Goal: Communication & Community: Share content

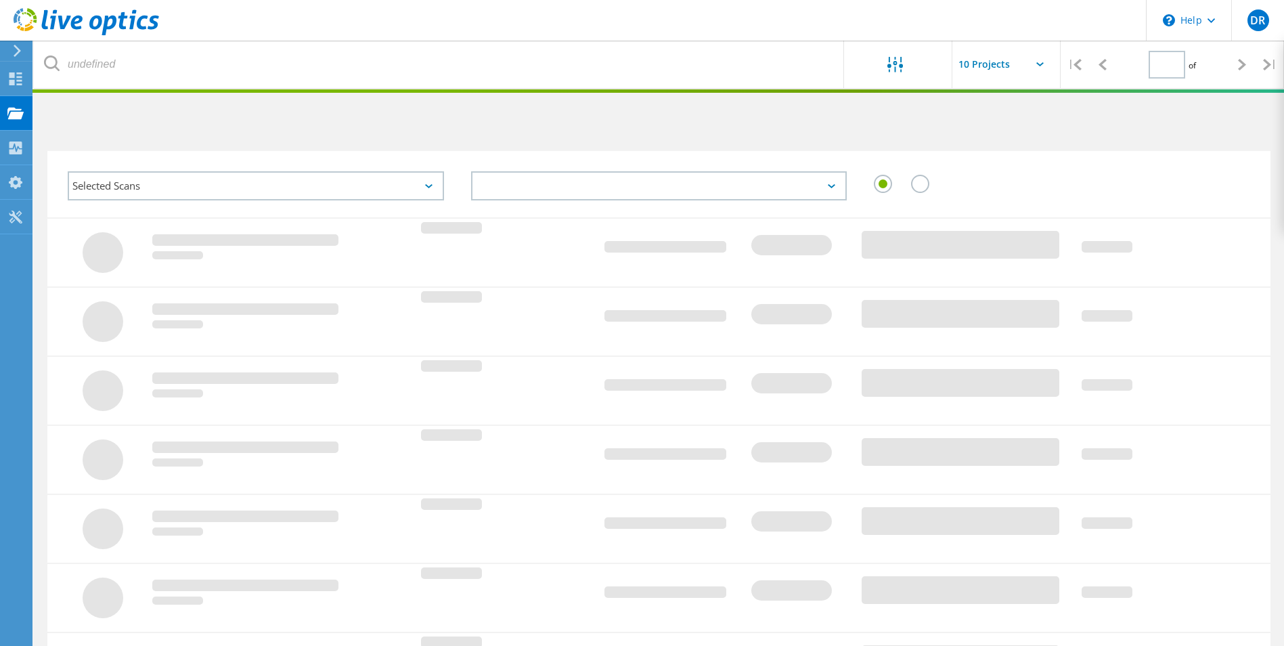
type input "1"
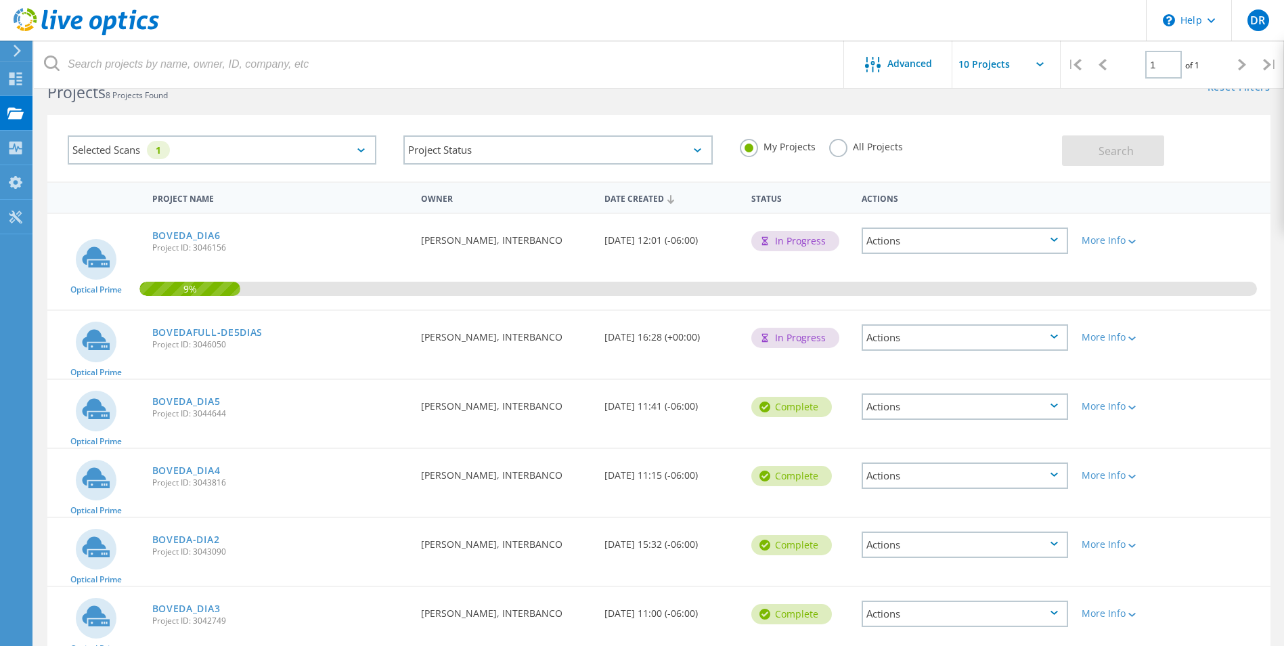
scroll to position [34, 0]
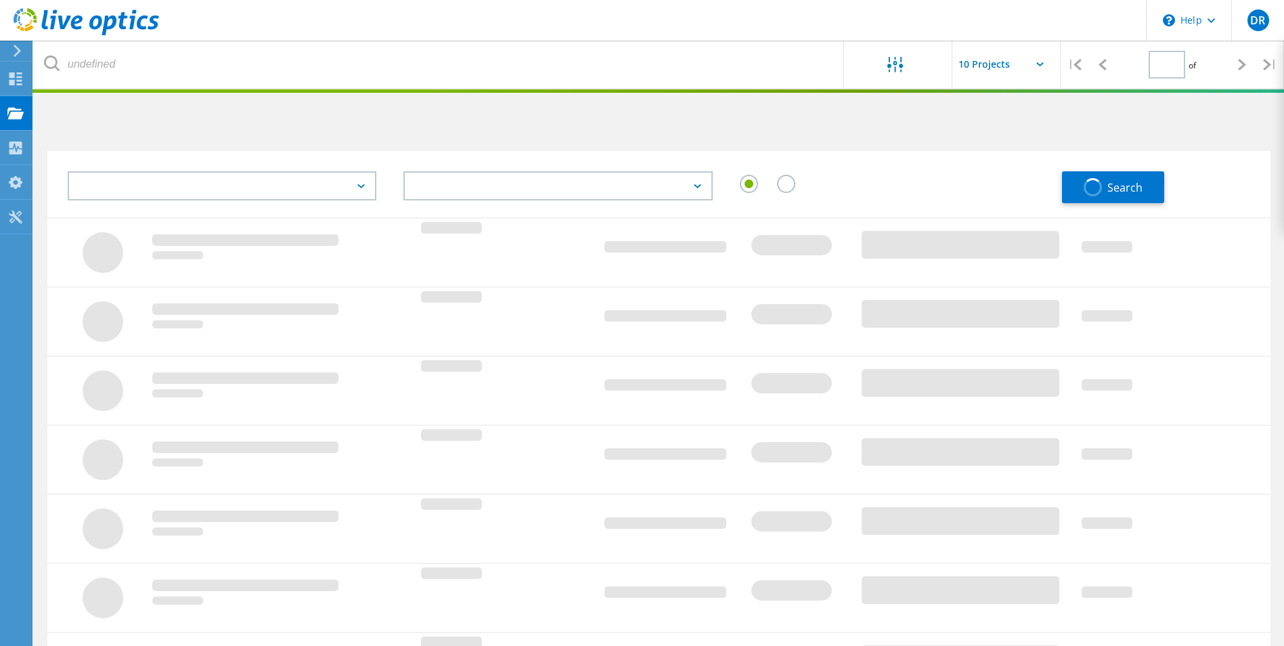
scroll to position [34, 0]
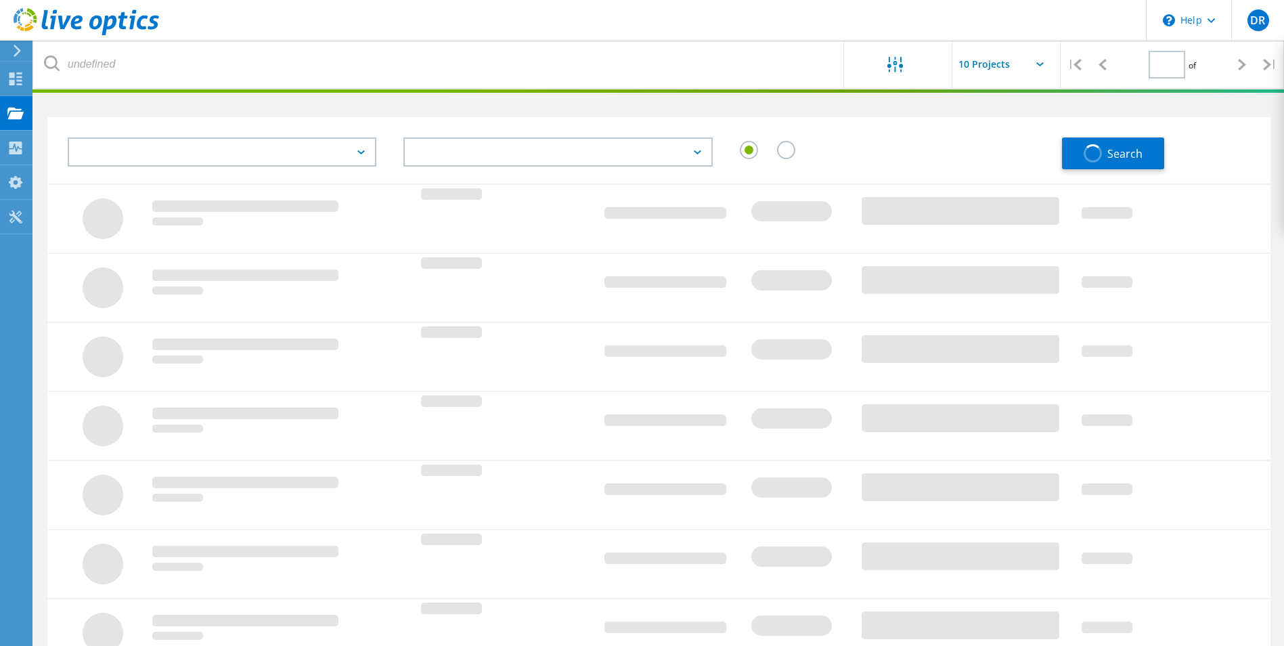
type input "1"
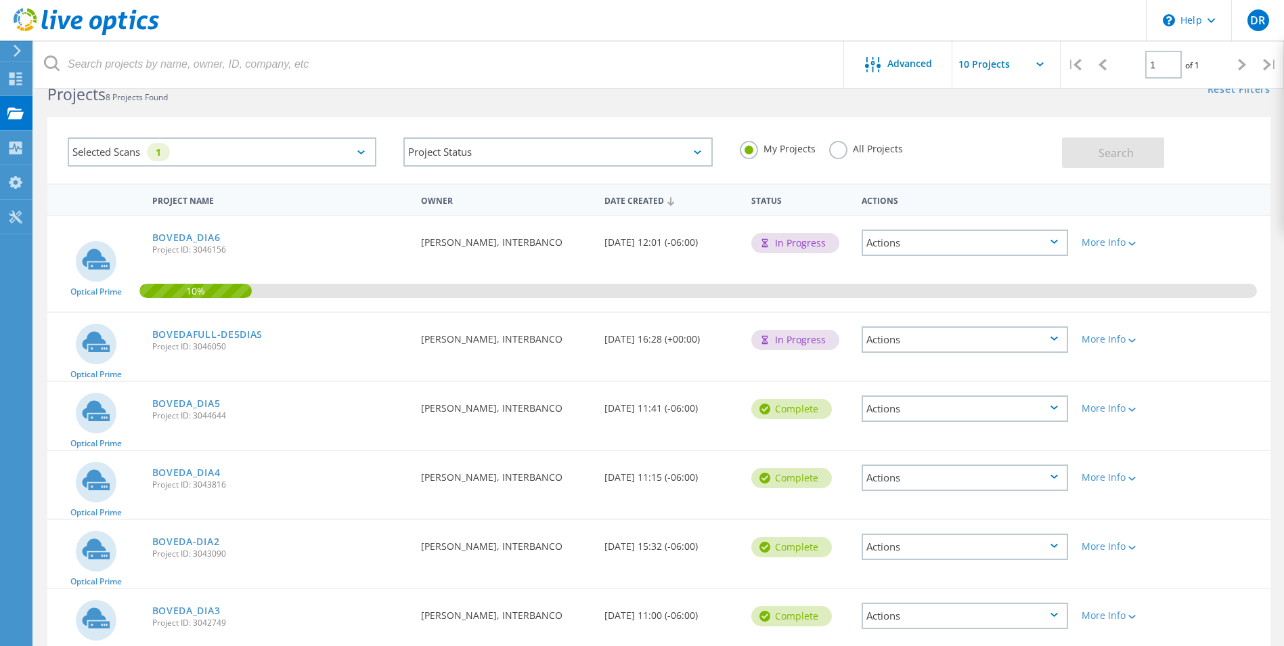
drag, startPoint x: 1075, startPoint y: 212, endPoint x: 1071, endPoint y: 313, distance: 101.6
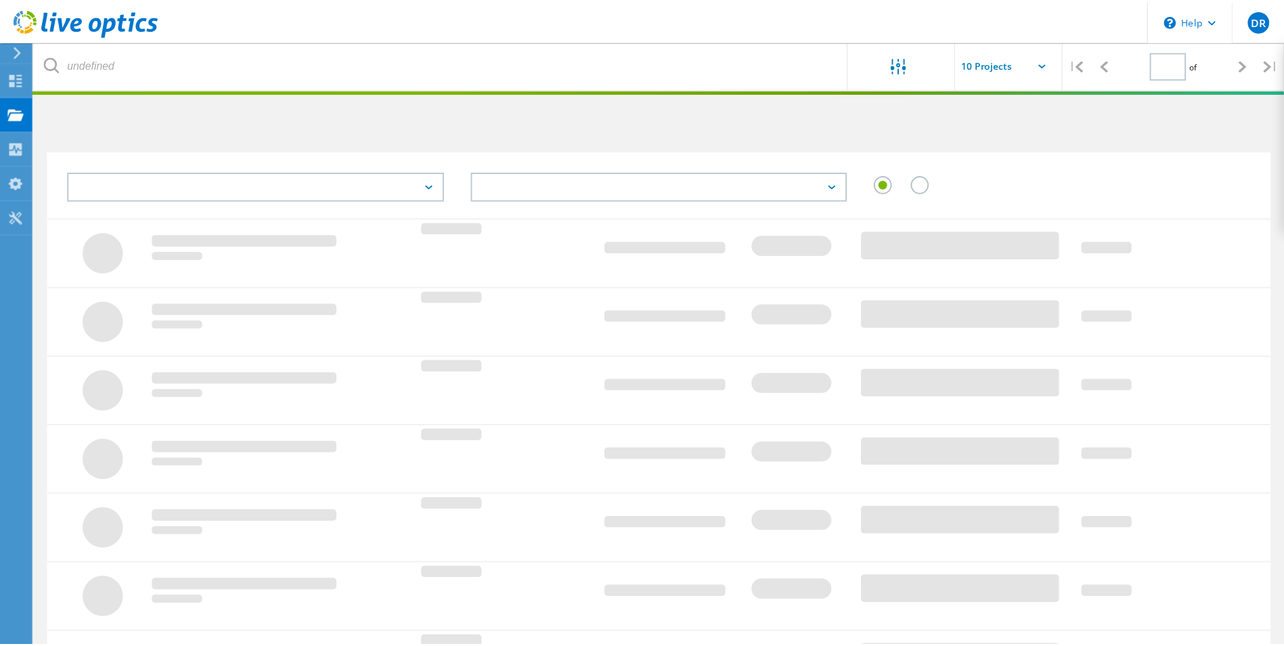
scroll to position [34, 0]
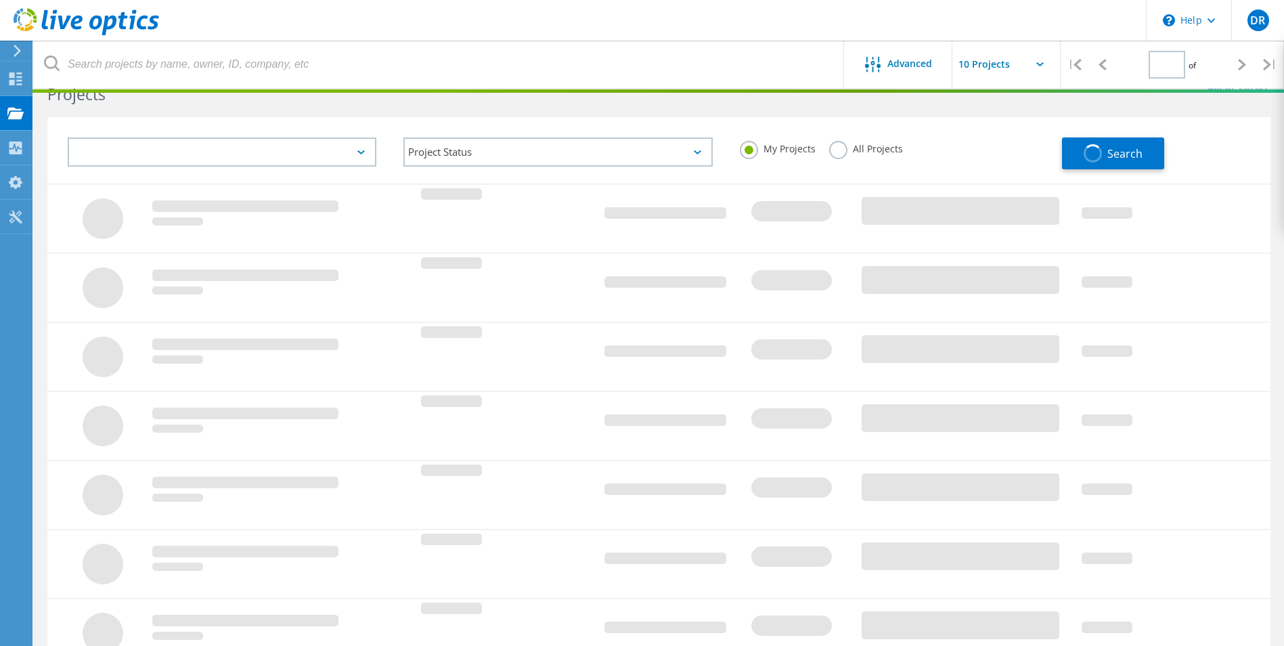
type input "1"
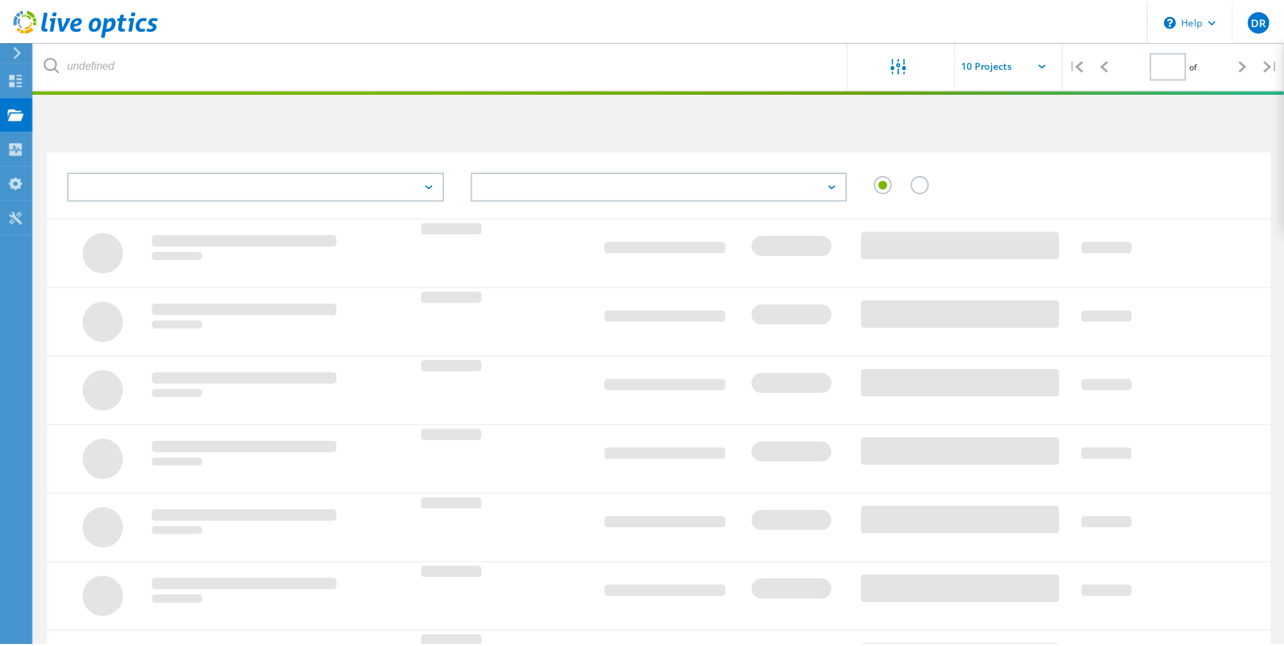
scroll to position [34, 0]
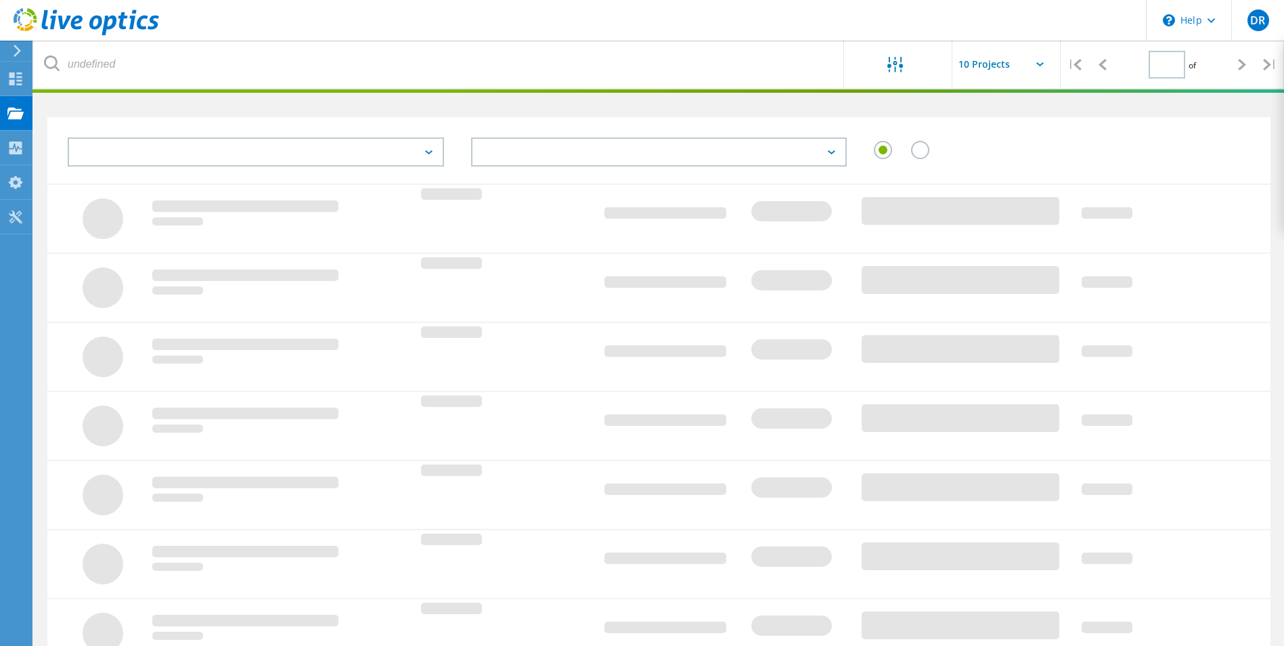
type input "1"
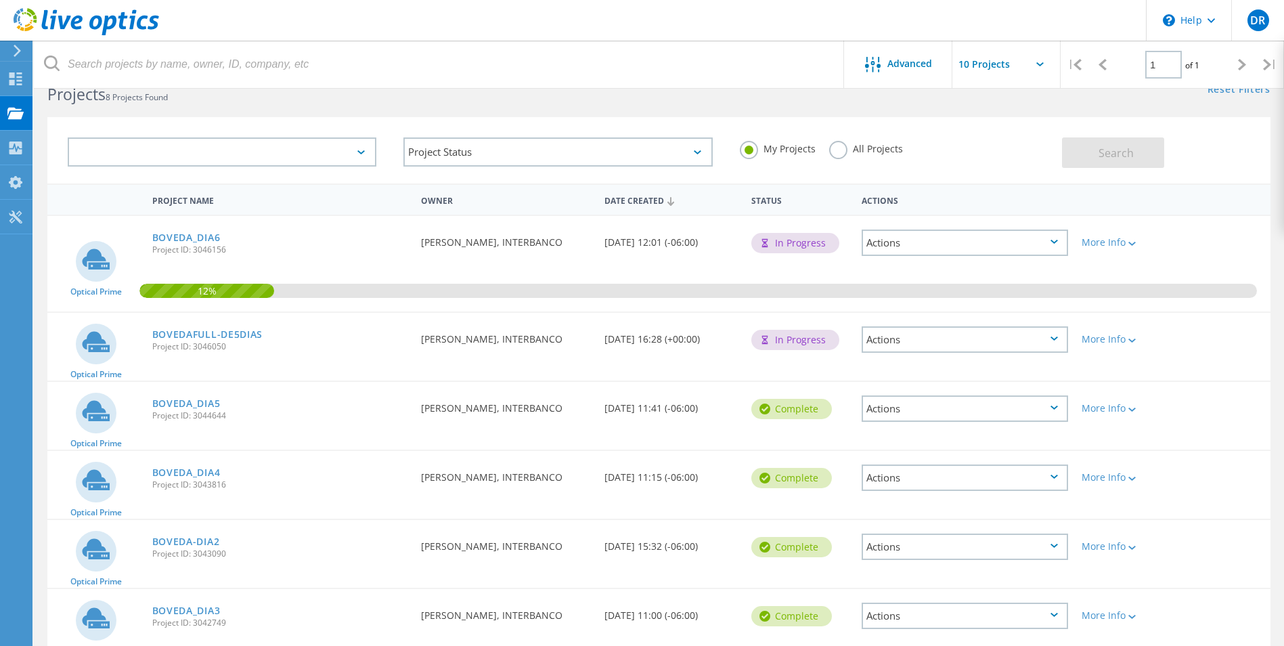
scroll to position [34, 0]
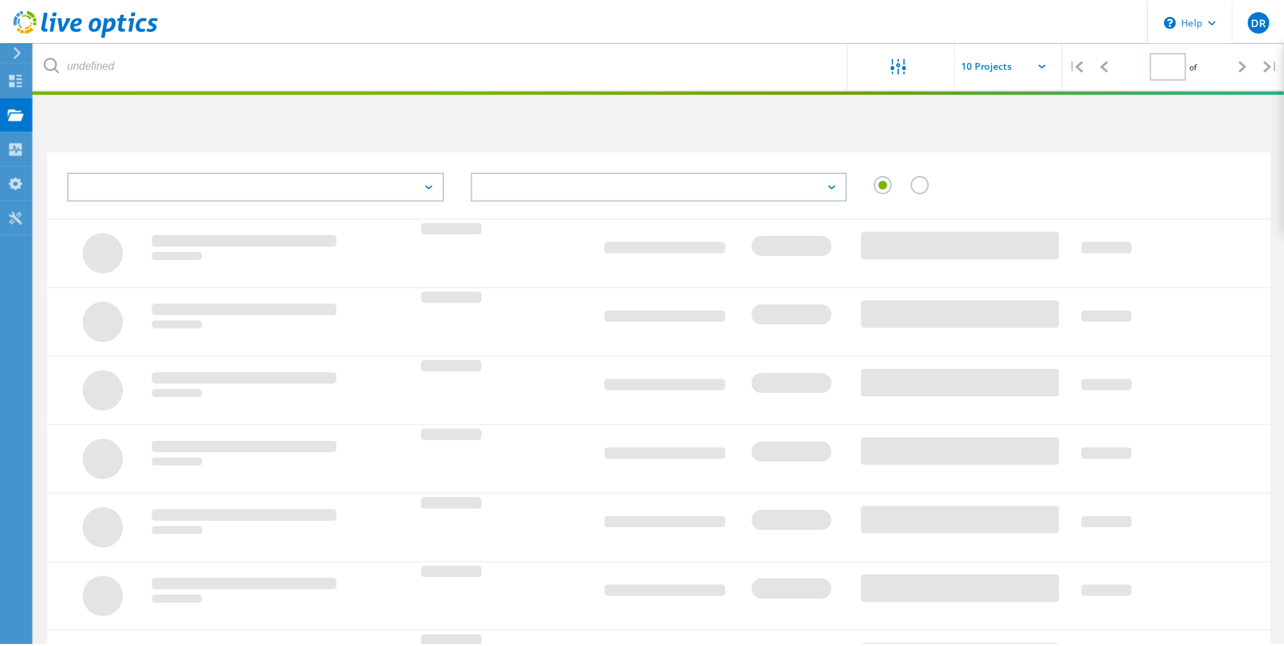
scroll to position [34, 0]
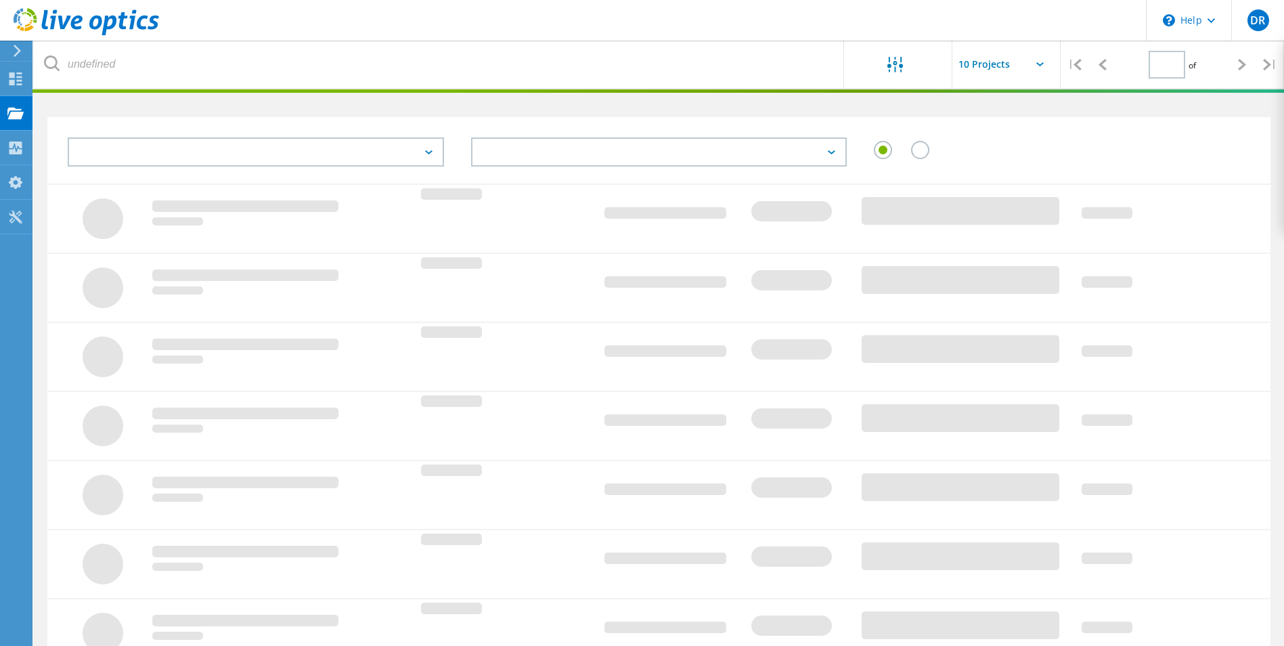
type input "1"
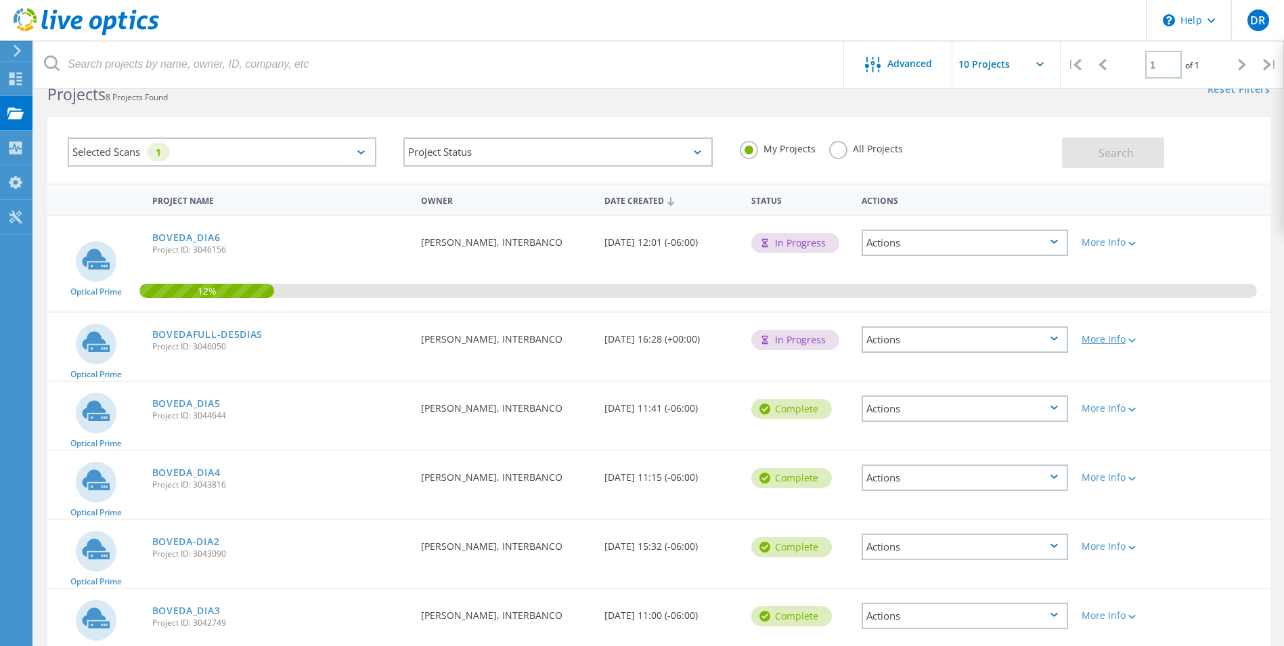
click at [1132, 338] on div at bounding box center [1131, 340] width 10 height 8
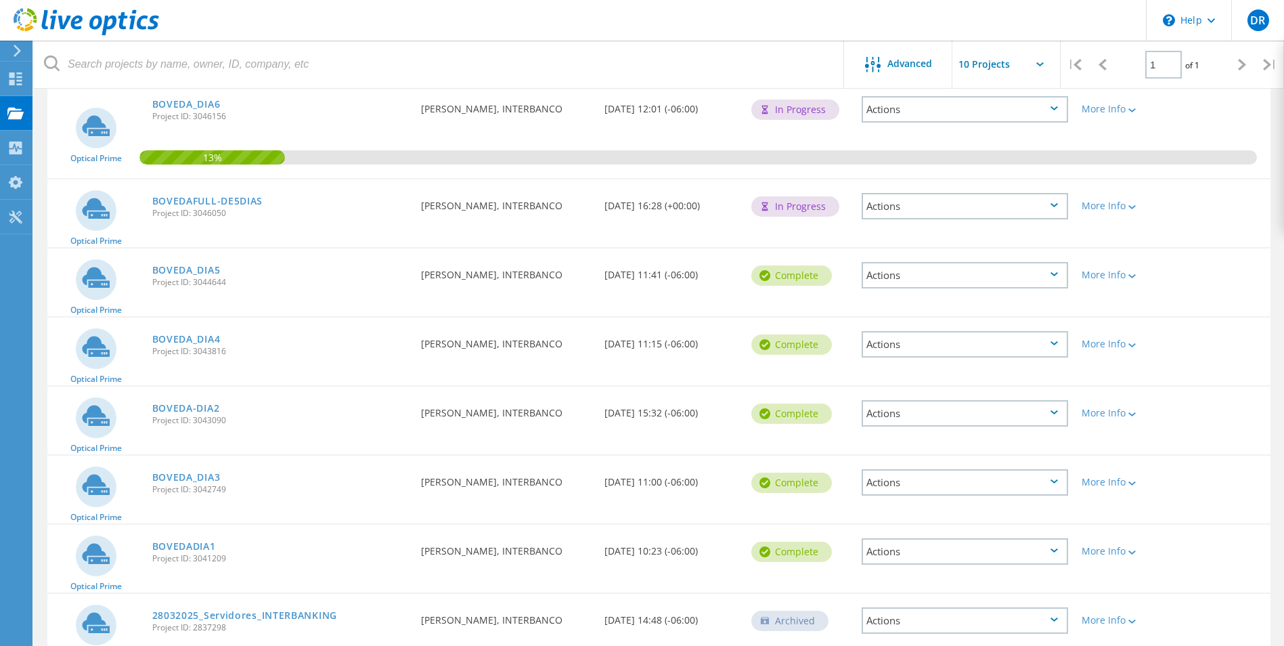
scroll to position [169, 0]
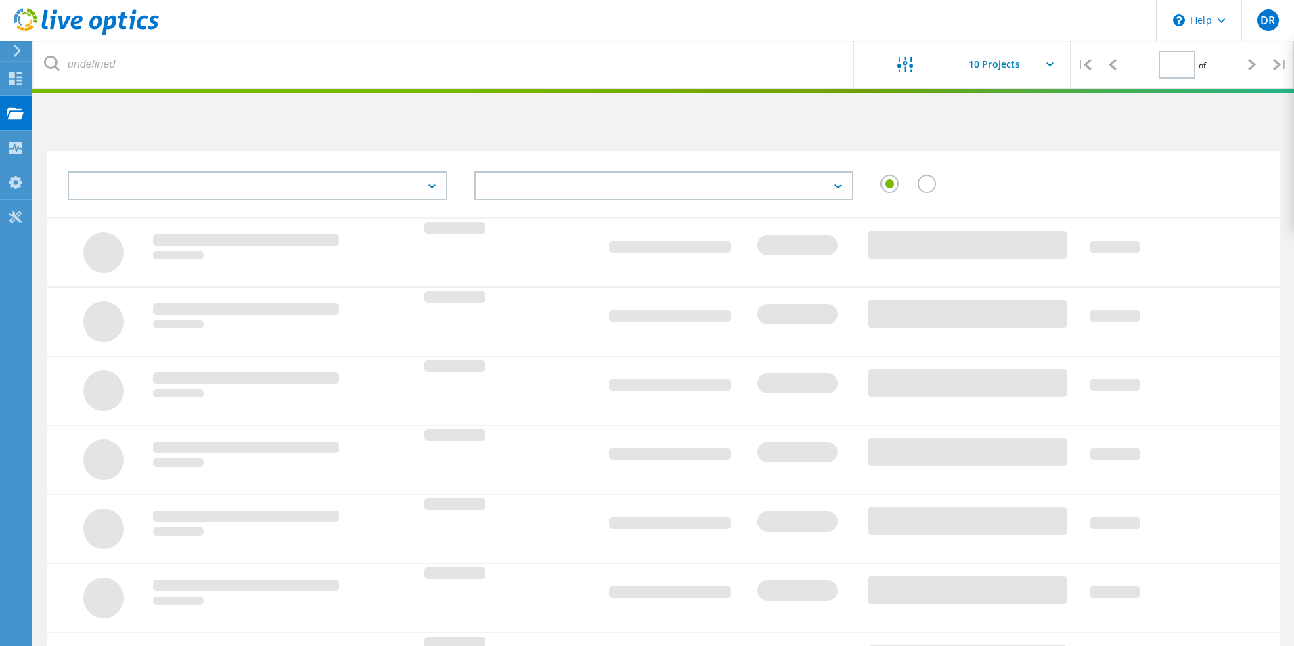
type input "1"
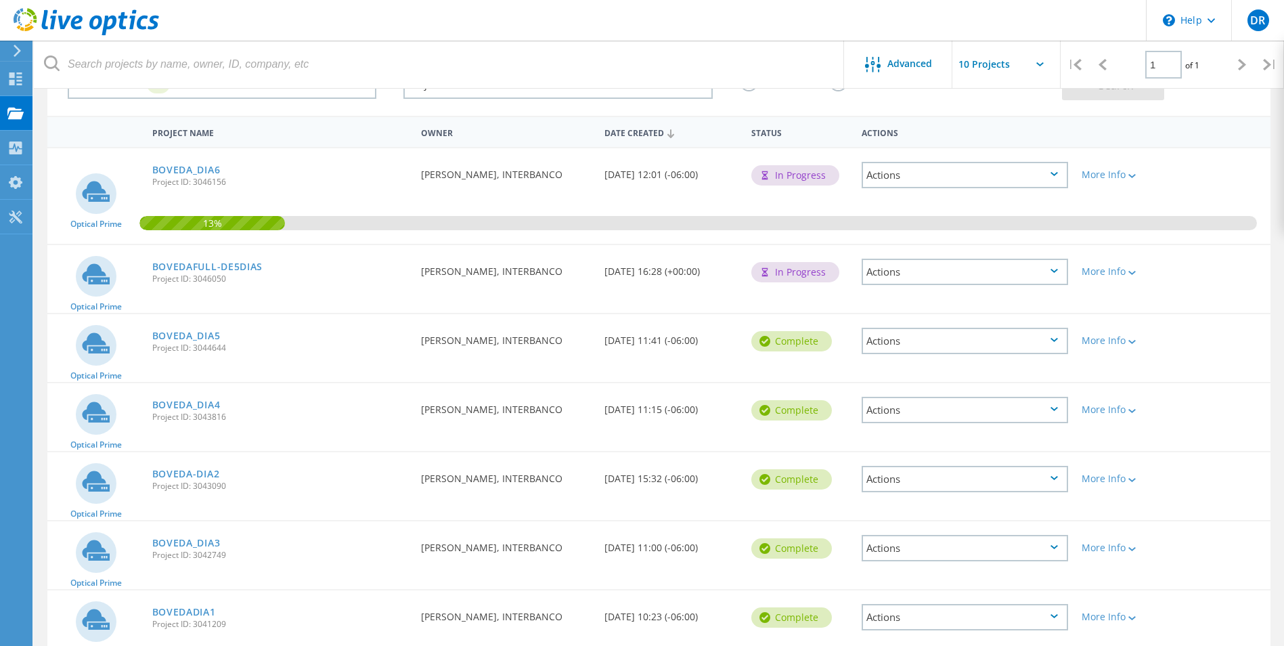
scroll to position [169, 0]
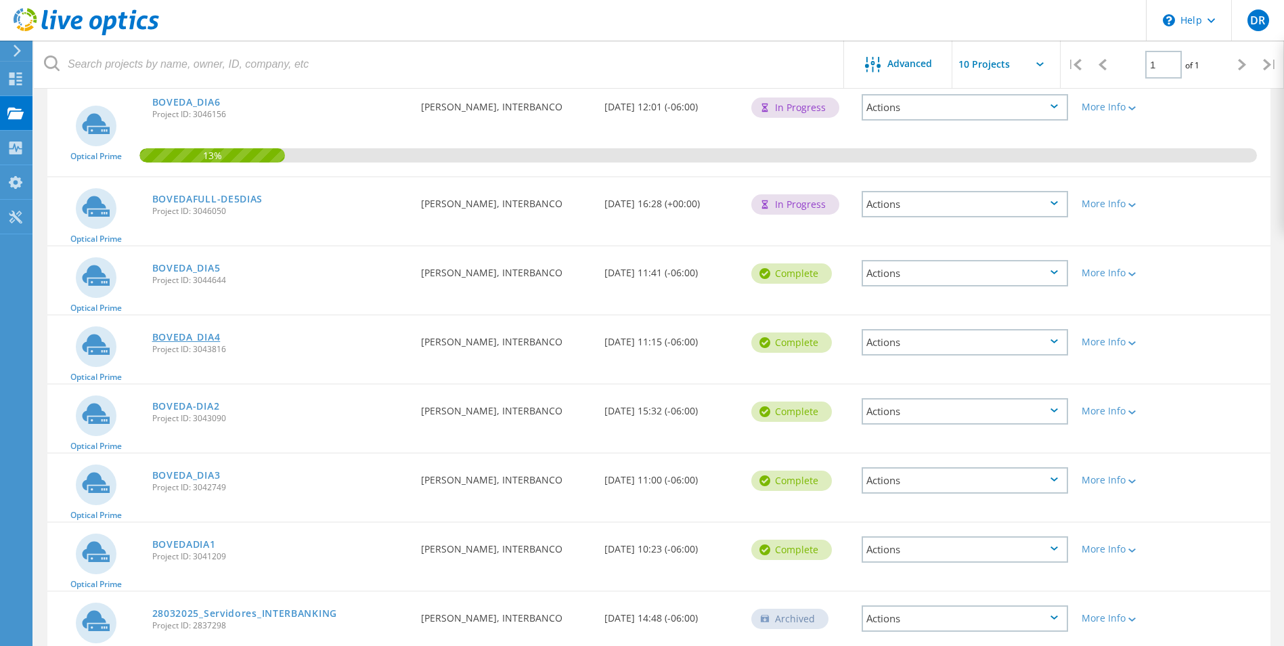
drag, startPoint x: 201, startPoint y: 340, endPoint x: 173, endPoint y: 336, distance: 28.7
click at [206, 100] on link "BOVEDA_DIA6" at bounding box center [186, 101] width 68 height 9
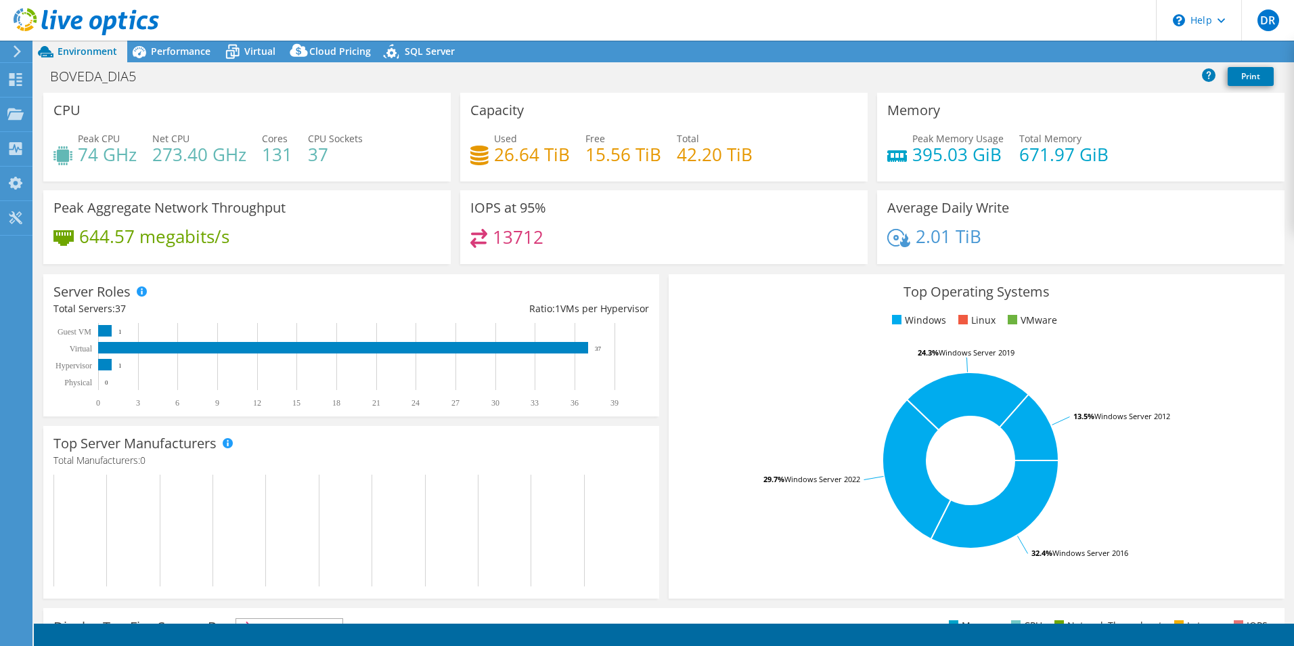
select select "USD"
drag, startPoint x: 126, startPoint y: 307, endPoint x: 53, endPoint y: 308, distance: 72.4
click at [53, 308] on div "Total Servers: 37" at bounding box center [202, 308] width 298 height 15
click at [164, 47] on span "Performance" at bounding box center [181, 51] width 60 height 13
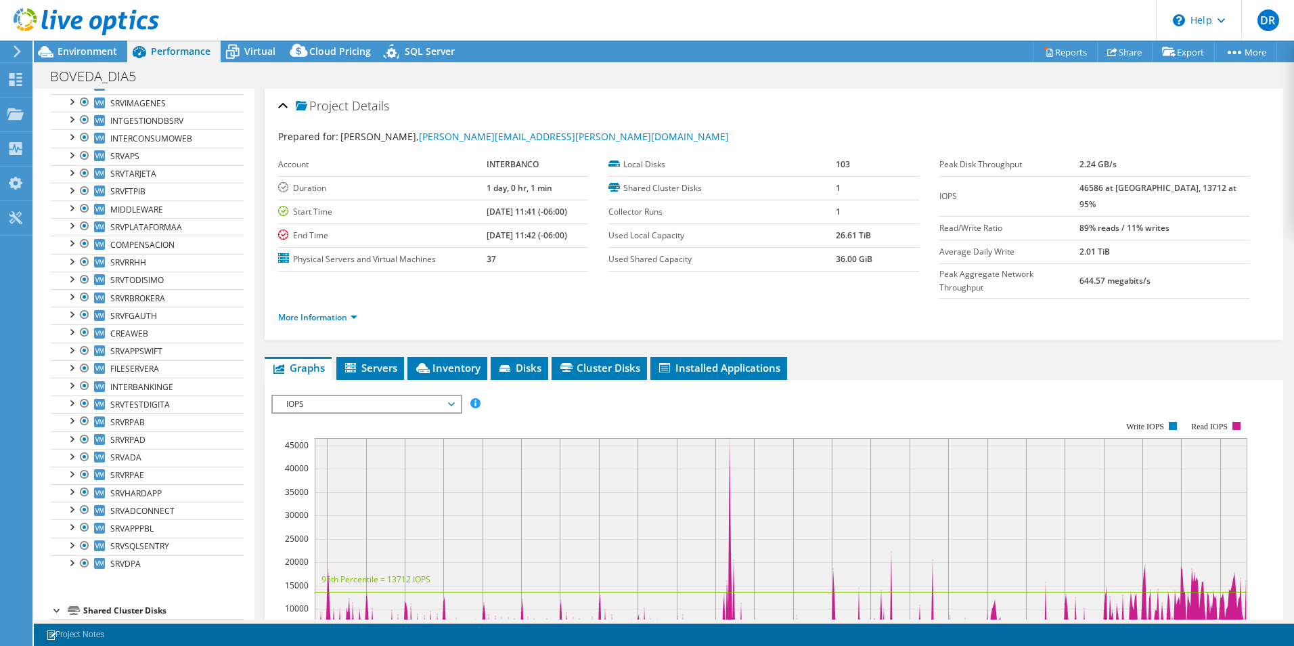
scroll to position [304, 0]
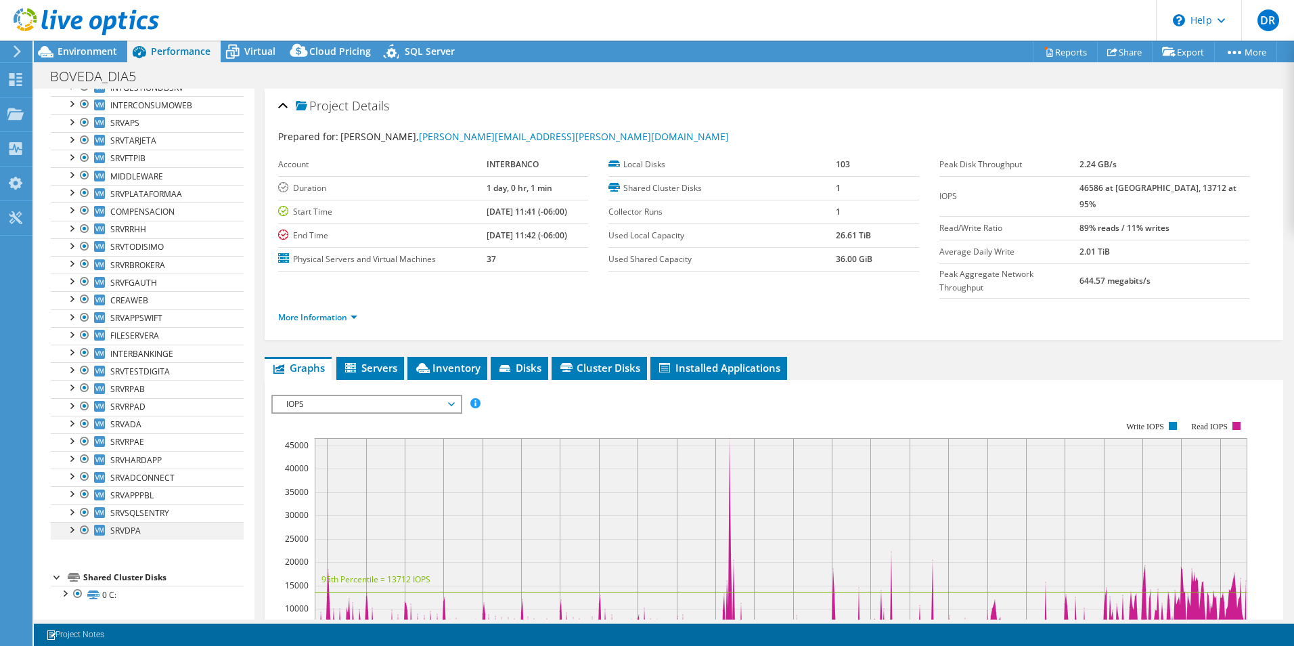
click at [70, 531] on div at bounding box center [71, 529] width 14 height 14
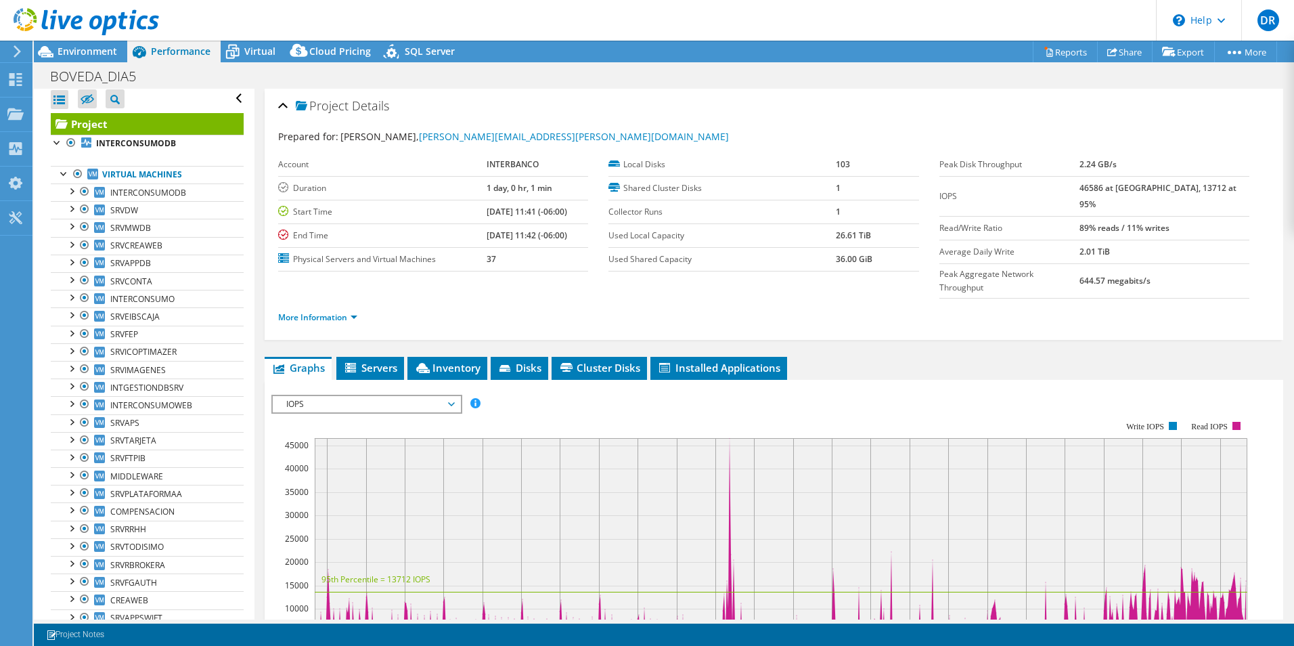
scroll to position [0, 0]
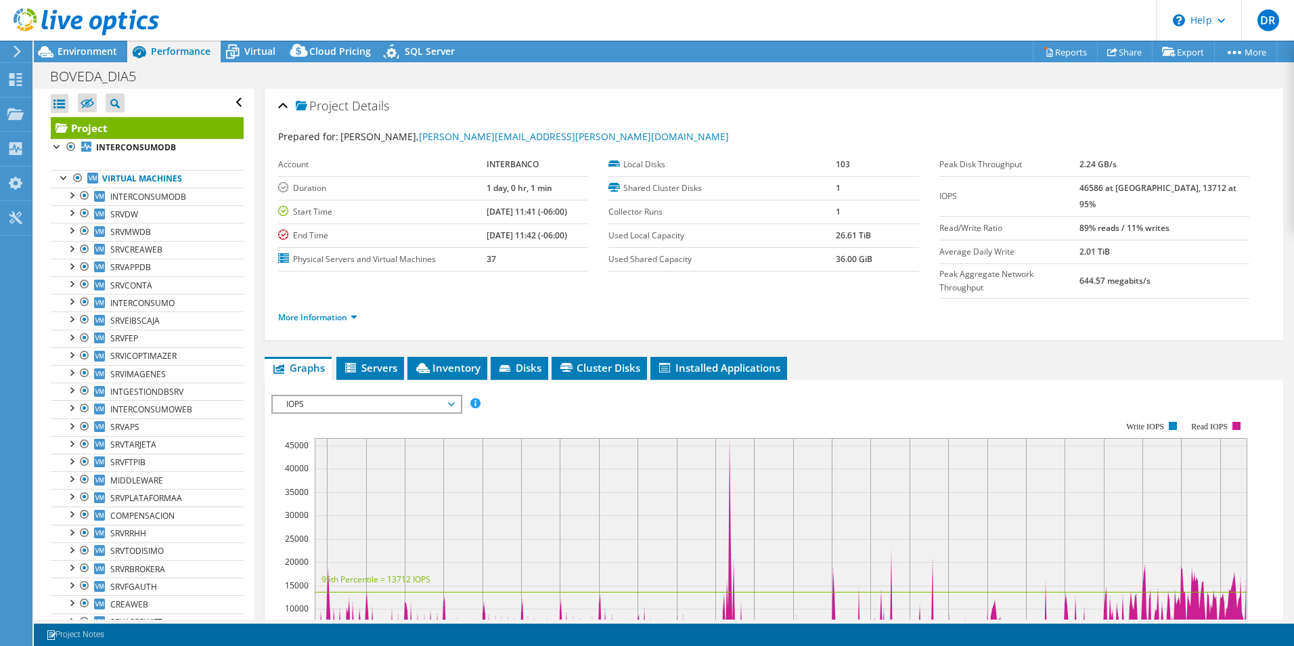
click at [710, 26] on header "DR End User David Reyes david.reyes@interbanco.com.gt INTERBANCO My Profile Log…" at bounding box center [647, 20] width 1294 height 41
click at [62, 175] on div at bounding box center [65, 177] width 14 height 14
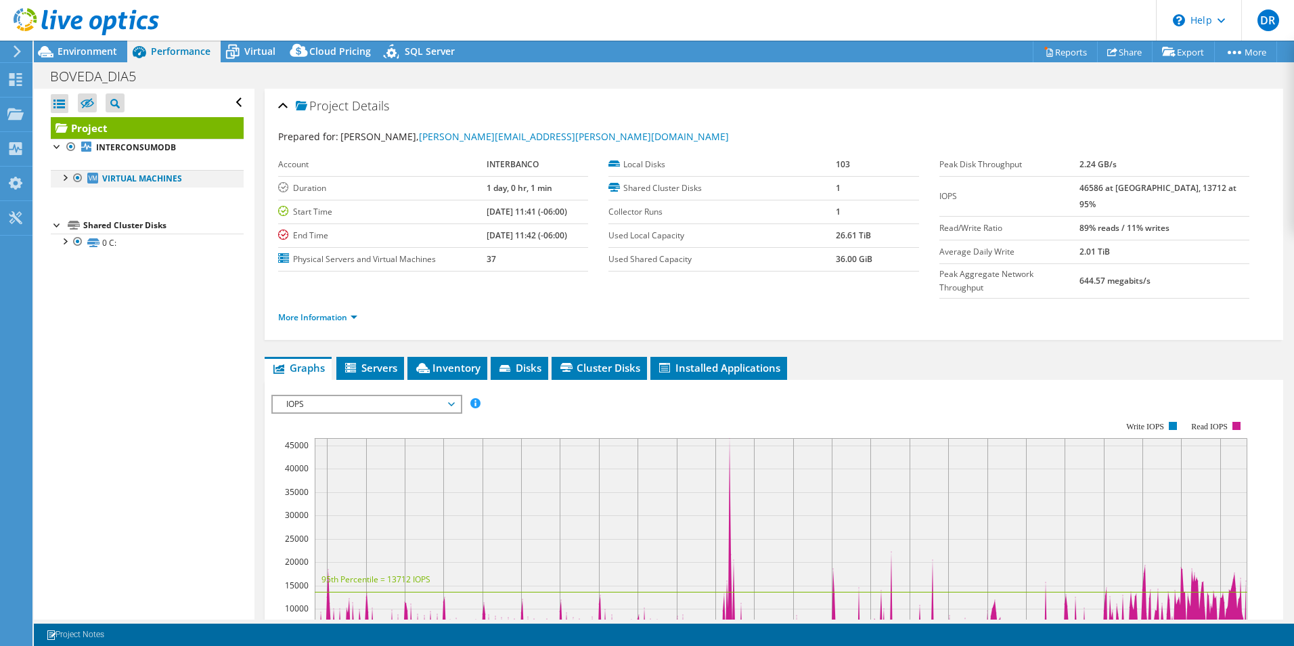
click at [62, 175] on div at bounding box center [65, 177] width 14 height 14
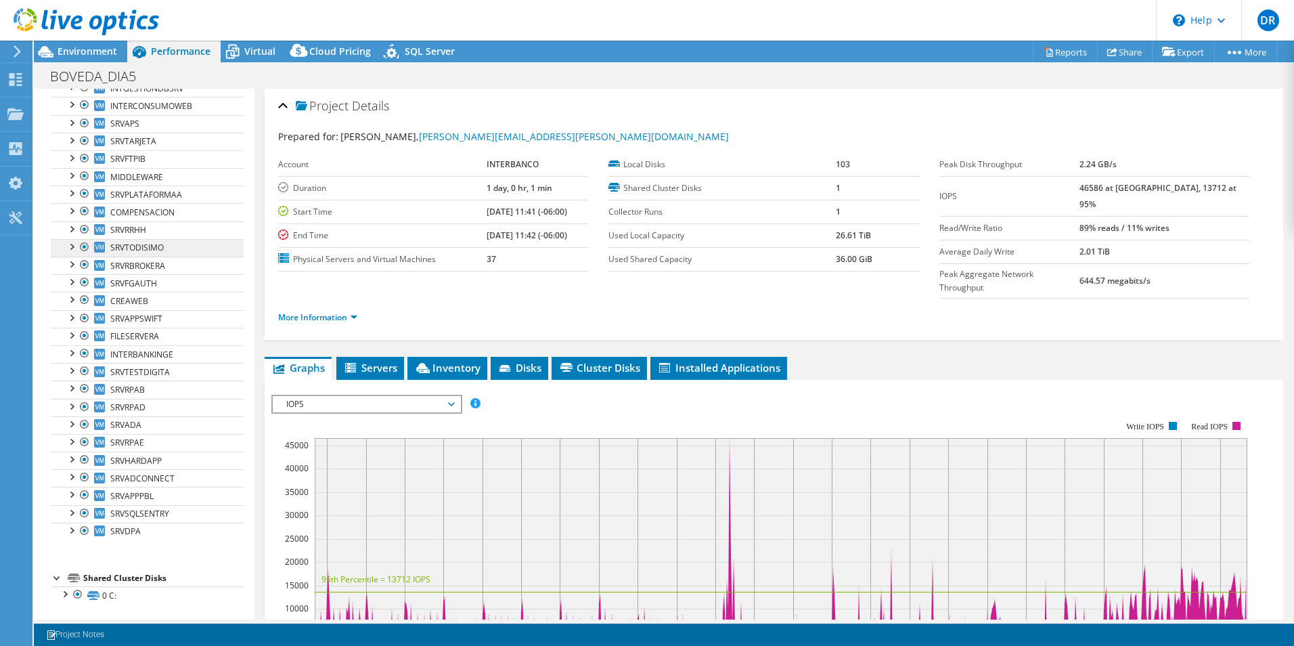
scroll to position [304, 0]
click at [93, 56] on span "Environment" at bounding box center [88, 51] width 60 height 13
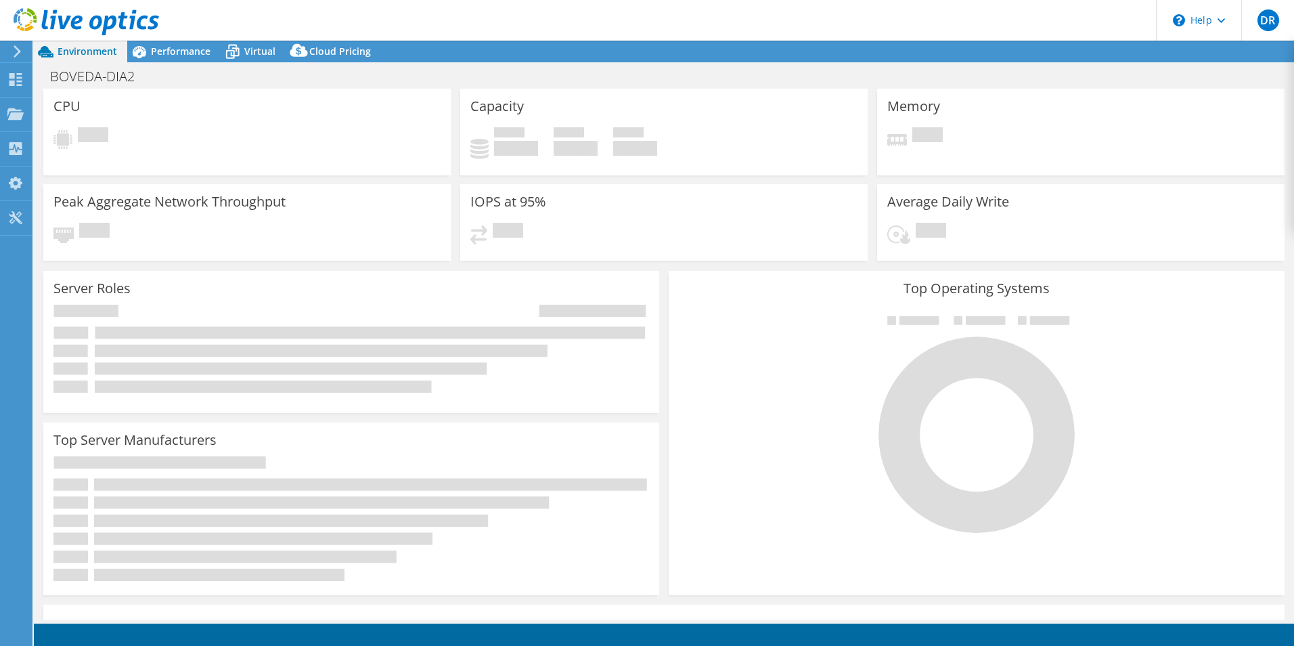
select select "USD"
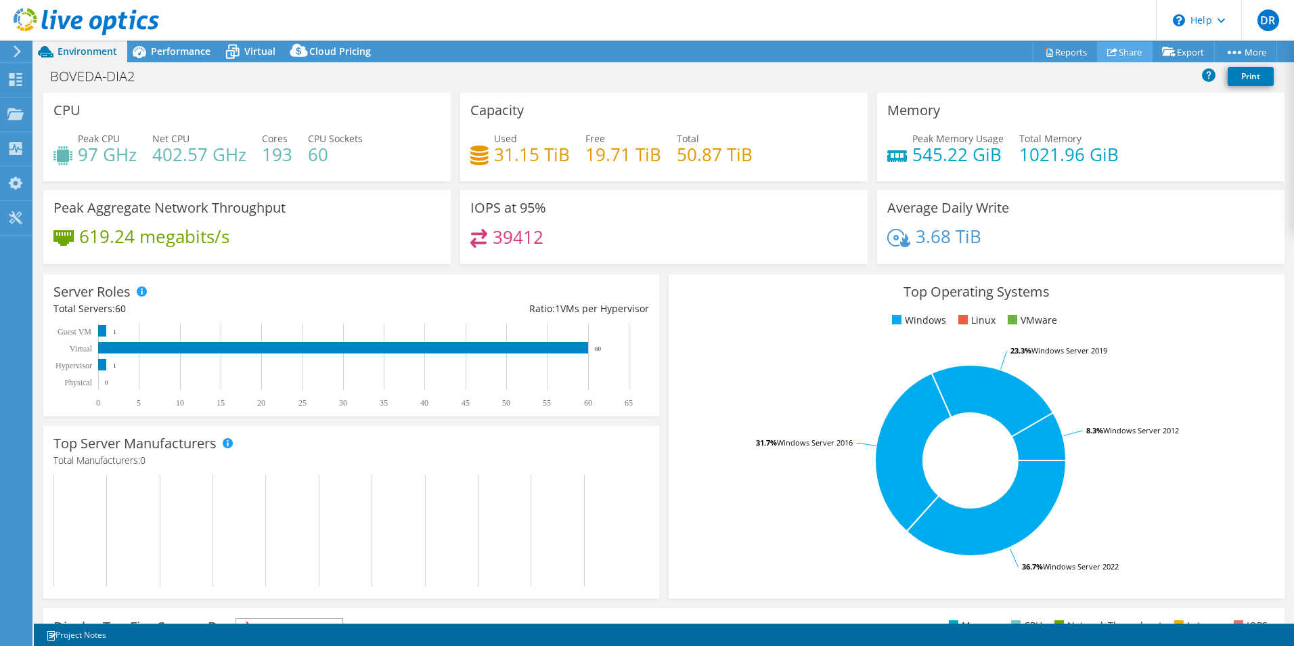
click at [1128, 53] on link "Share" at bounding box center [1125, 51] width 56 height 21
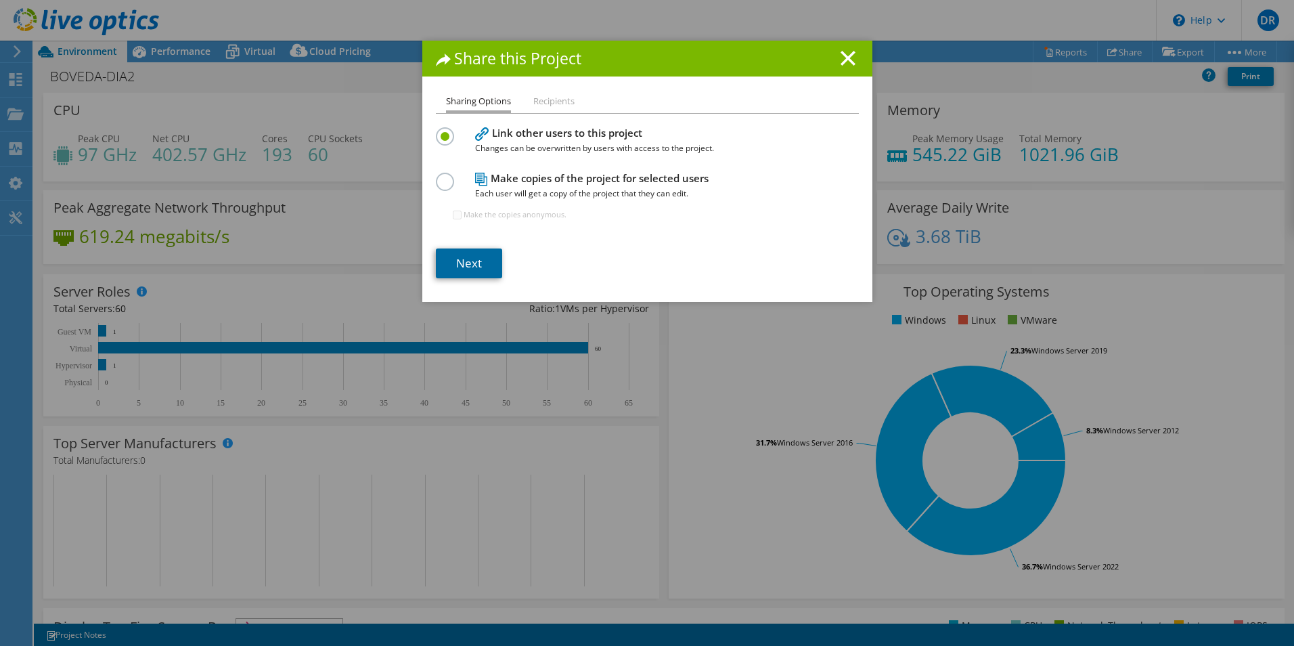
click at [469, 264] on link "Next" at bounding box center [469, 263] width 66 height 30
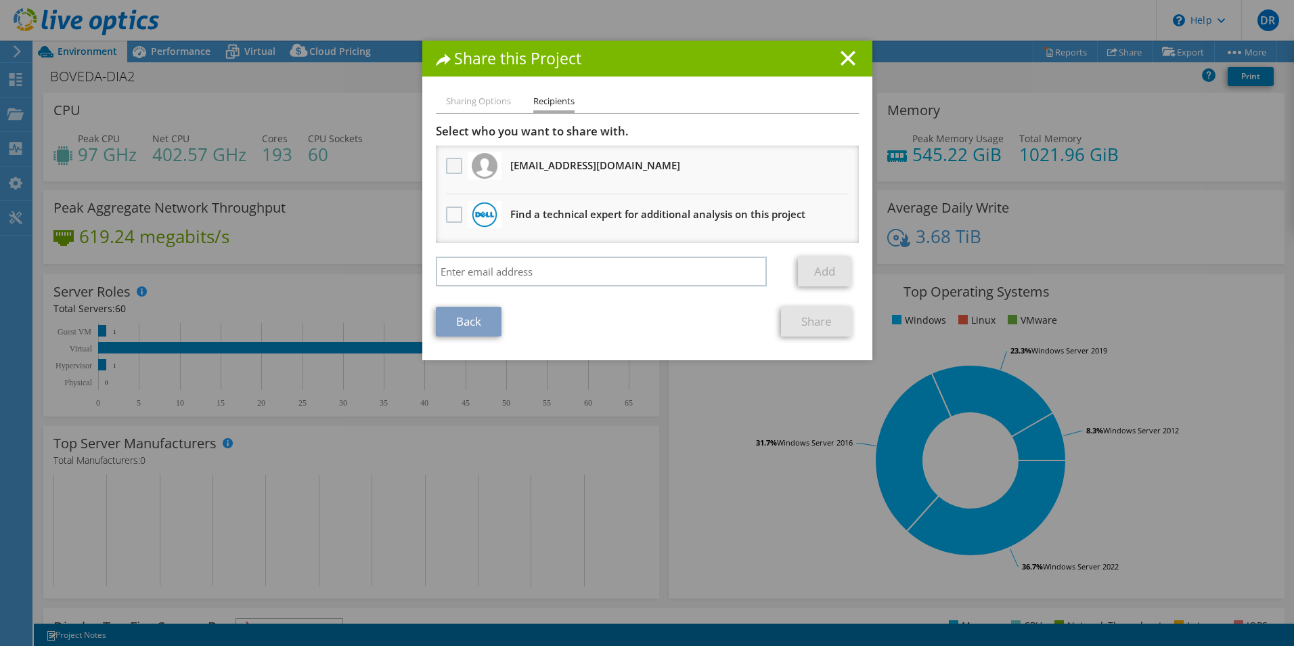
click at [448, 162] on label at bounding box center [456, 166] width 20 height 16
click at [0, 0] on input "checkbox" at bounding box center [0, 0] width 0 height 0
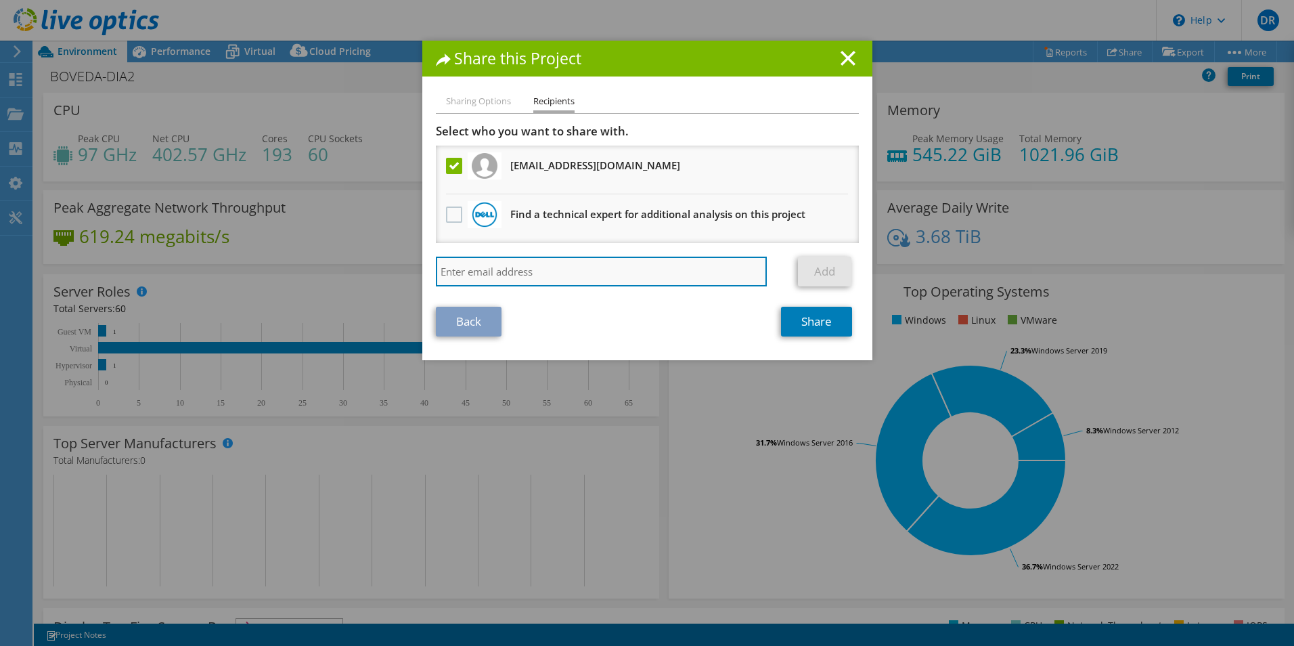
click at [519, 269] on input "search" at bounding box center [602, 272] width 332 height 30
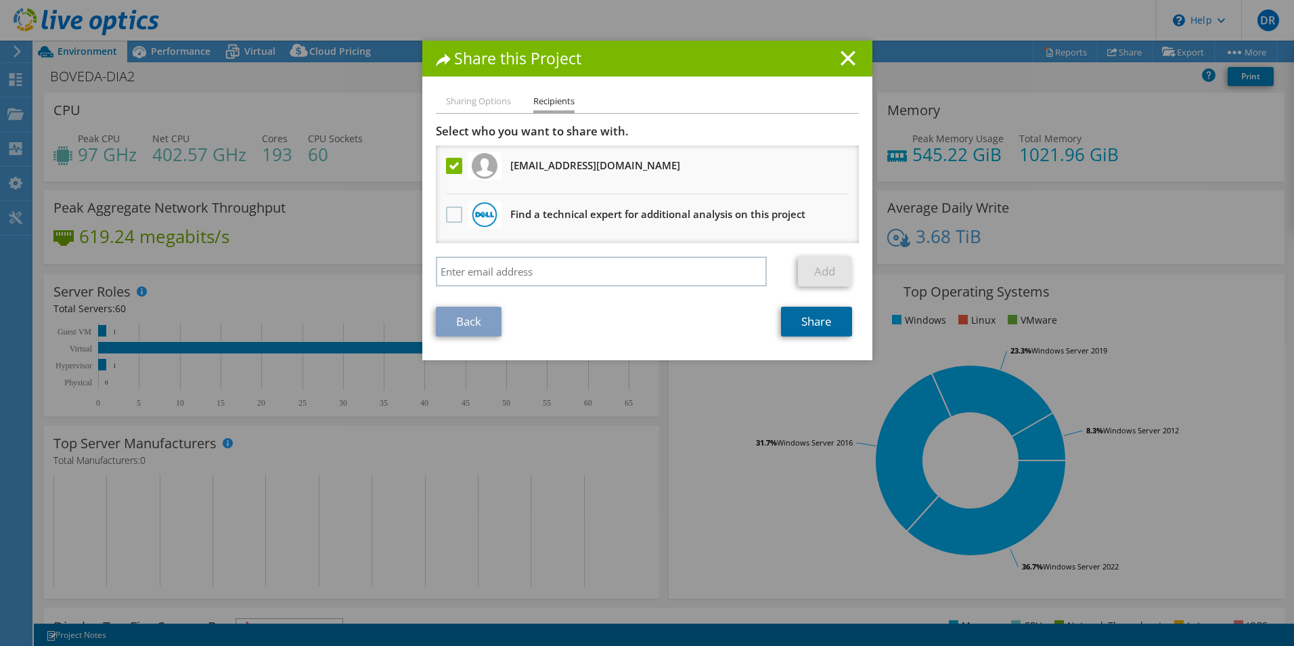
click at [817, 324] on link "Share" at bounding box center [816, 322] width 71 height 30
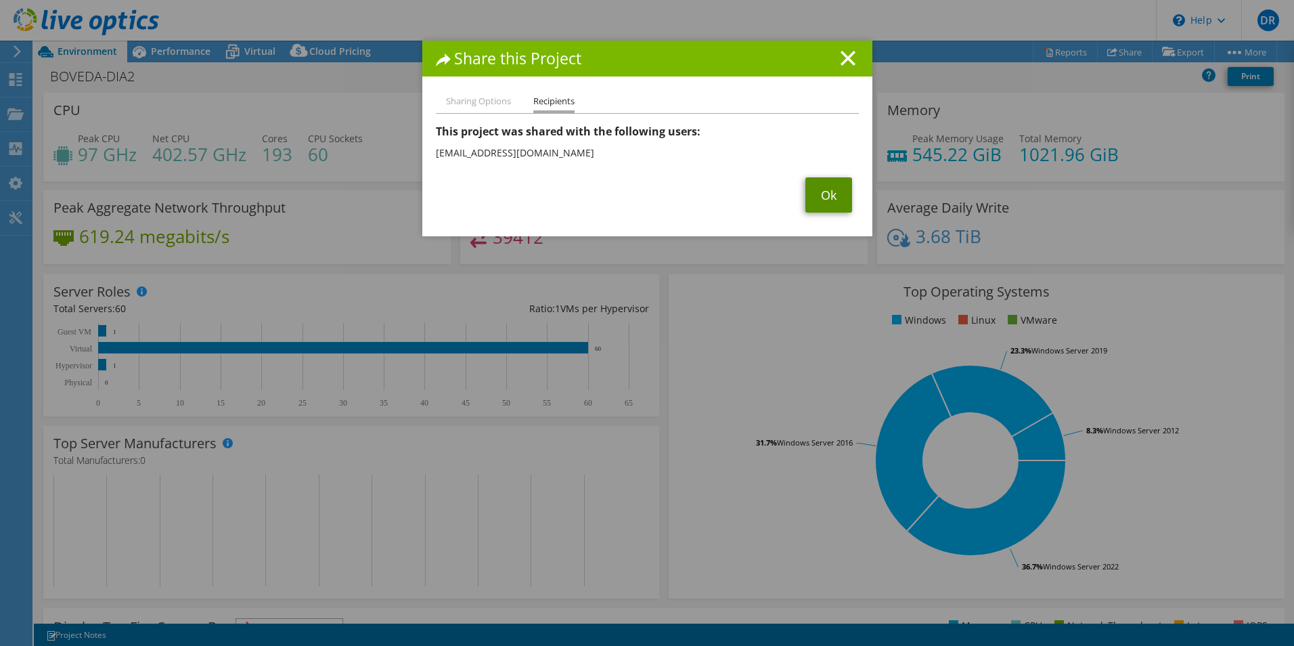
click at [810, 192] on link "Ok" at bounding box center [829, 194] width 47 height 35
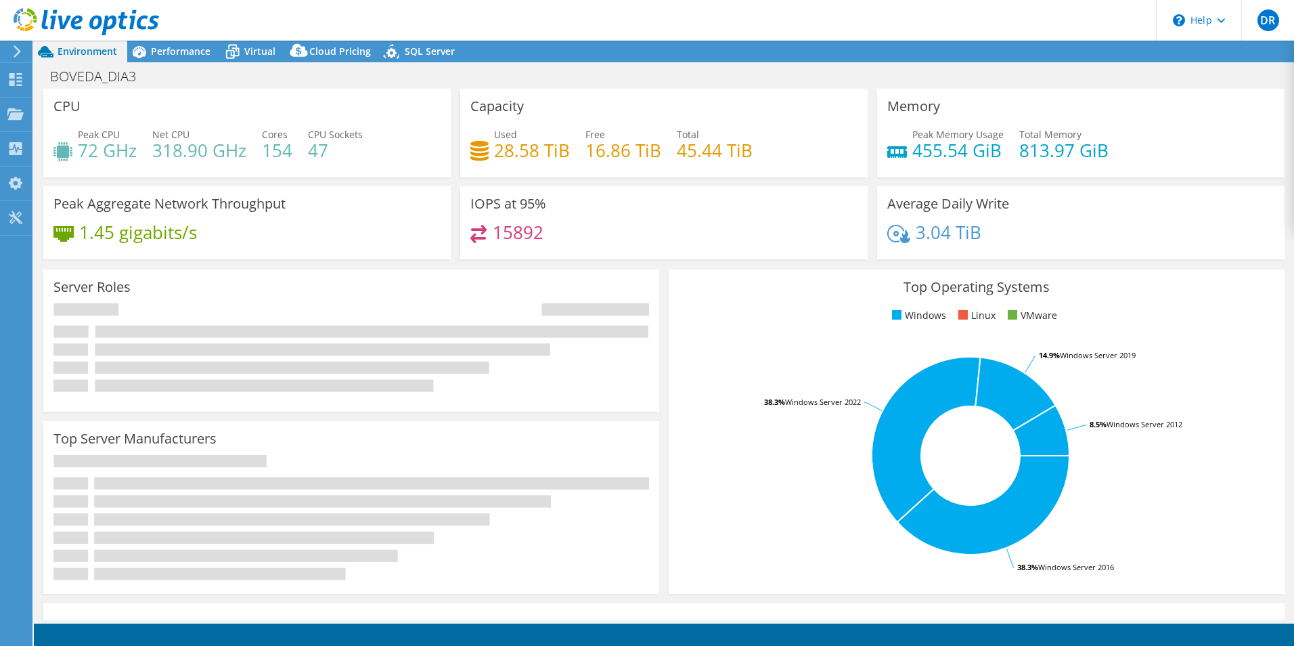
select select "USD"
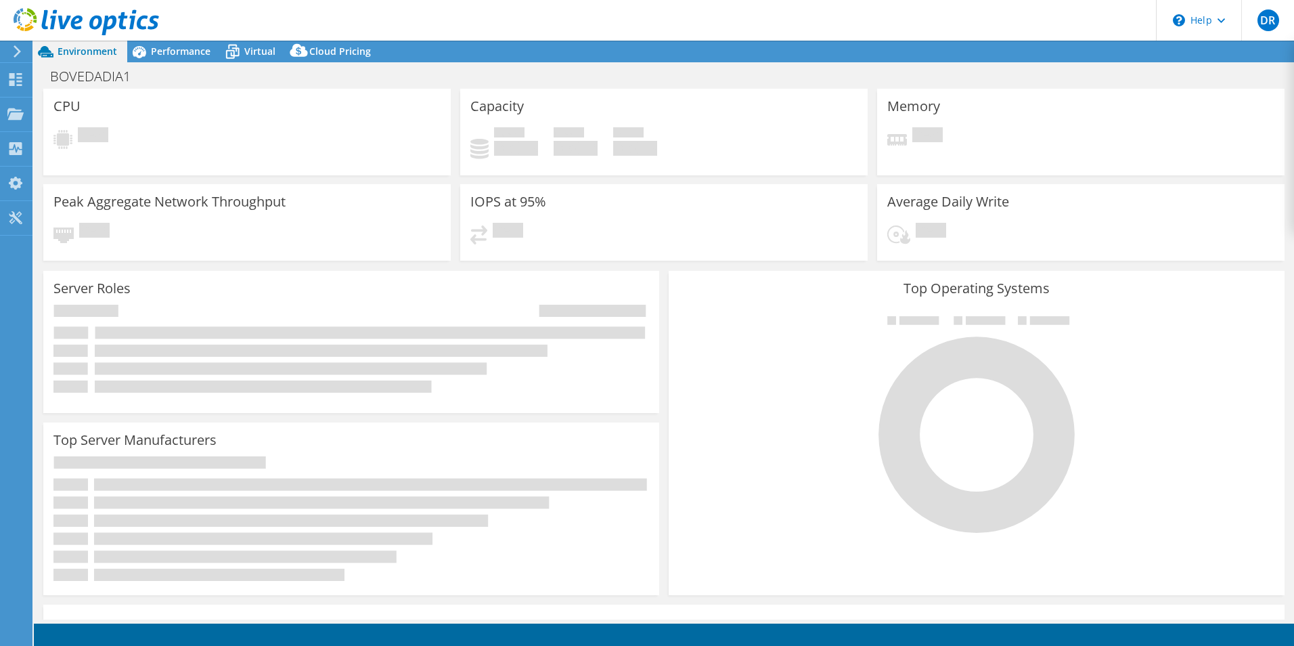
select select "USD"
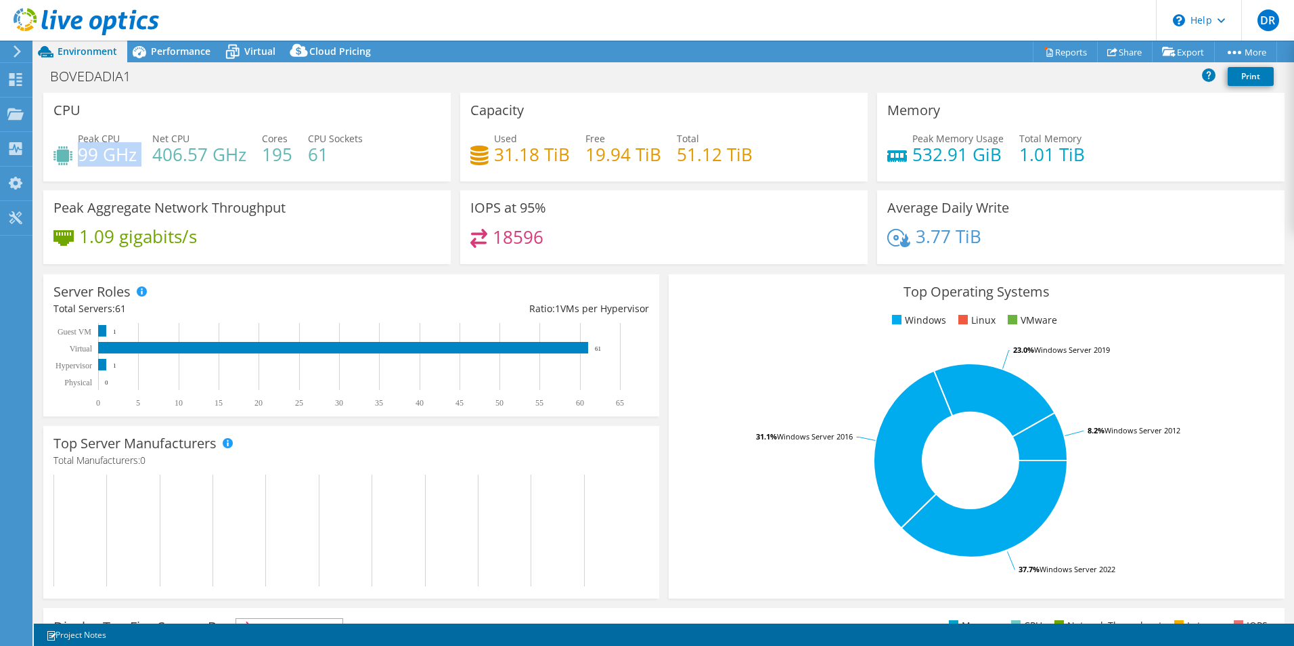
drag, startPoint x: 80, startPoint y: 154, endPoint x: 145, endPoint y: 156, distance: 65.0
click at [145, 156] on div "Peak CPU 99 GHz Net CPU 406.57 GHz Cores 195 CPU Sockets 61" at bounding box center [246, 153] width 387 height 44
click at [139, 156] on div "Peak CPU 99 GHz Net CPU 406.57 GHz Cores 195 CPU Sockets 61" at bounding box center [246, 153] width 387 height 44
drag, startPoint x: 137, startPoint y: 156, endPoint x: 79, endPoint y: 139, distance: 60.8
click at [79, 139] on div "Peak CPU 99 GHz Net CPU 406.57 GHz Cores 195 CPU Sockets 61" at bounding box center [246, 153] width 387 height 44
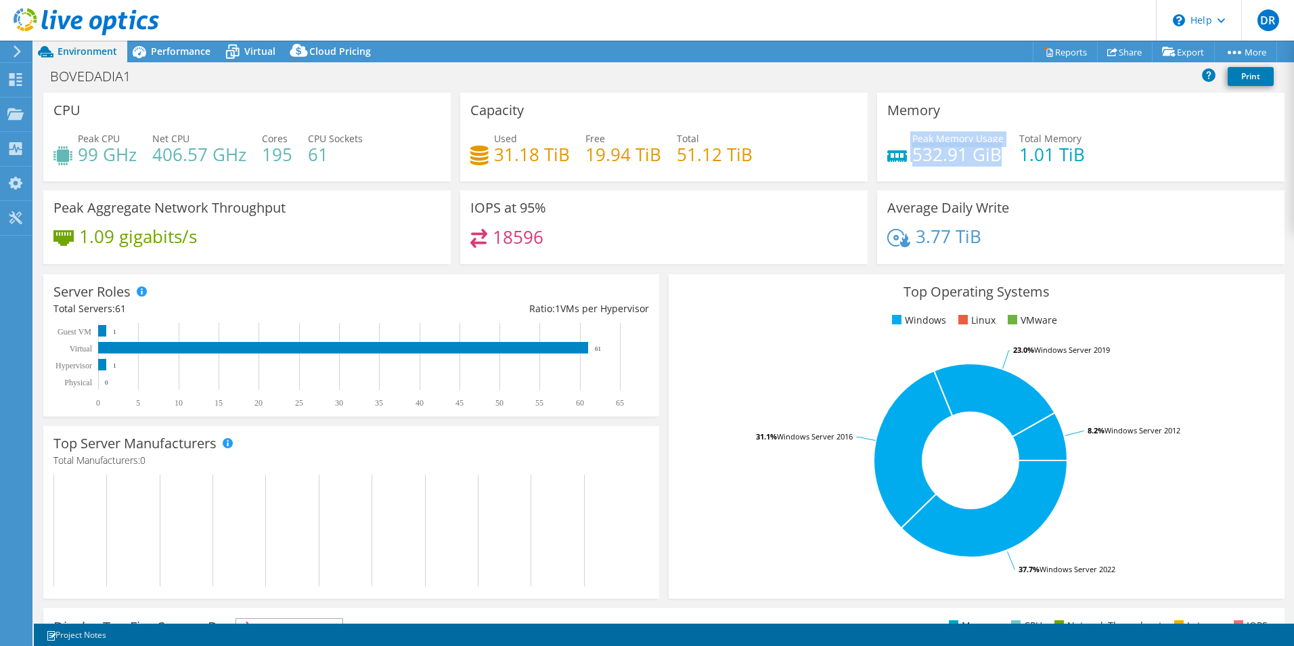
drag, startPoint x: 904, startPoint y: 141, endPoint x: 990, endPoint y: 158, distance: 87.6
click at [990, 158] on div "Peak Memory Usage 532.91 GiB" at bounding box center [946, 146] width 116 height 30
click at [162, 46] on span "Performance" at bounding box center [181, 51] width 60 height 13
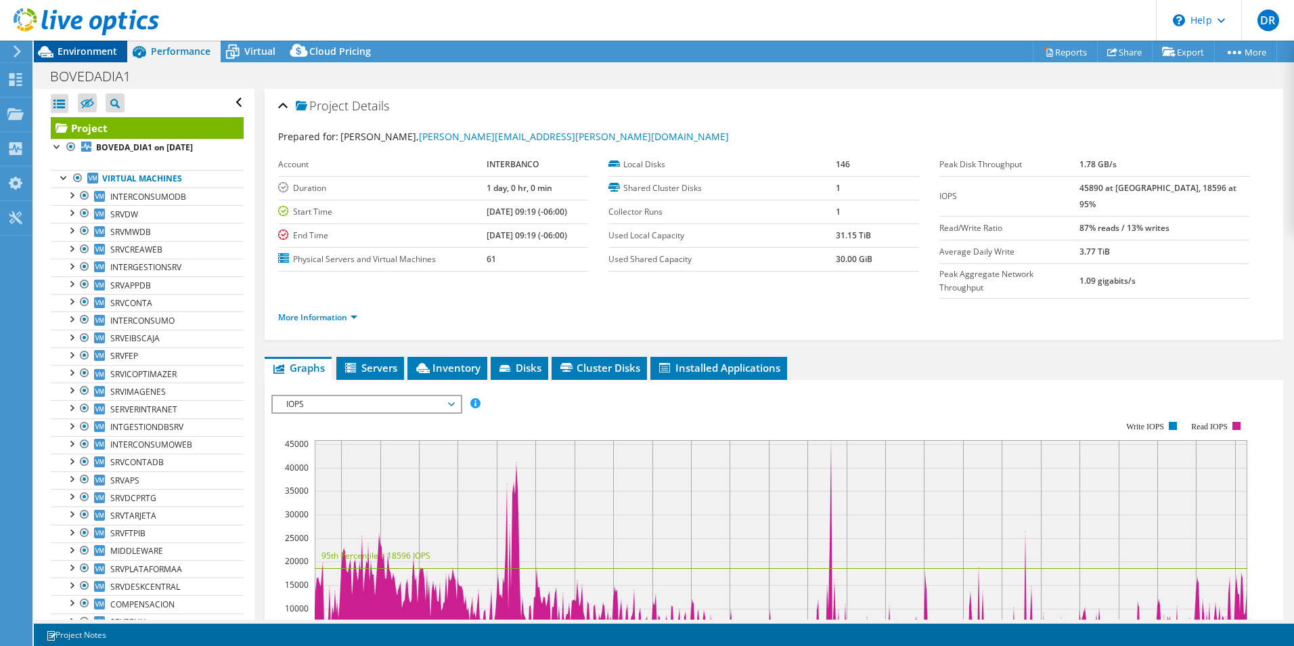
click at [84, 53] on span "Environment" at bounding box center [88, 51] width 60 height 13
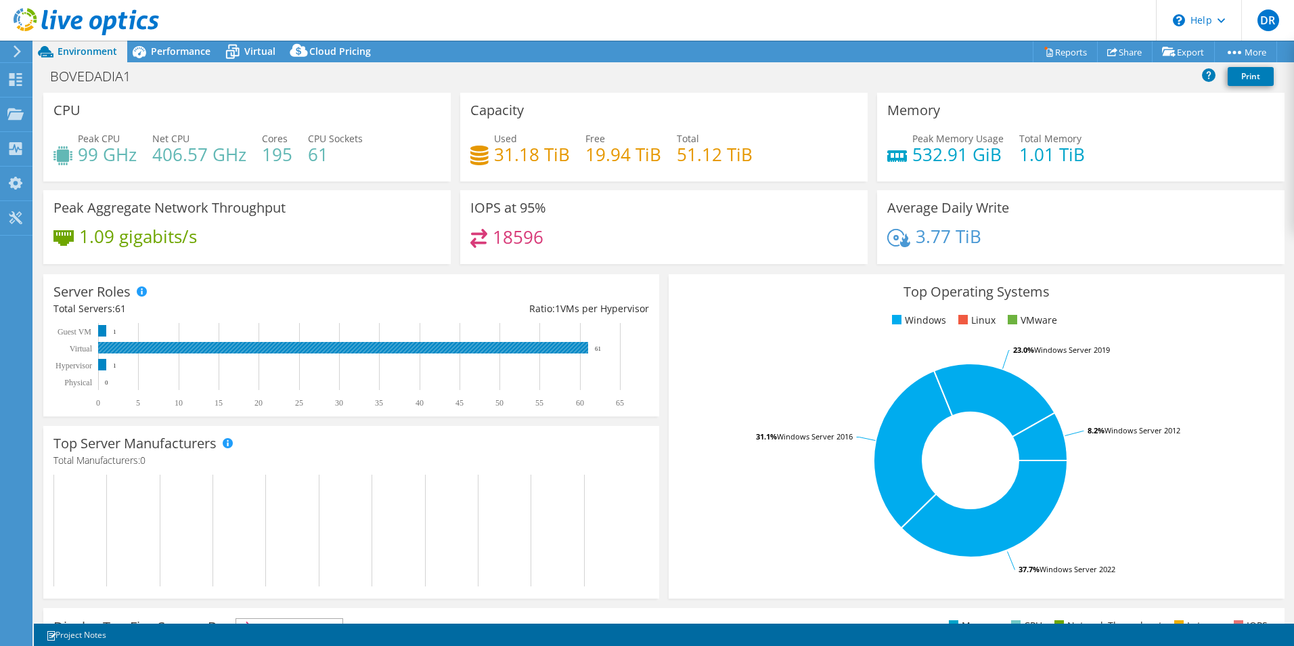
click at [584, 348] on rect at bounding box center [343, 348] width 490 height 12
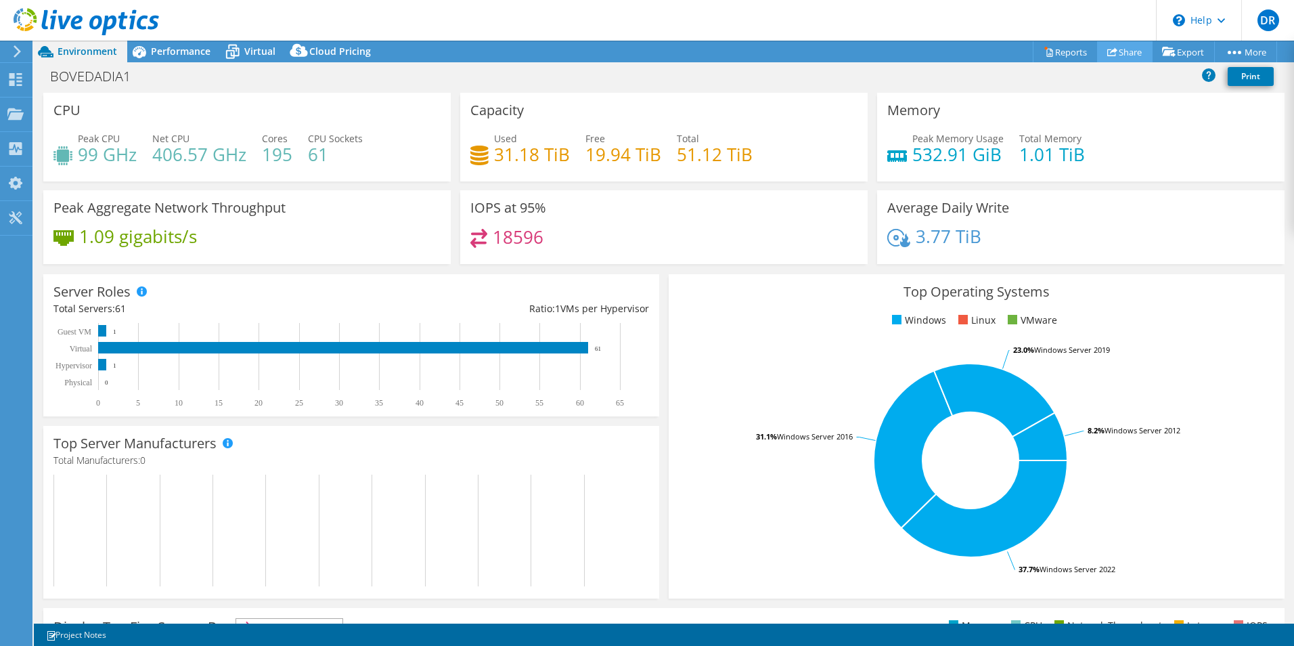
click at [1127, 50] on link "Share" at bounding box center [1125, 51] width 56 height 21
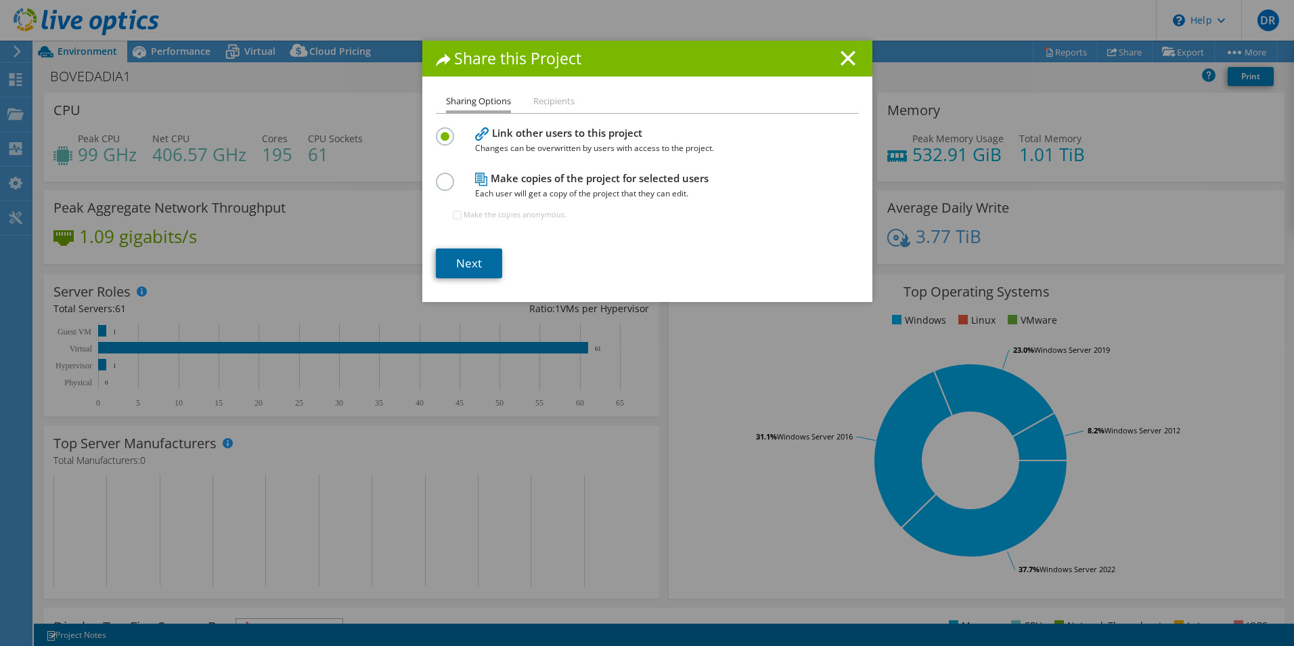
click at [477, 269] on link "Next" at bounding box center [469, 263] width 66 height 30
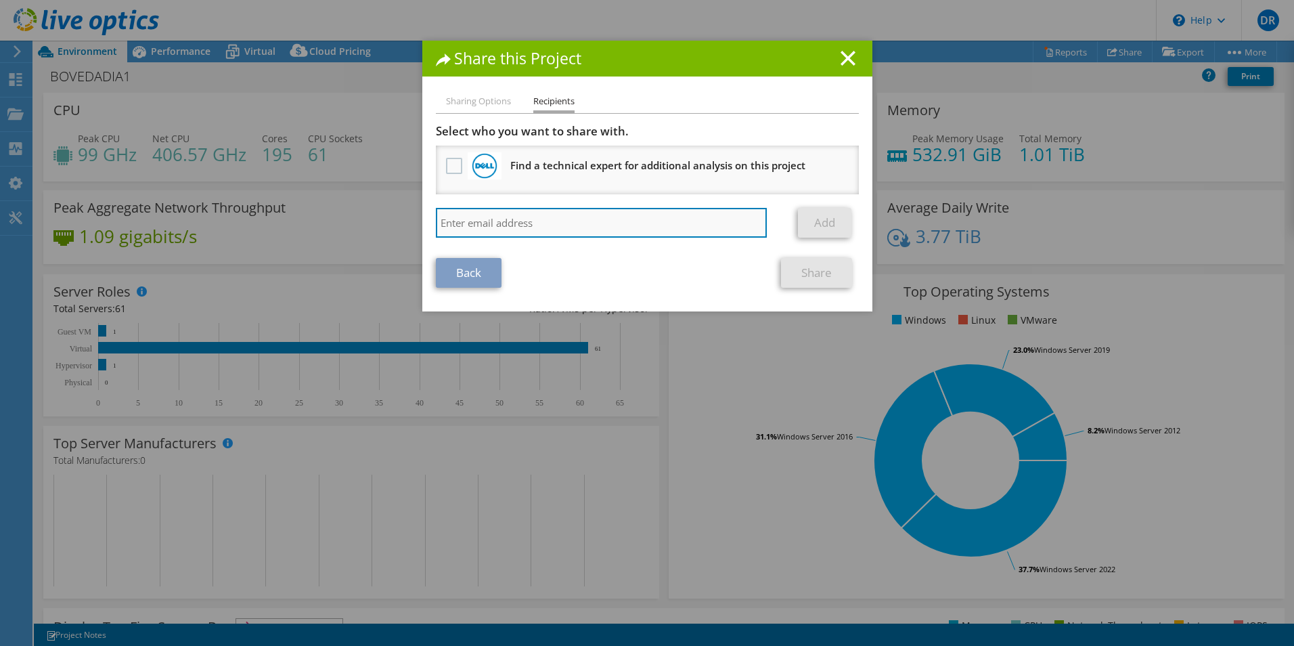
click at [550, 228] on input "search" at bounding box center [602, 223] width 332 height 30
click at [501, 218] on input "search" at bounding box center [602, 223] width 332 height 30
paste input "ggarcia@martinexsa.com"
type input "ggarcia@martinexsa.com"
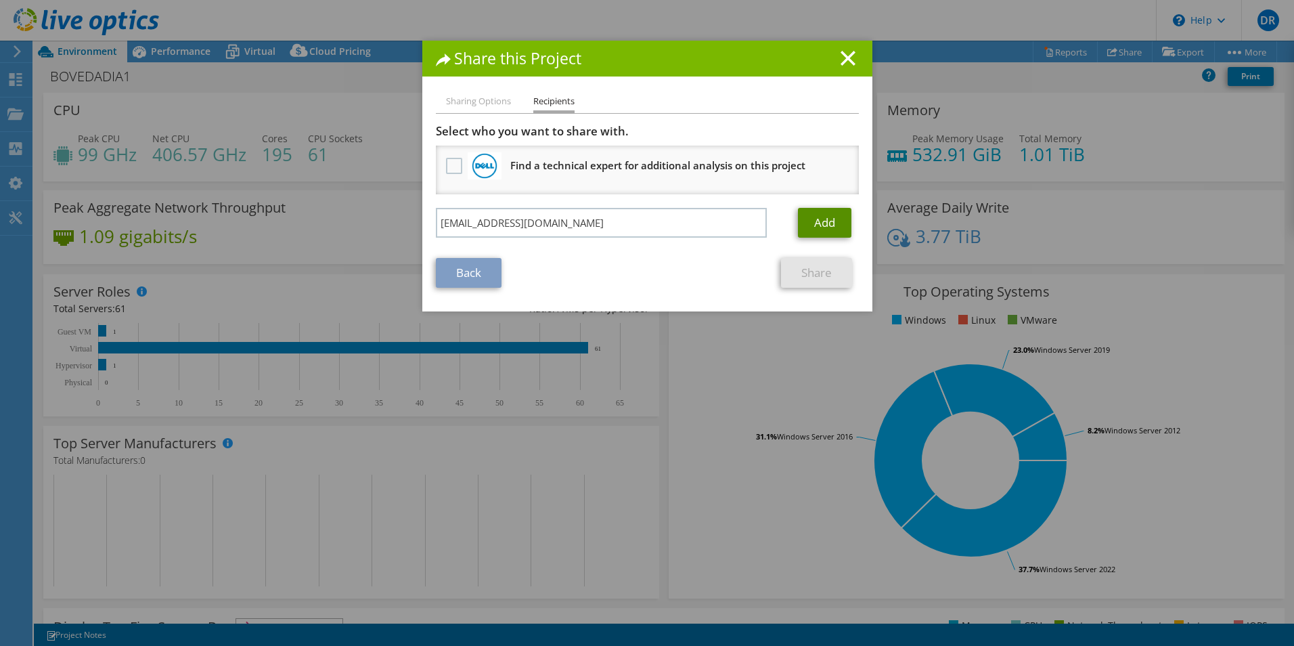
click at [812, 225] on link "Add" at bounding box center [824, 223] width 53 height 30
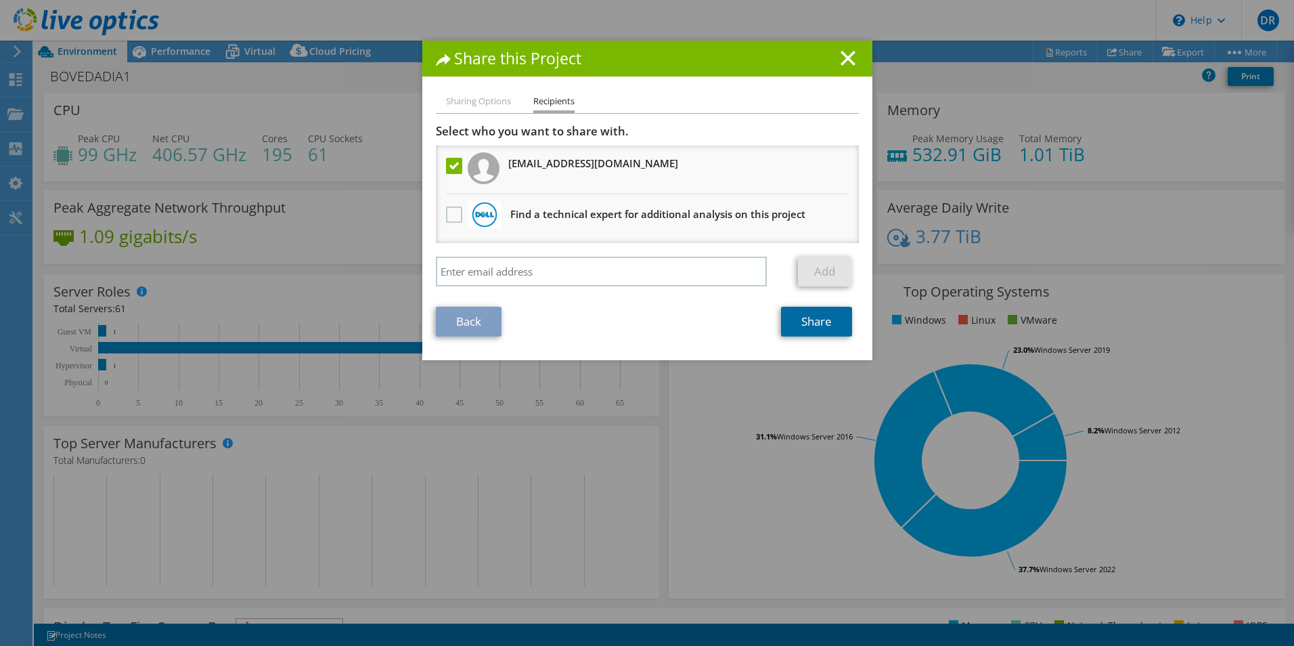
click at [834, 323] on link "Share" at bounding box center [816, 322] width 71 height 30
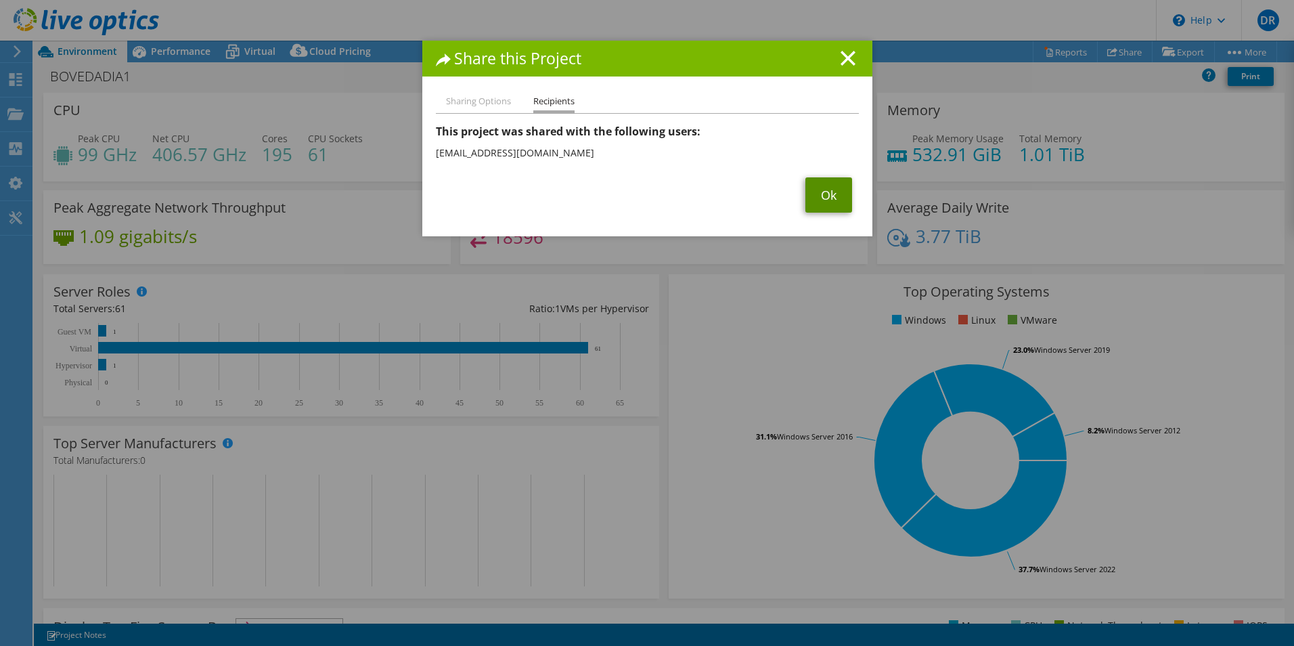
click at [814, 196] on link "Ok" at bounding box center [829, 194] width 47 height 35
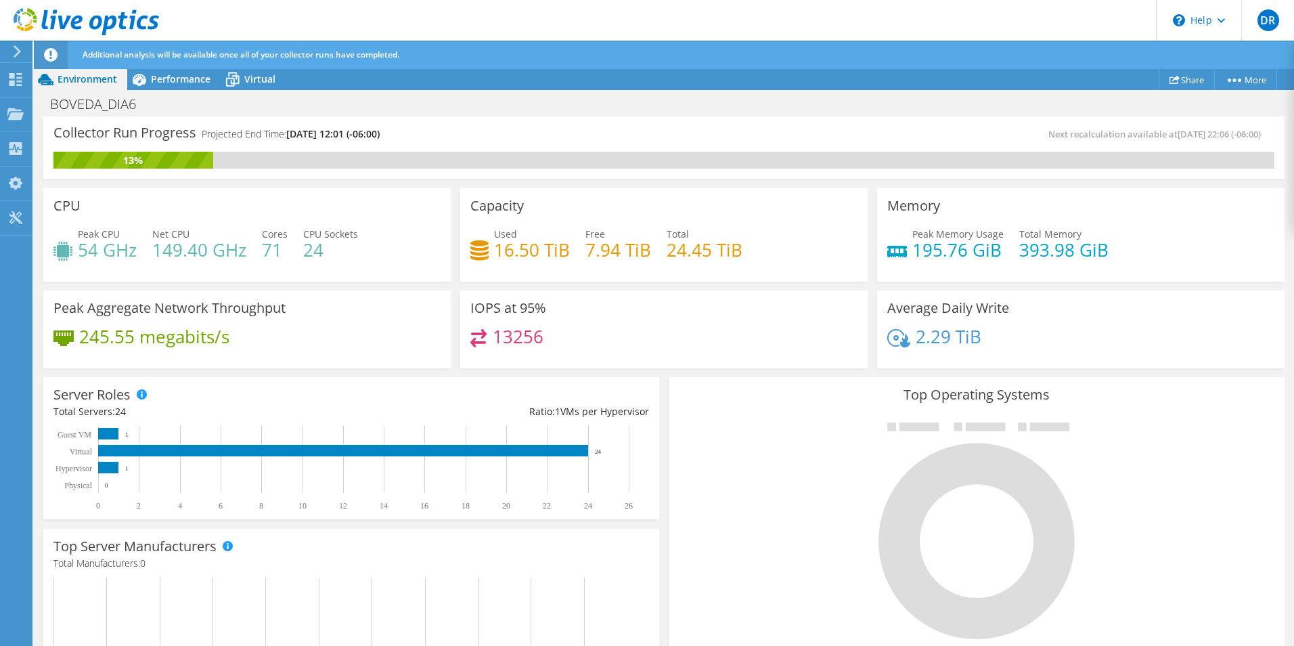
scroll to position [339, 0]
click at [662, 372] on div "IOPS at 95% 13256" at bounding box center [664, 329] width 417 height 87
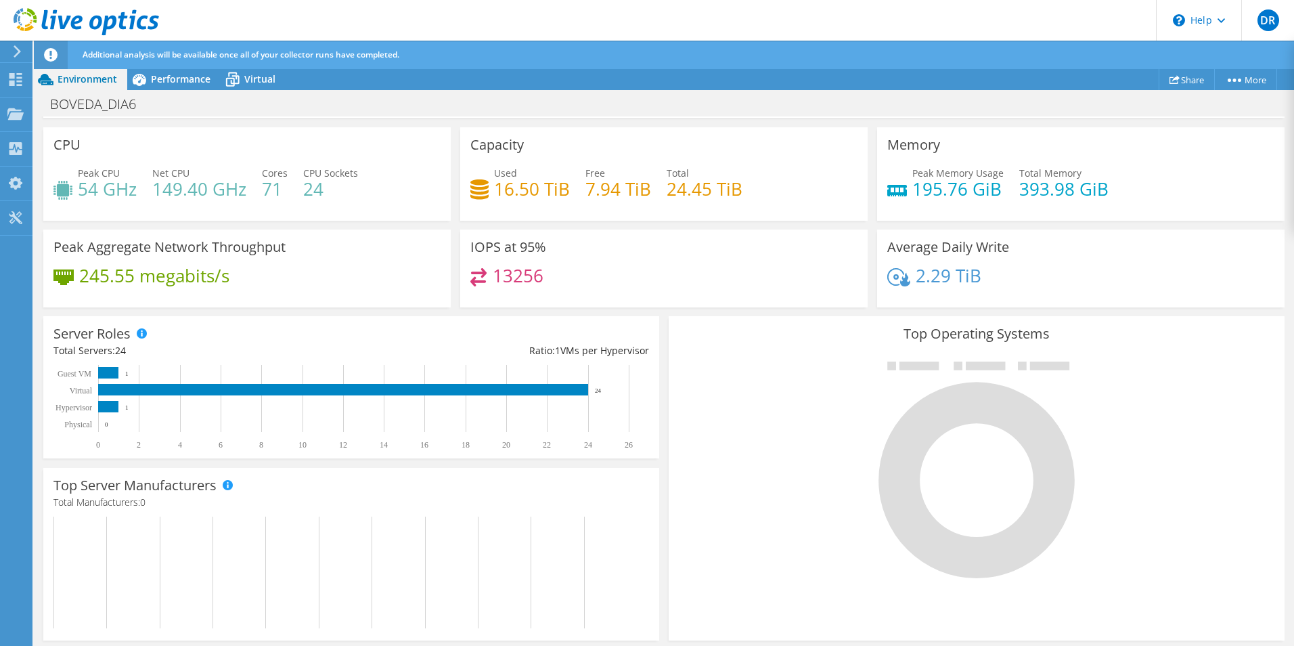
scroll to position [0, 0]
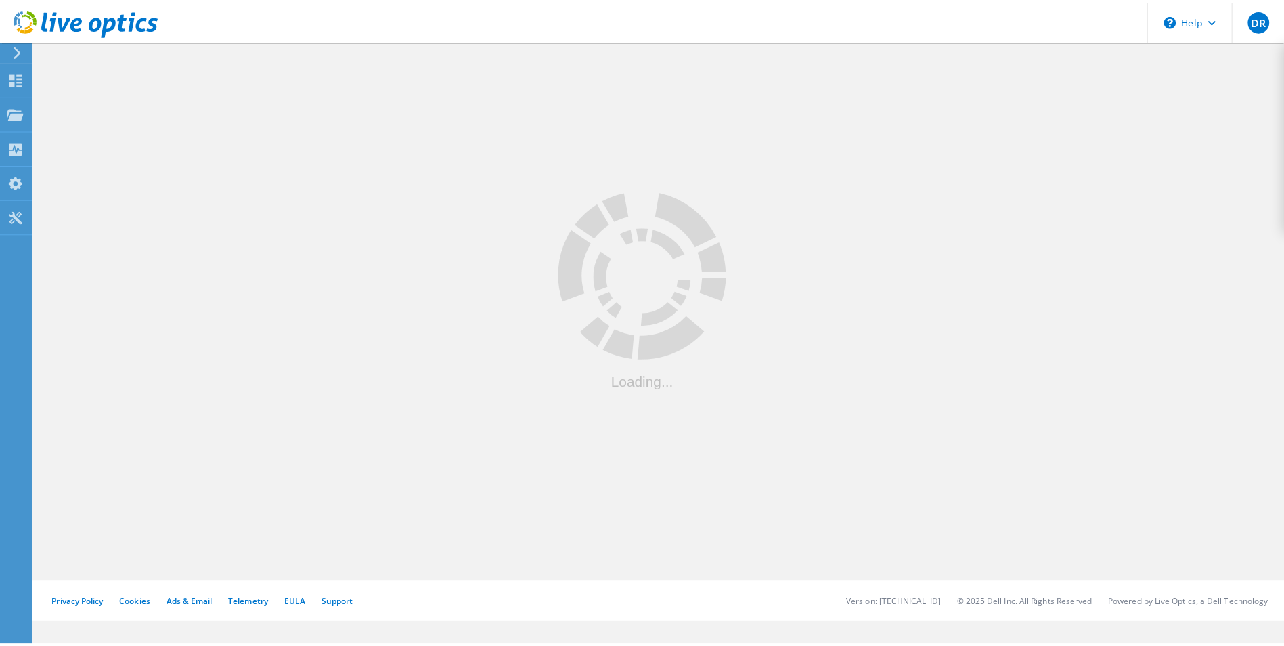
scroll to position [169, 0]
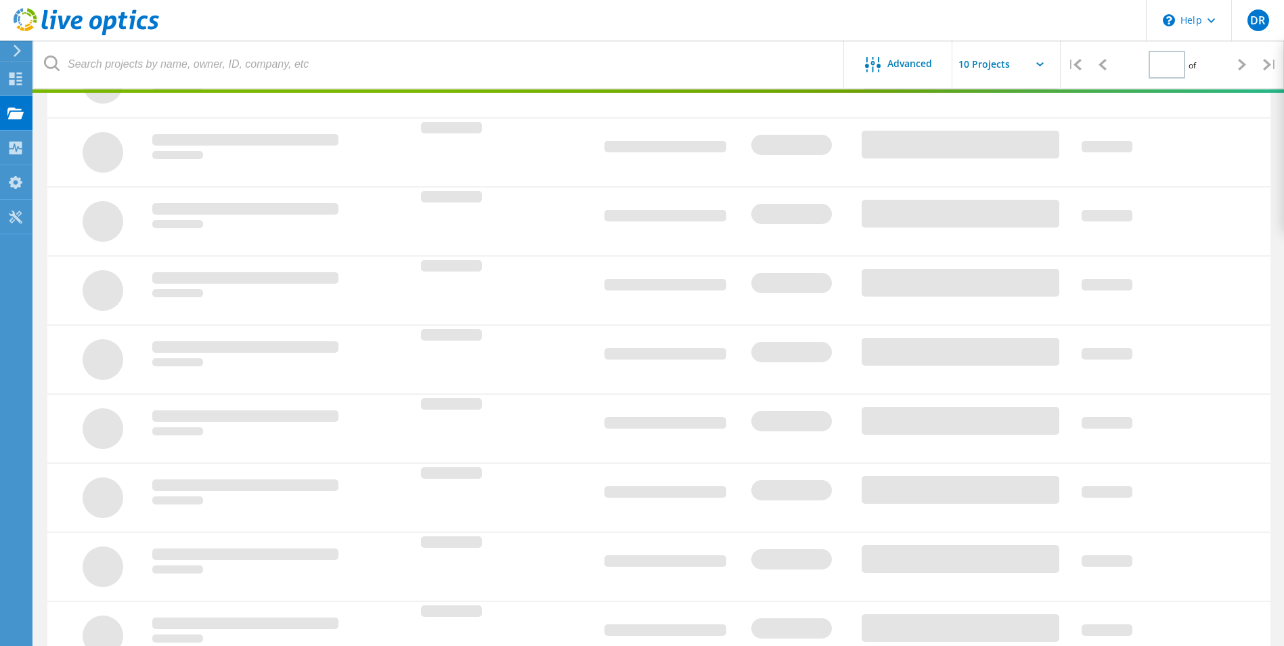
type input "1"
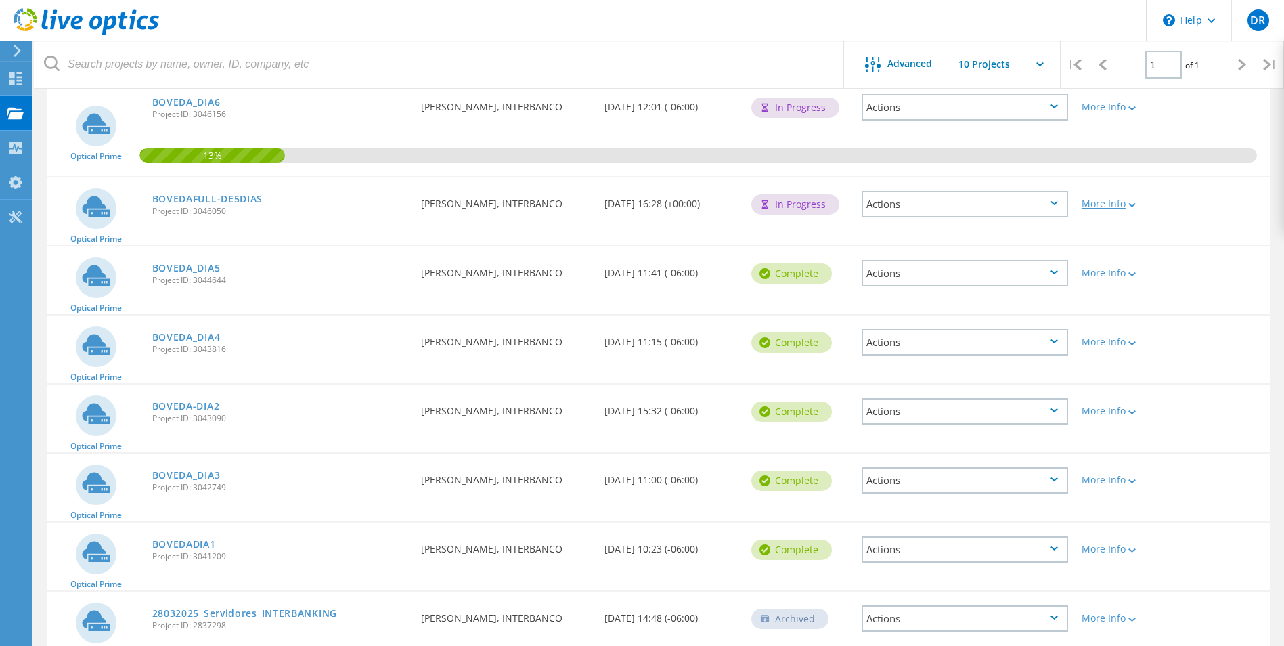
click at [1107, 203] on div "More Info" at bounding box center [1124, 203] width 85 height 9
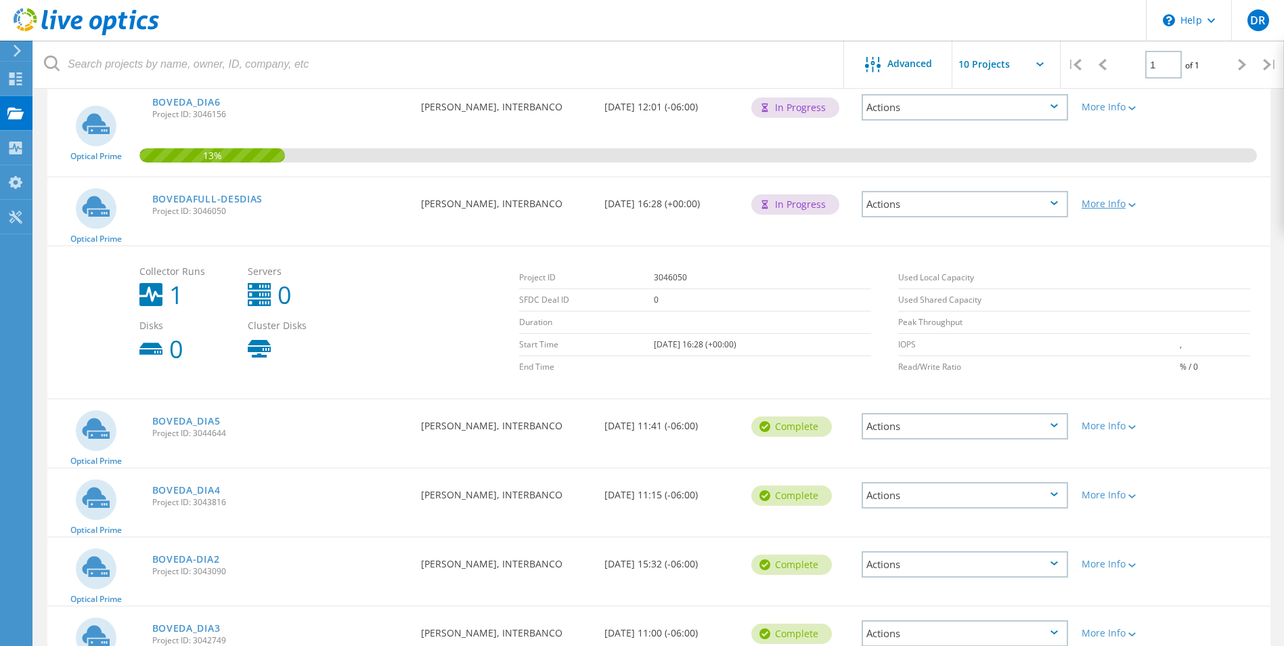
click at [1101, 201] on div "More Info" at bounding box center [1124, 203] width 85 height 9
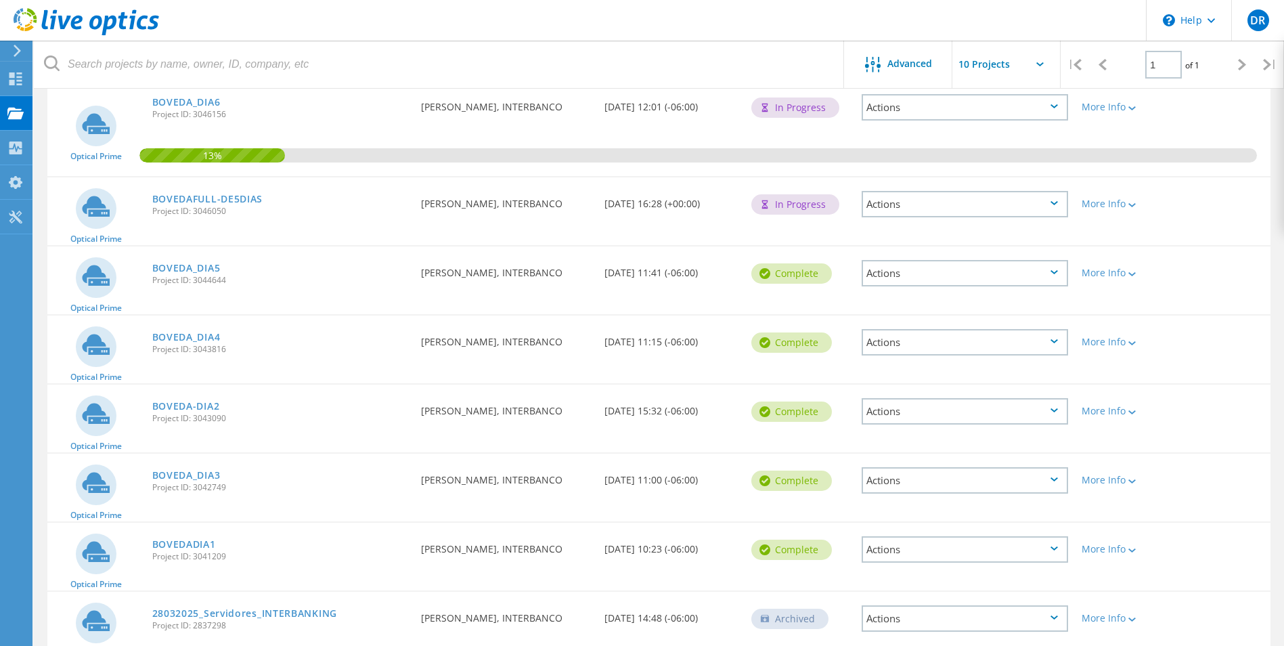
click at [305, 274] on div "BOVEDA_DIA5 Project ID: 3044644" at bounding box center [280, 271] width 269 height 51
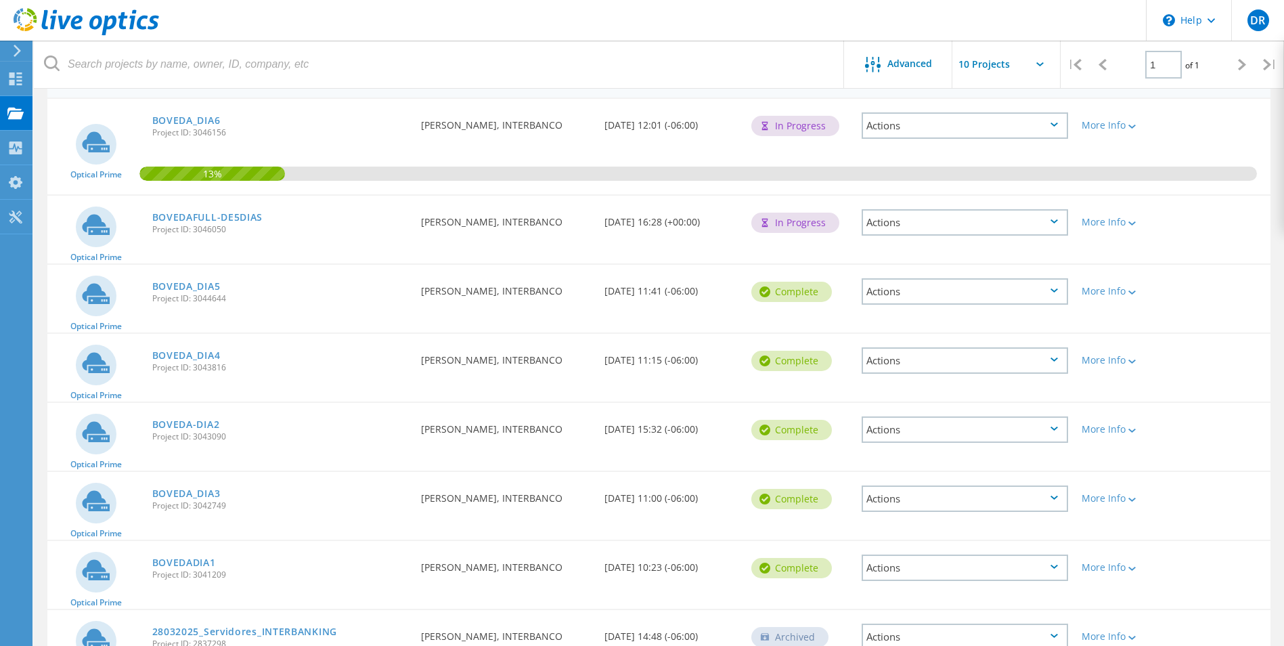
scroll to position [0, 0]
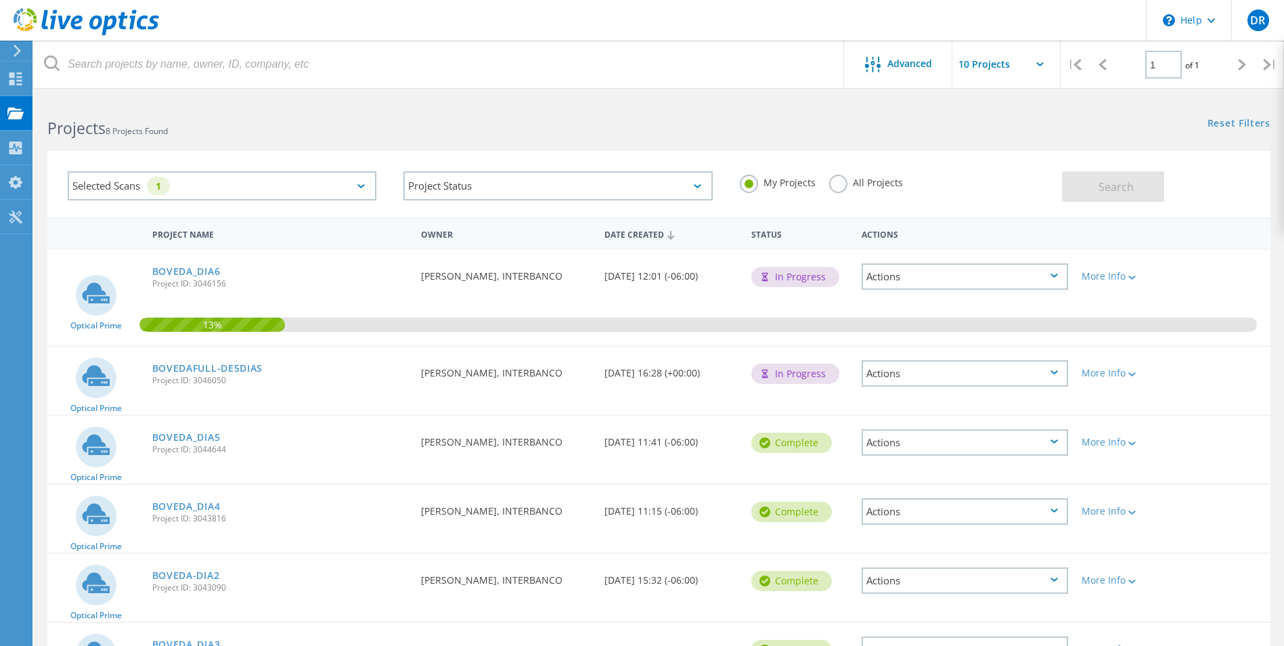
click at [1057, 374] on icon at bounding box center [1054, 372] width 7 height 4
click at [223, 368] on link "BOVEDAFULL-DE5DIAS" at bounding box center [207, 368] width 111 height 9
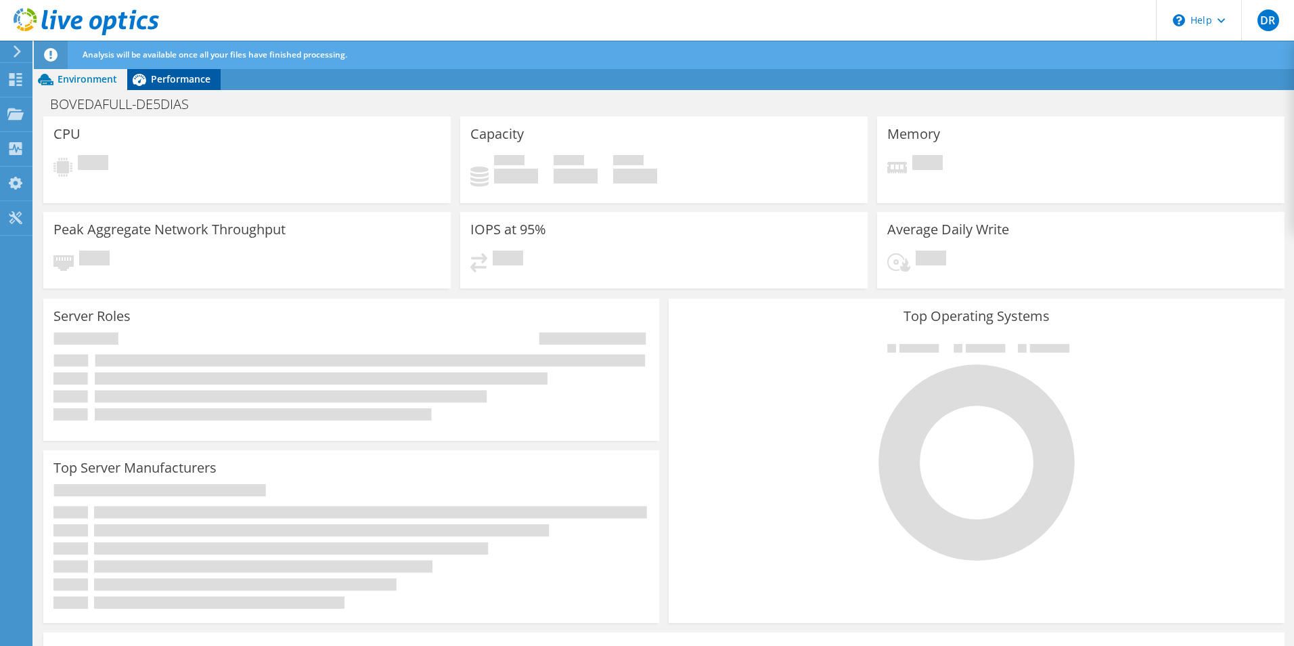
click at [190, 78] on span "Performance" at bounding box center [181, 78] width 60 height 13
click at [21, 118] on use at bounding box center [15, 114] width 16 height 12
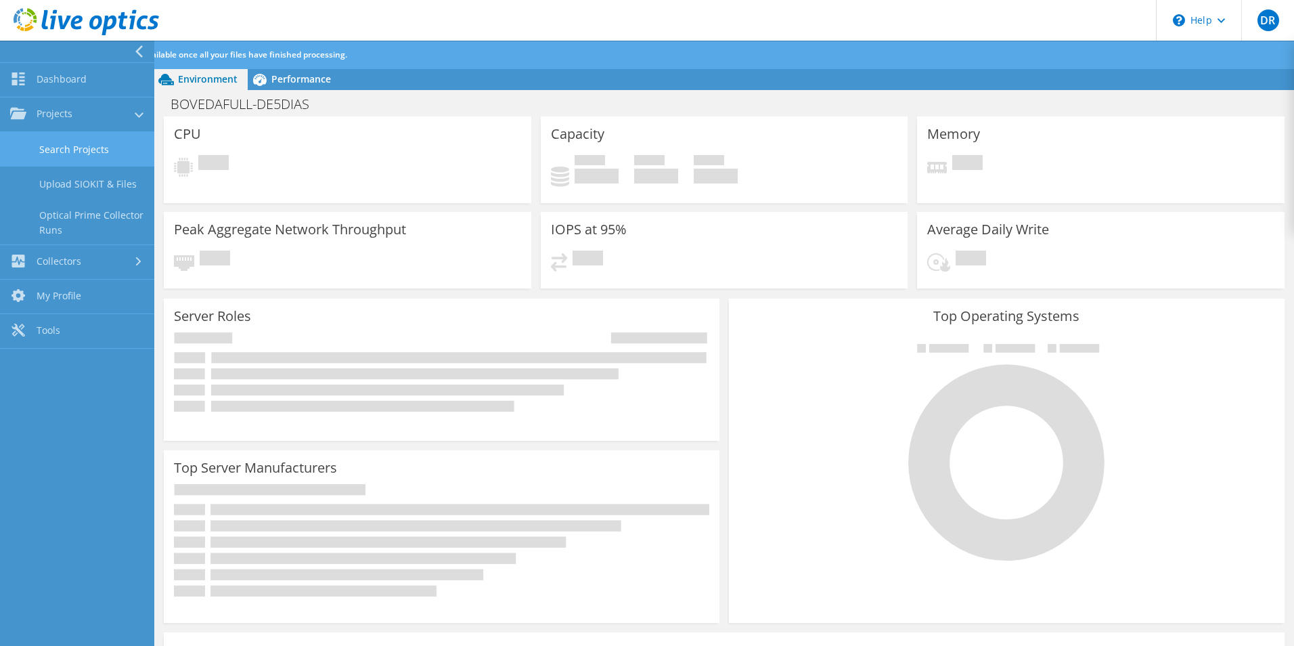
click at [80, 149] on link "Search Projects" at bounding box center [77, 149] width 154 height 35
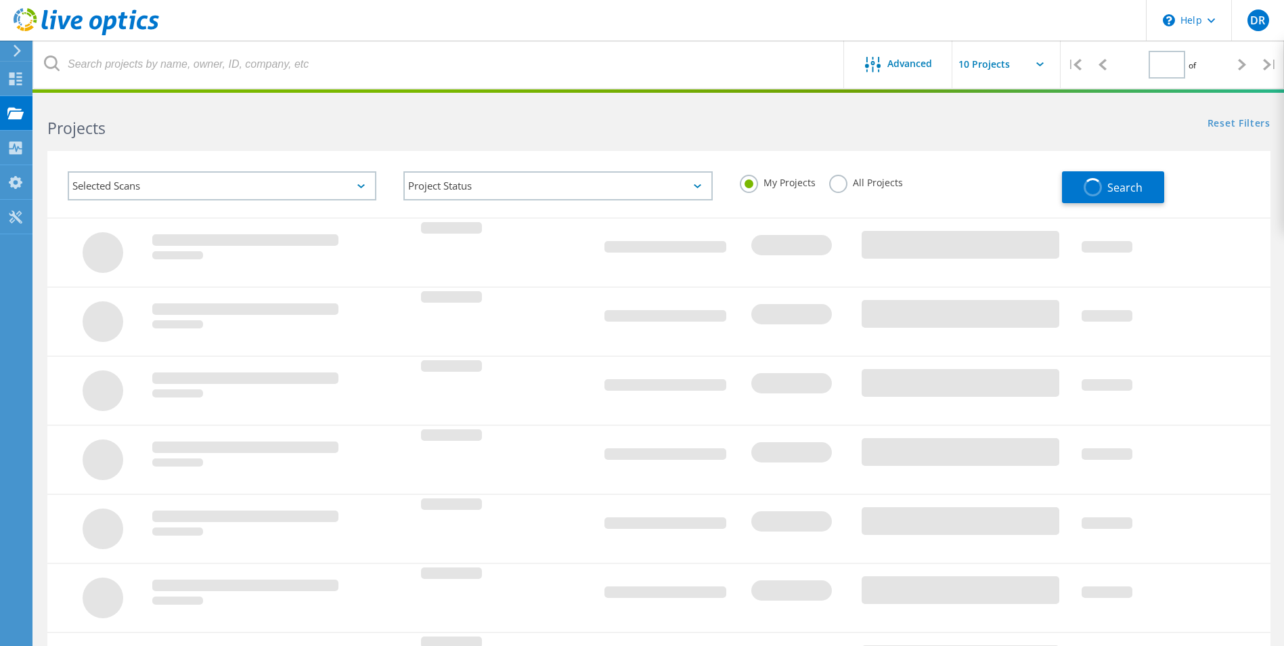
type input "1"
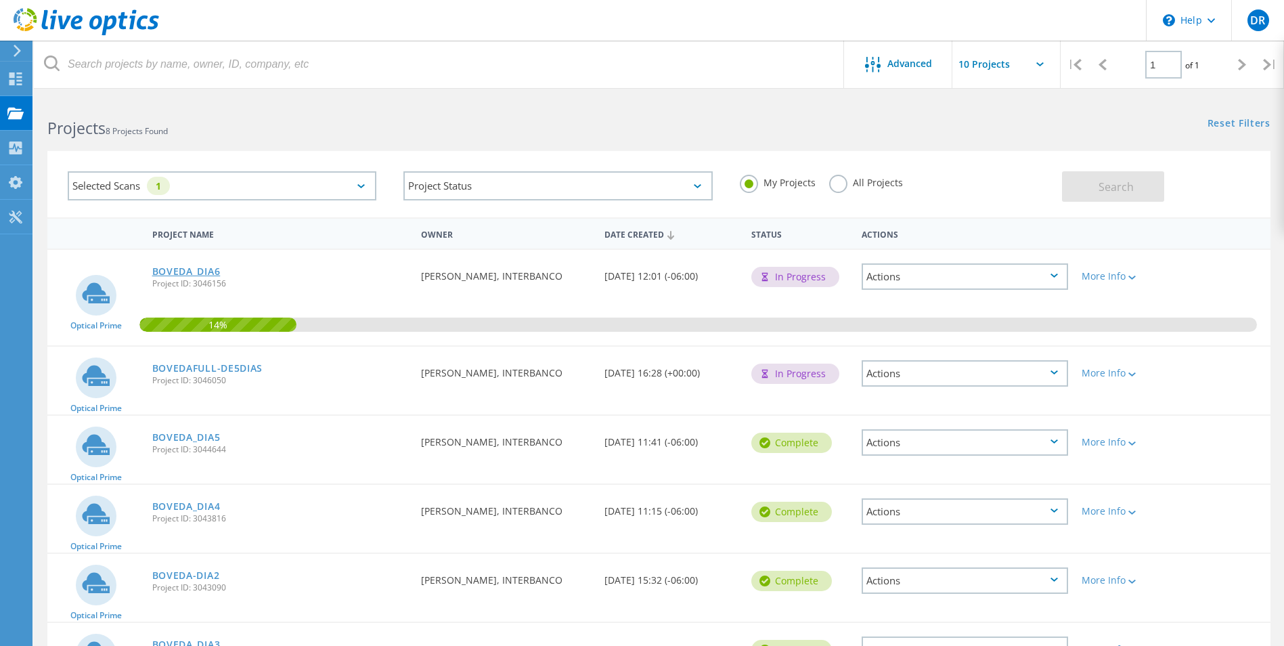
click at [192, 272] on link "BOVEDA_DIA6" at bounding box center [186, 271] width 68 height 9
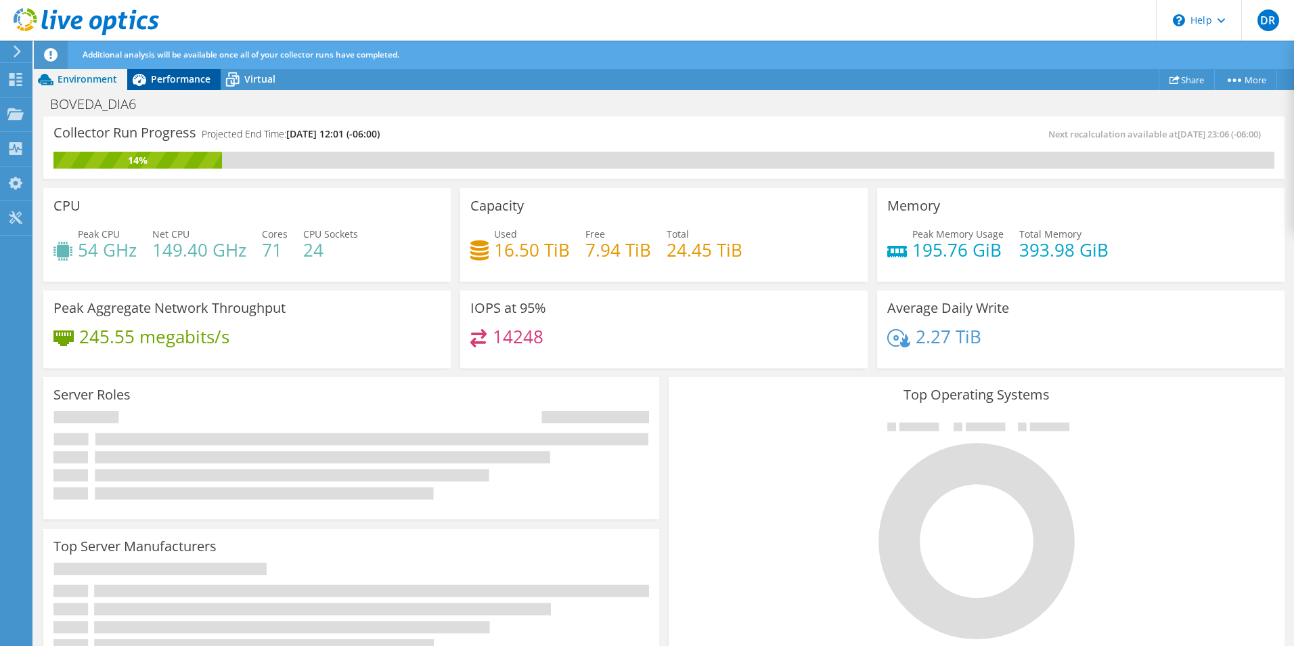
click at [169, 79] on span "Performance" at bounding box center [181, 78] width 60 height 13
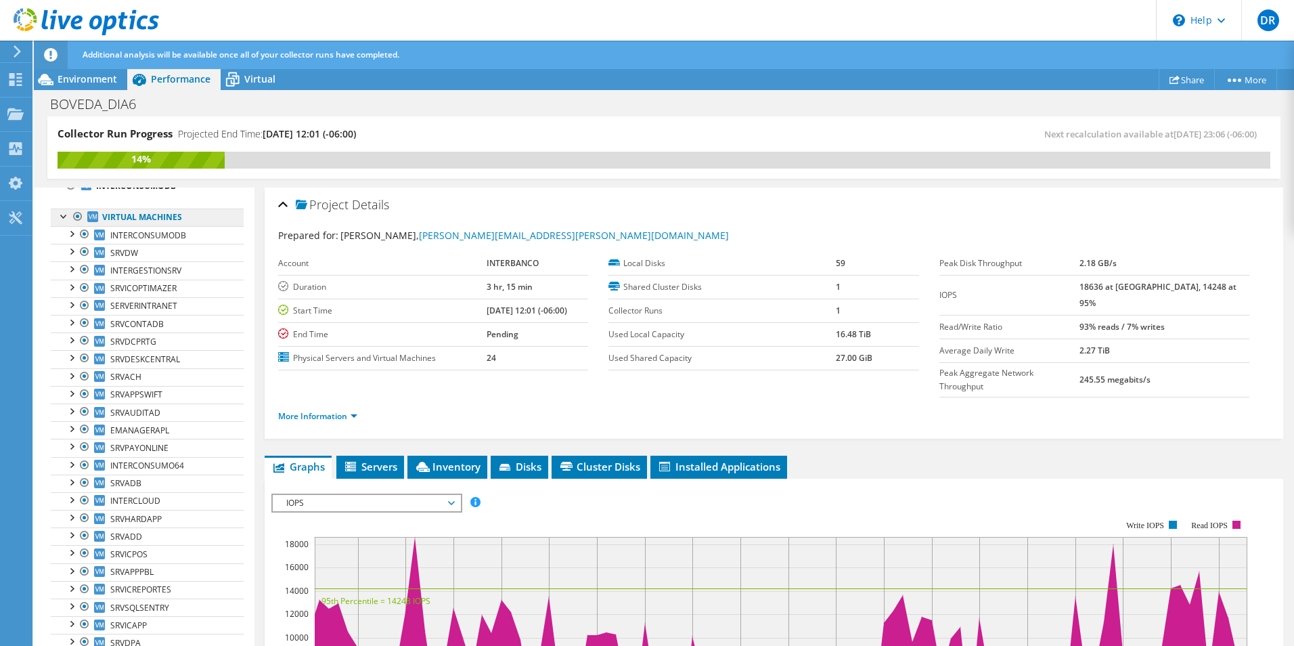
scroll to position [77, 0]
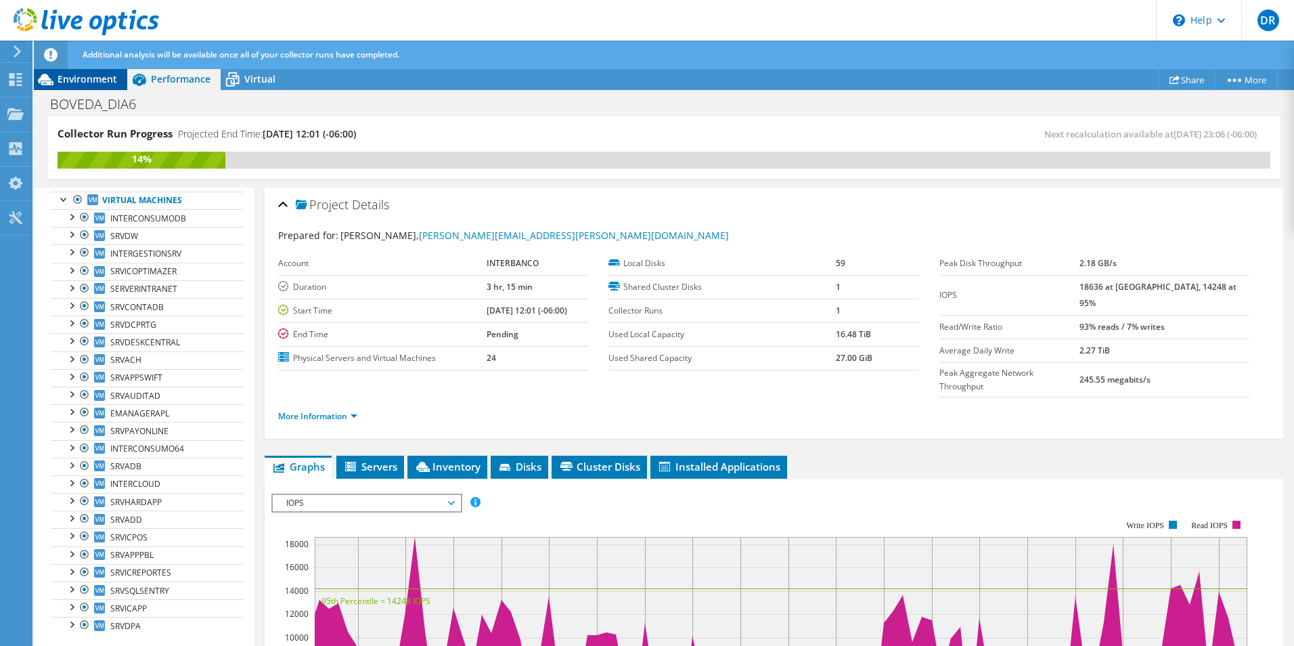
click at [89, 82] on span "Environment" at bounding box center [88, 78] width 60 height 13
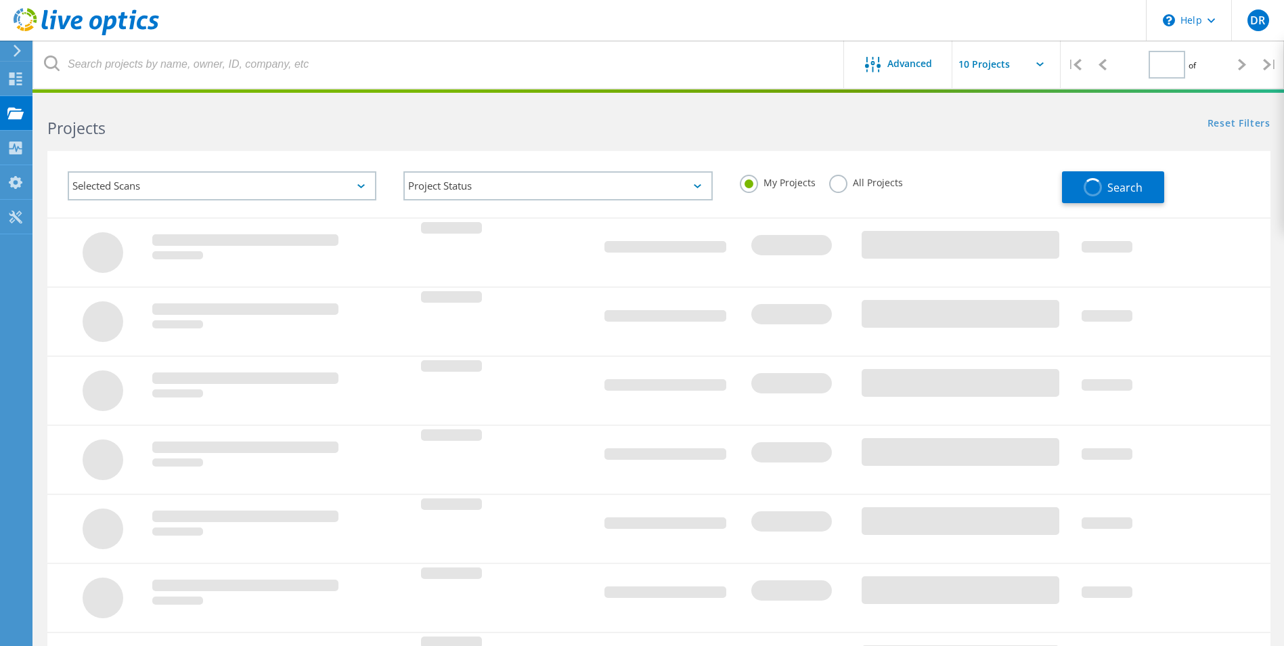
type input "1"
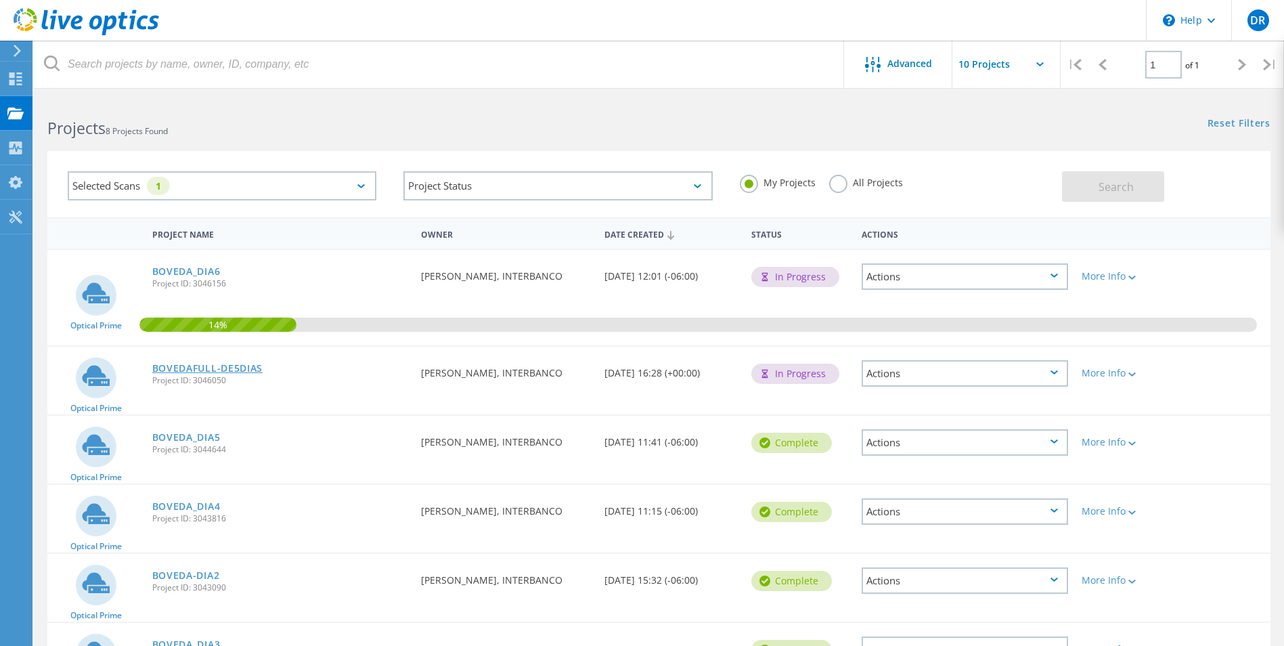
click at [223, 366] on link "BOVEDAFULL-DE5DIAS" at bounding box center [207, 368] width 111 height 9
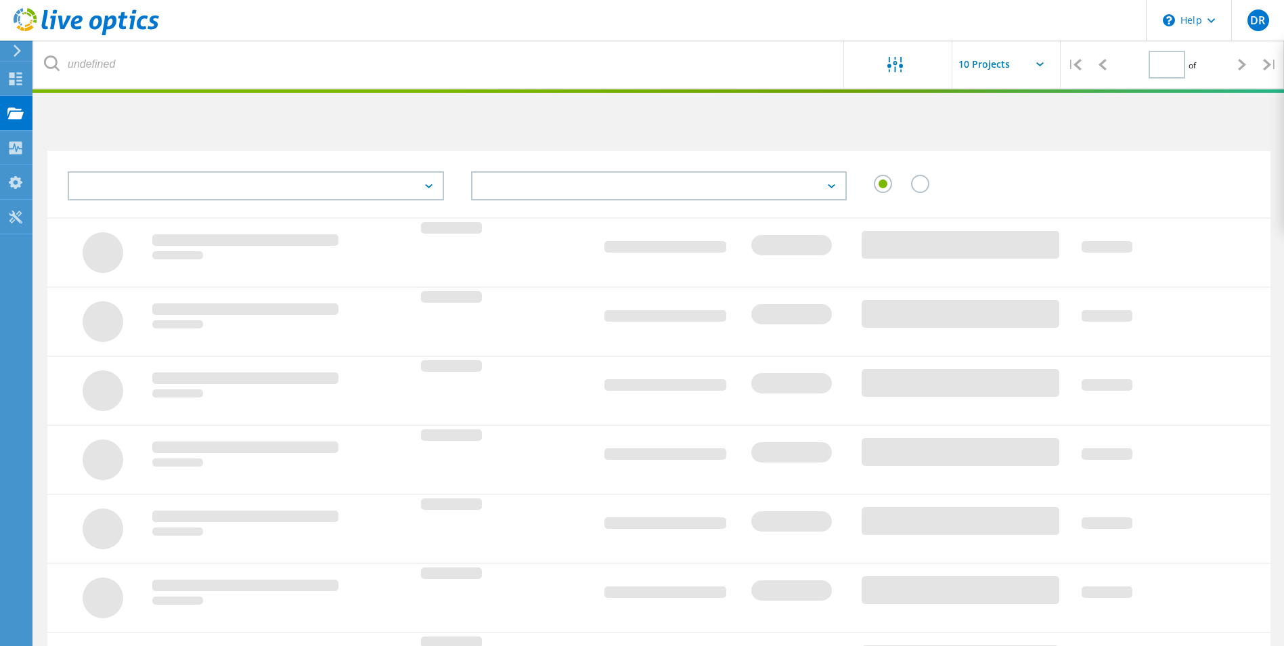
type input "1"
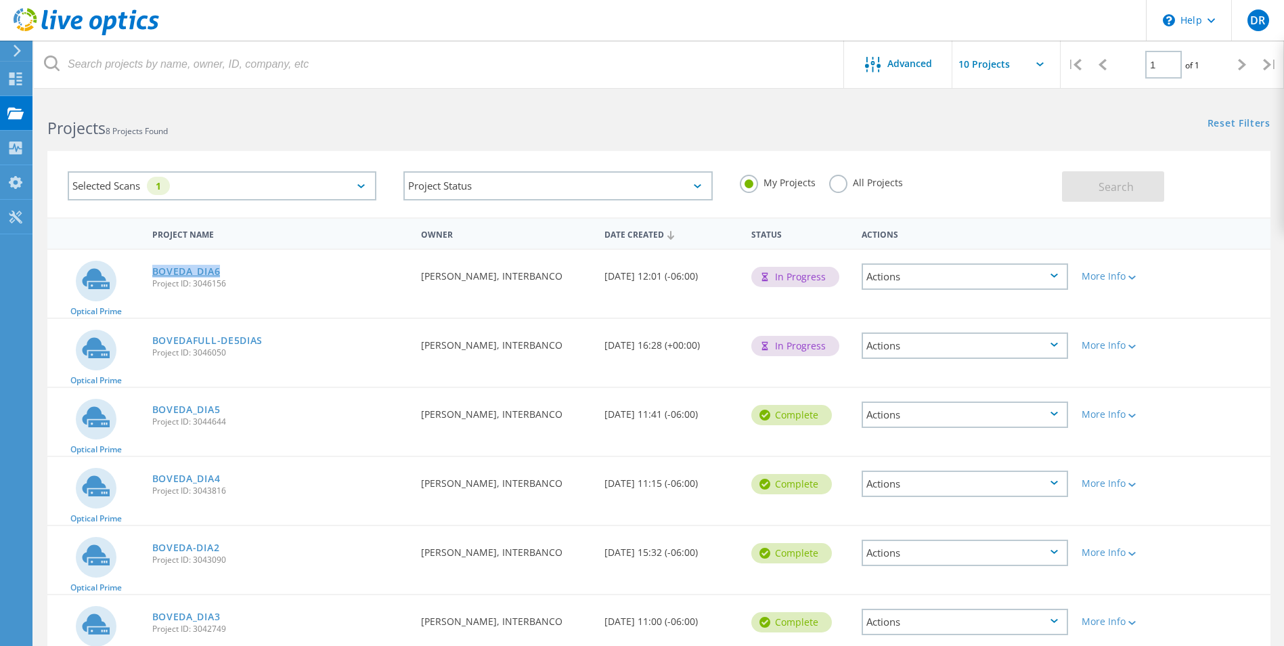
drag, startPoint x: 224, startPoint y: 268, endPoint x: 154, endPoint y: 269, distance: 69.7
click at [154, 269] on div "BOVEDA_DIA6 Project ID: 3046156" at bounding box center [280, 275] width 269 height 51
copy link "BOVEDA_DIA6"
click at [361, 181] on div "Selected Scans 1" at bounding box center [222, 185] width 309 height 29
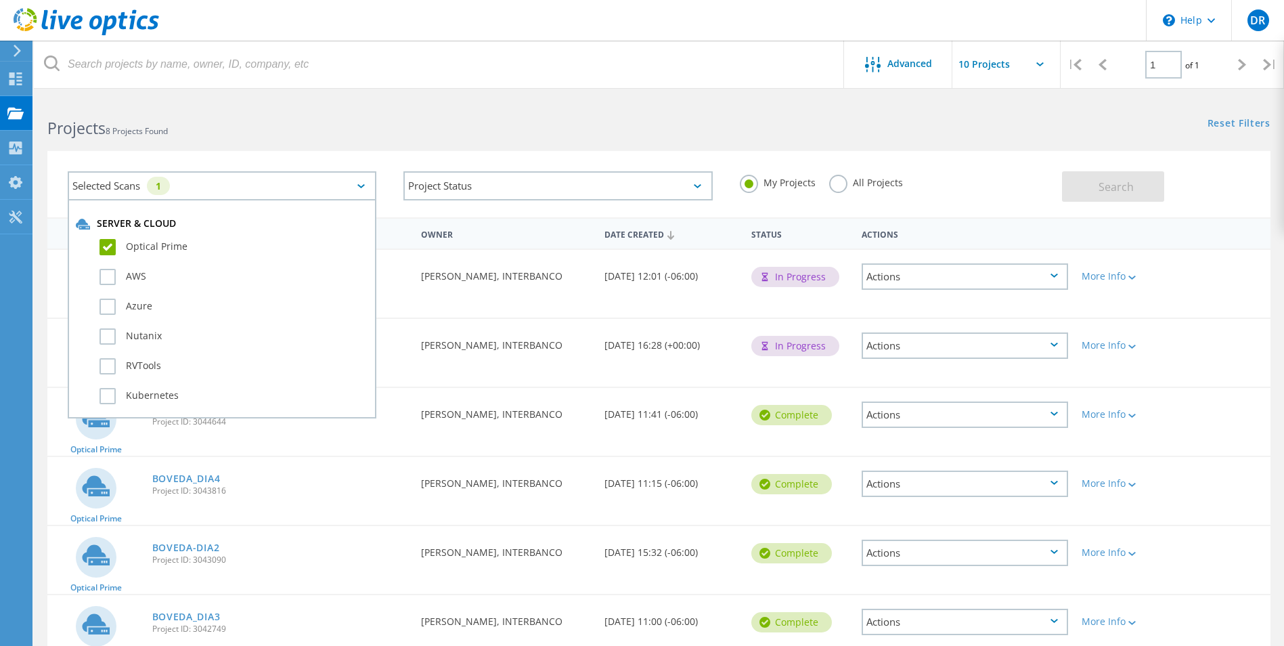
click at [108, 247] on label "Optical Prime" at bounding box center [234, 247] width 269 height 16
click at [0, 0] on input "Optical Prime" at bounding box center [0, 0] width 0 height 0
click at [1119, 186] on span "Search" at bounding box center [1116, 186] width 35 height 15
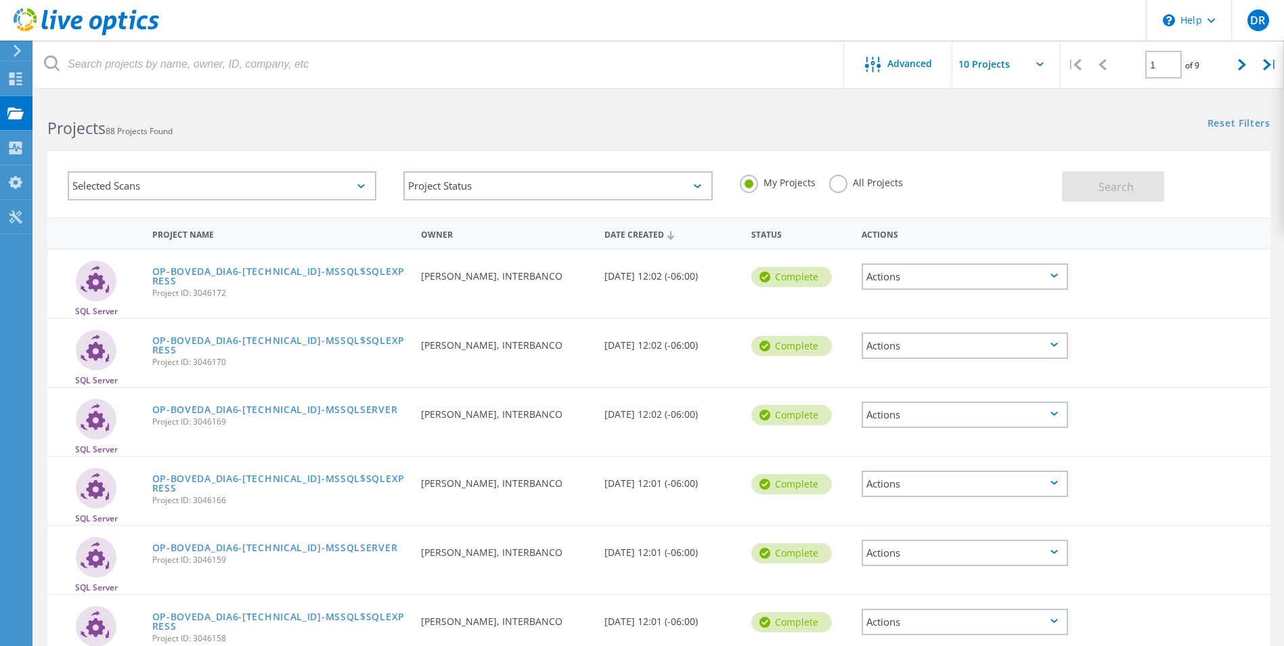
click at [347, 190] on div "Selected Scans" at bounding box center [222, 185] width 309 height 29
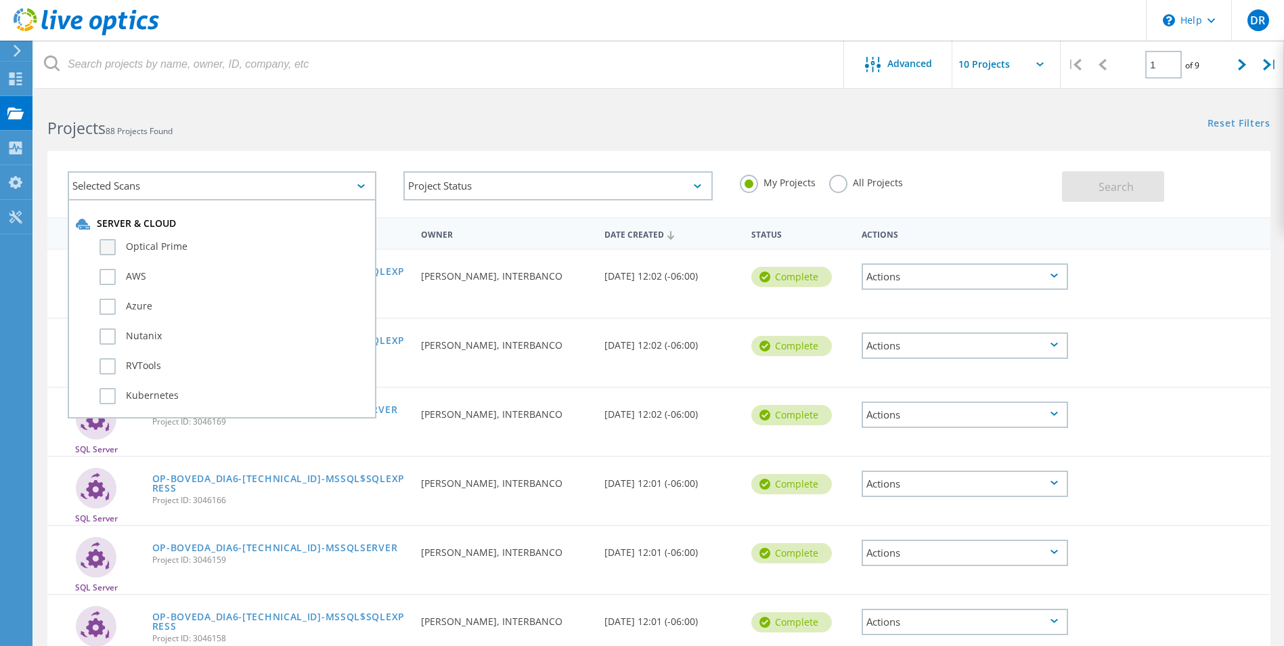
click at [142, 244] on label "Optical Prime" at bounding box center [234, 247] width 269 height 16
click at [0, 0] on input "Optical Prime" at bounding box center [0, 0] width 0 height 0
click at [1151, 193] on button "Search" at bounding box center [1113, 186] width 102 height 30
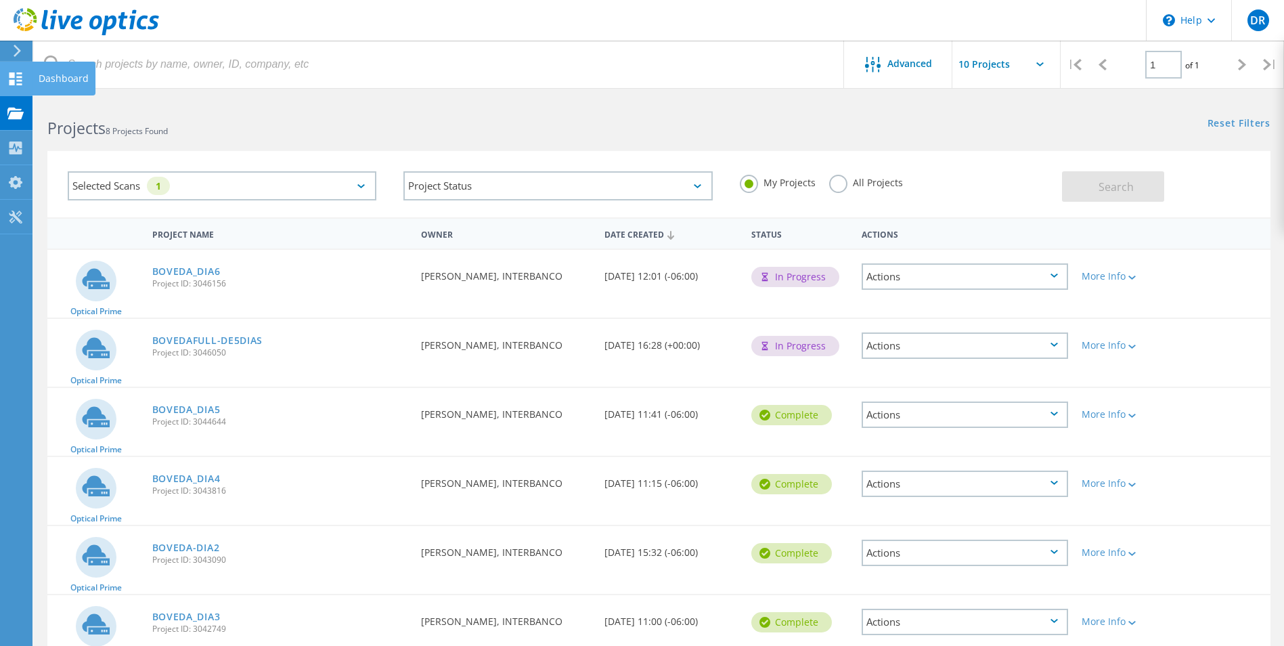
click at [18, 83] on use at bounding box center [15, 78] width 13 height 13
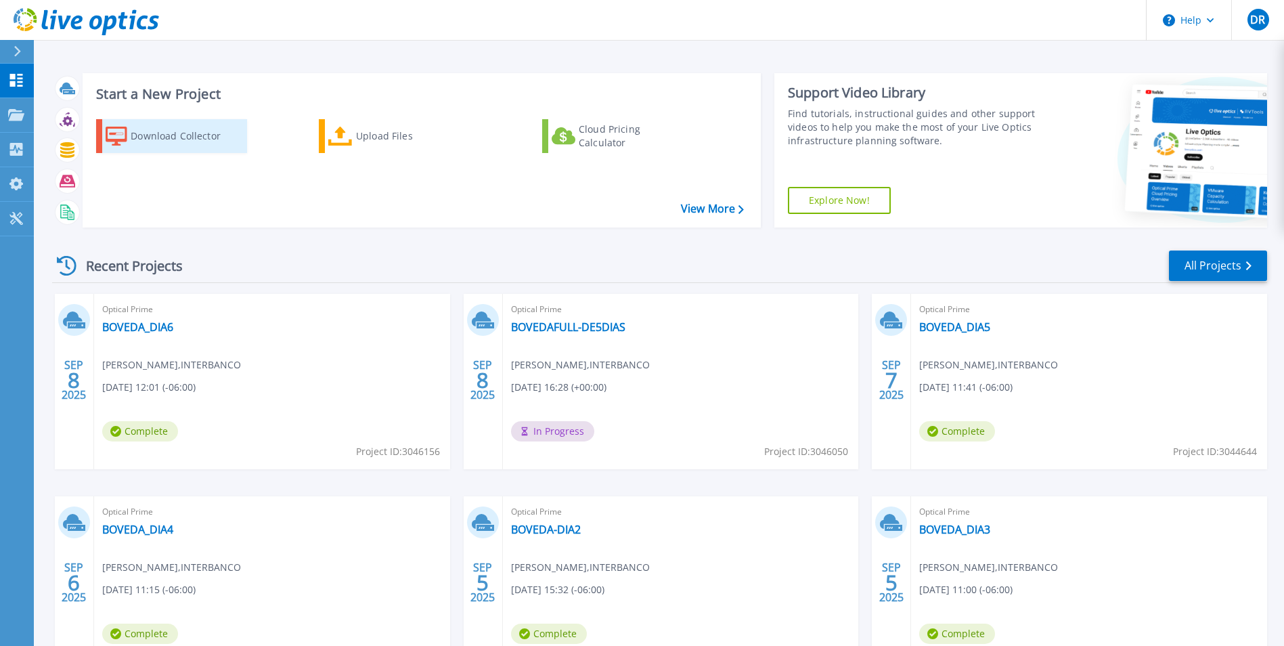
click at [198, 133] on div "Download Collector" at bounding box center [185, 136] width 108 height 27
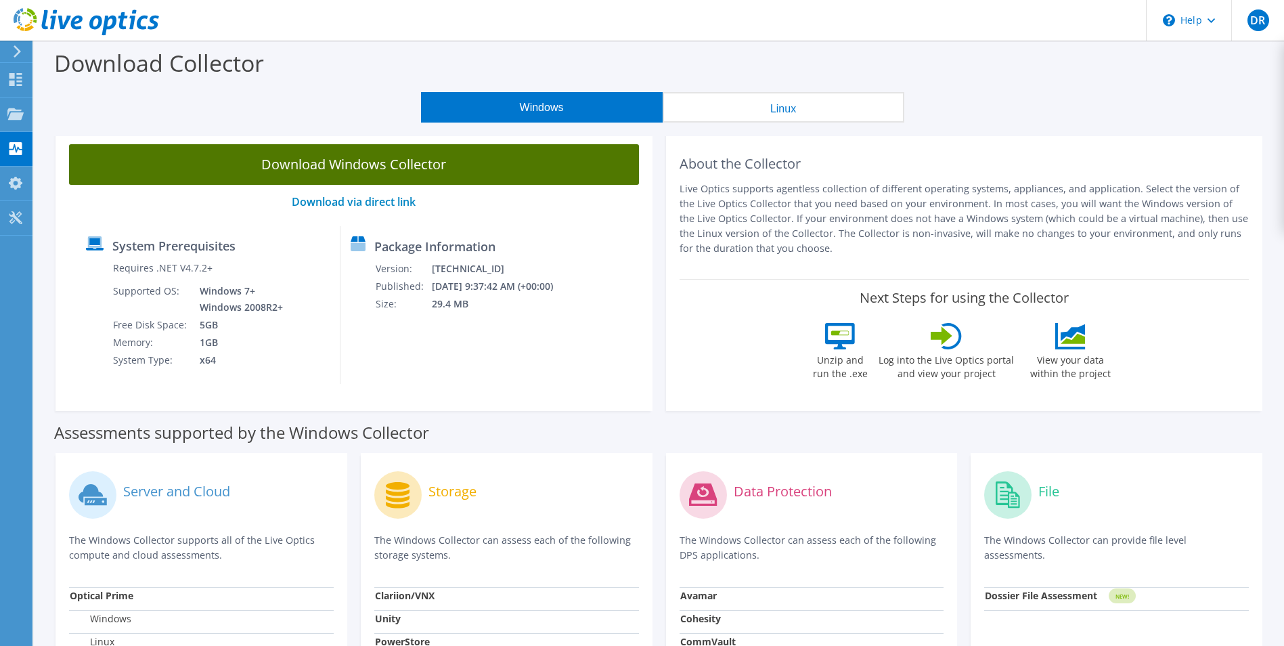
click at [349, 162] on link "Download Windows Collector" at bounding box center [354, 164] width 570 height 41
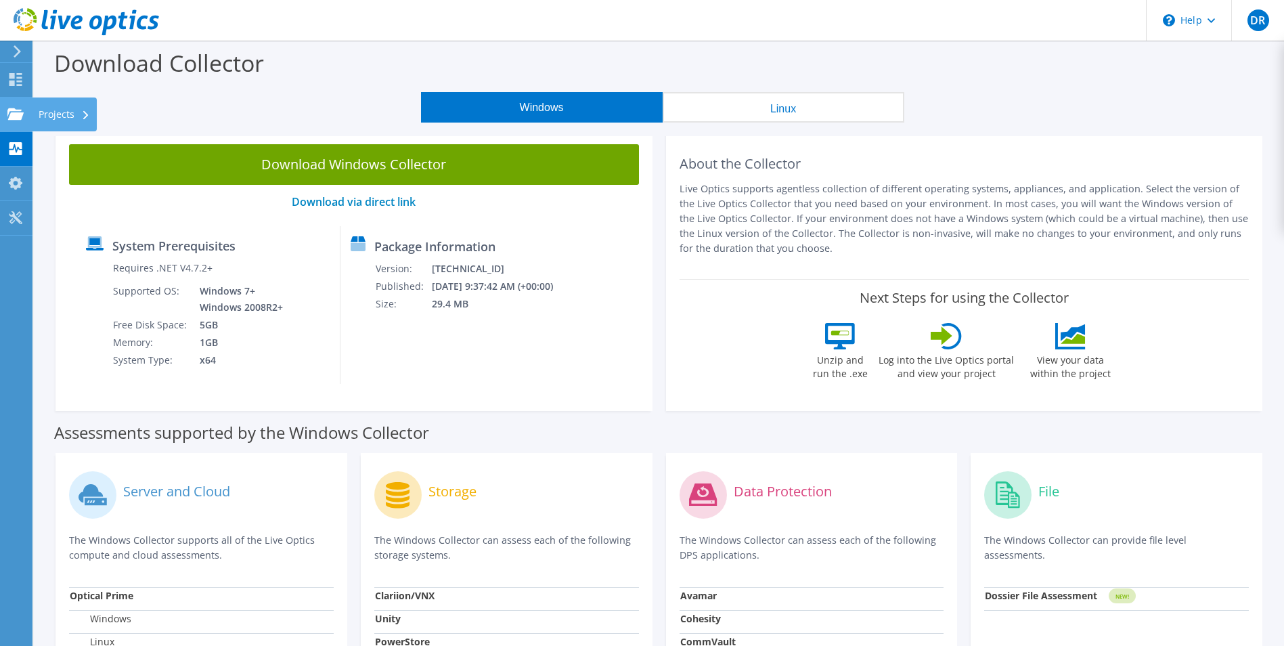
click at [20, 108] on icon at bounding box center [15, 114] width 16 height 13
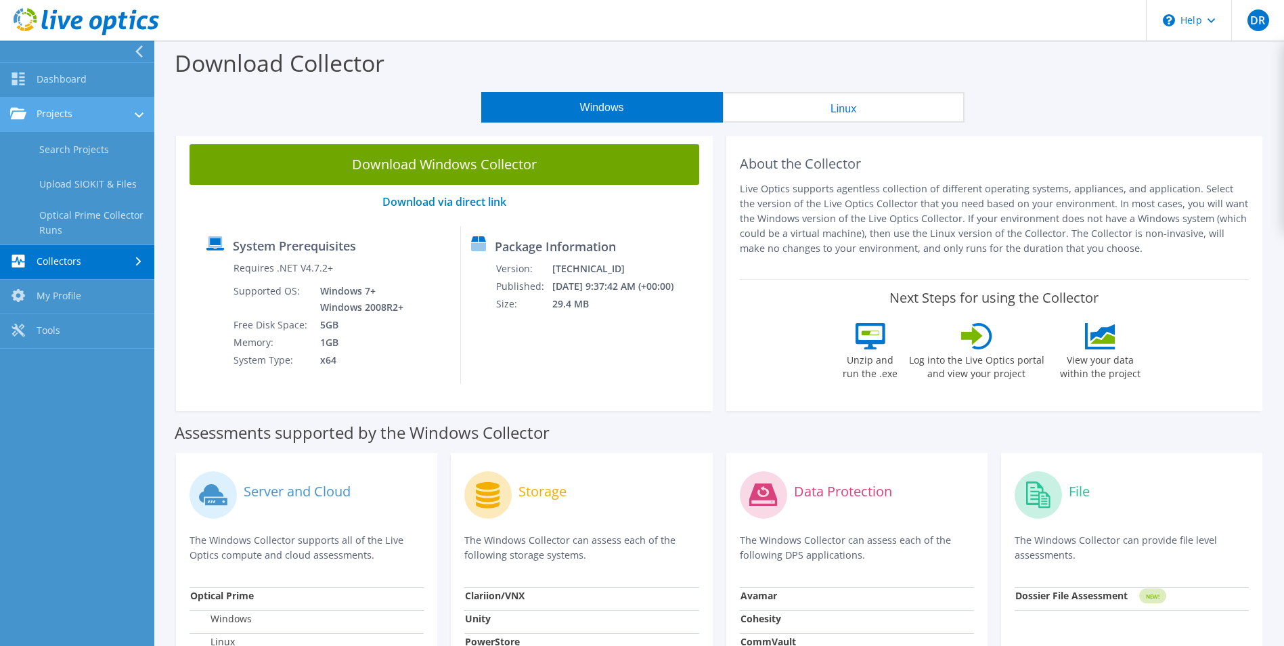
click at [51, 111] on link "Projects" at bounding box center [77, 114] width 154 height 35
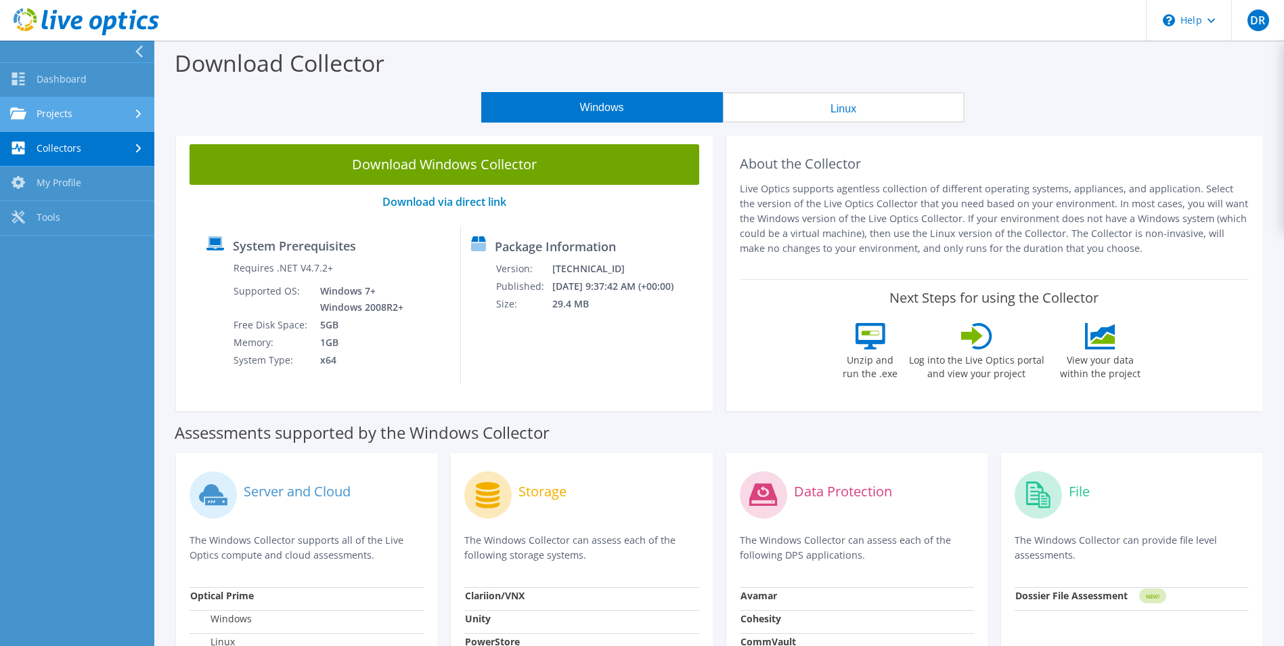
click at [70, 104] on link "Projects" at bounding box center [77, 114] width 154 height 35
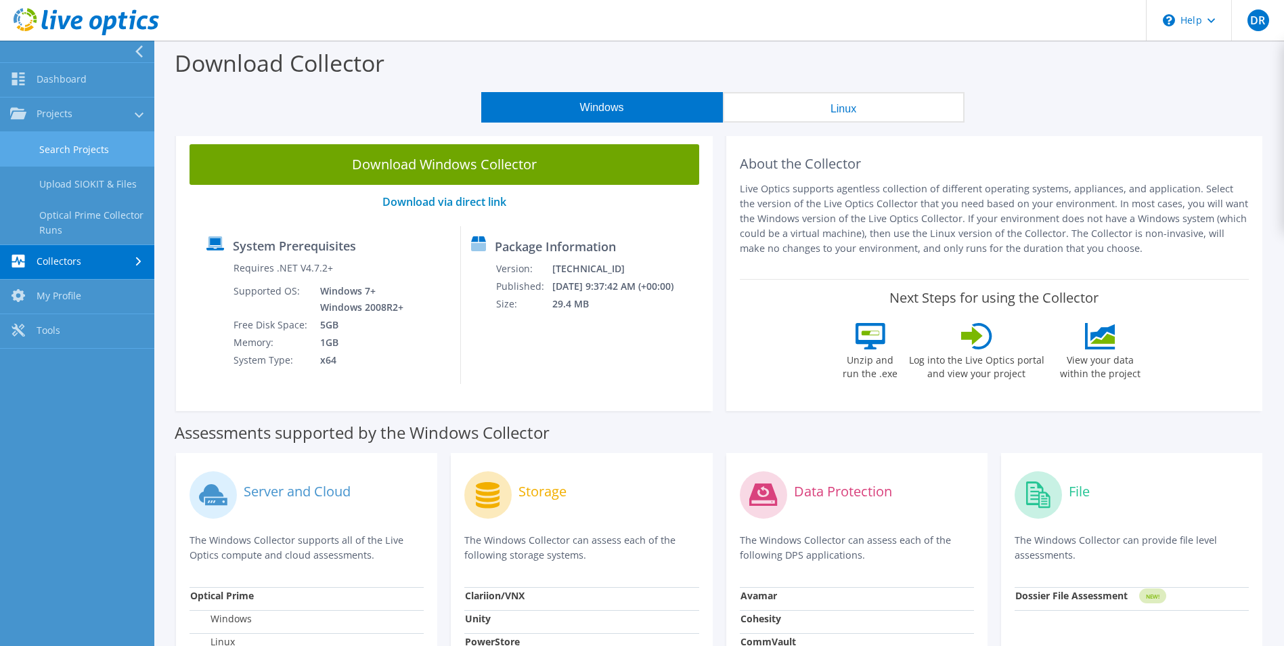
click at [75, 144] on link "Search Projects" at bounding box center [77, 149] width 154 height 35
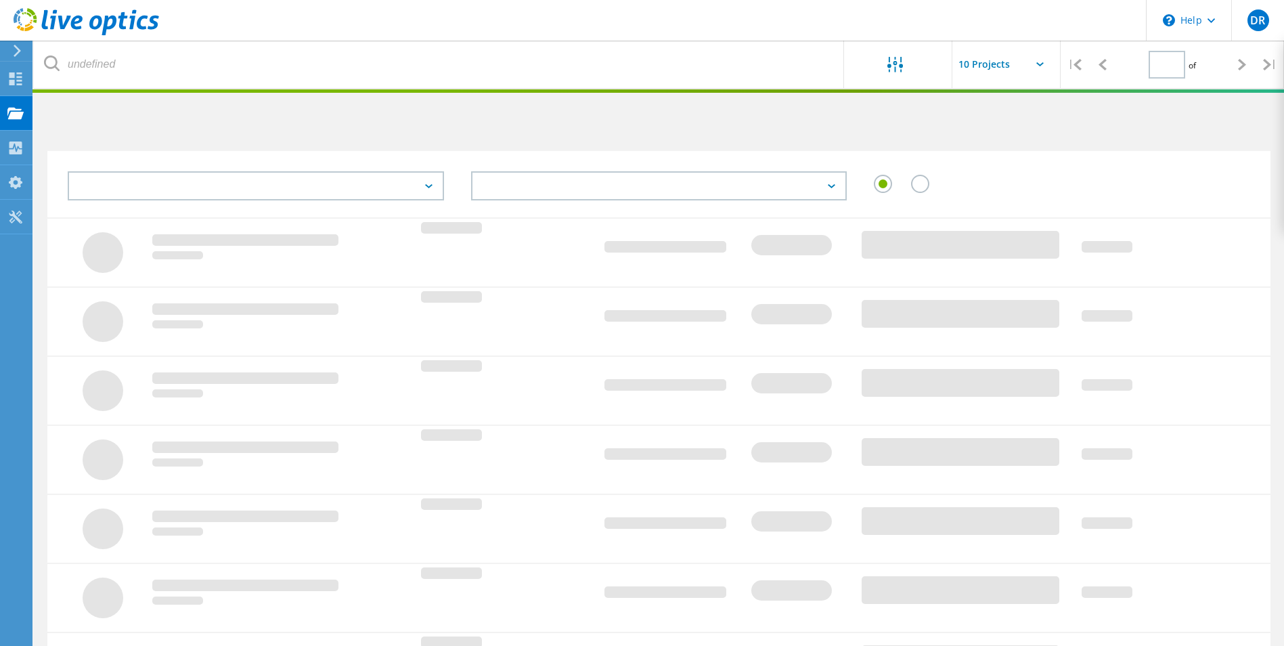
type input "1"
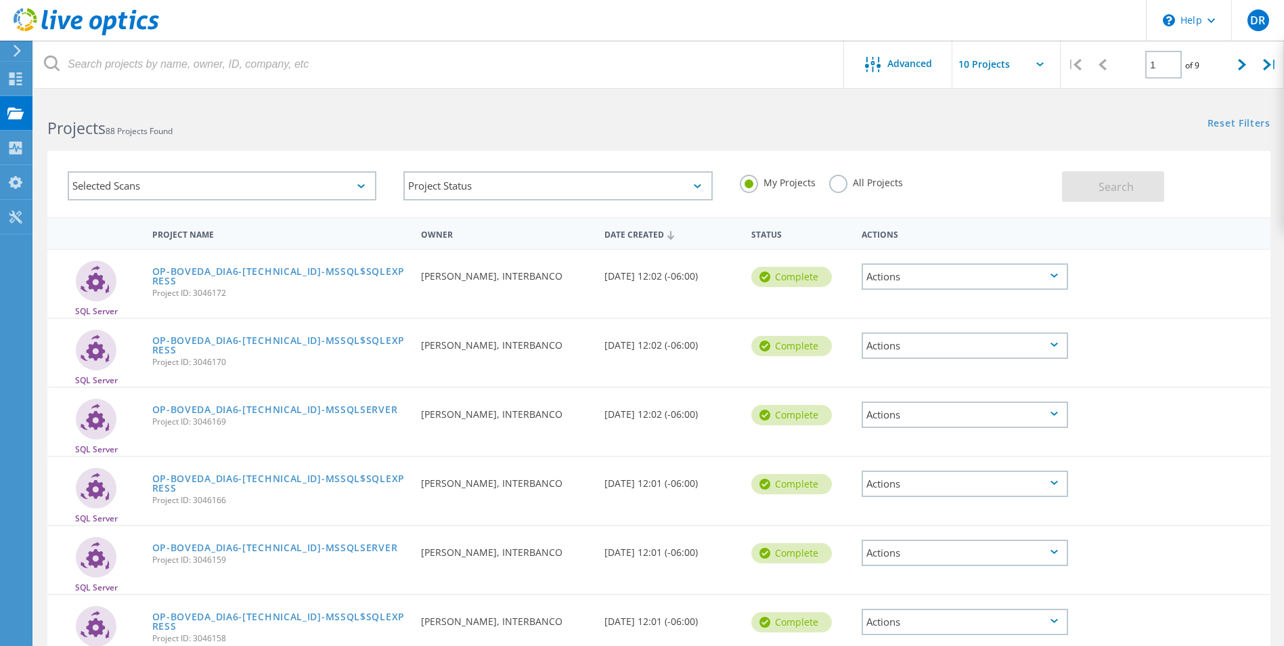
click at [347, 190] on div "Selected Scans" at bounding box center [222, 185] width 309 height 29
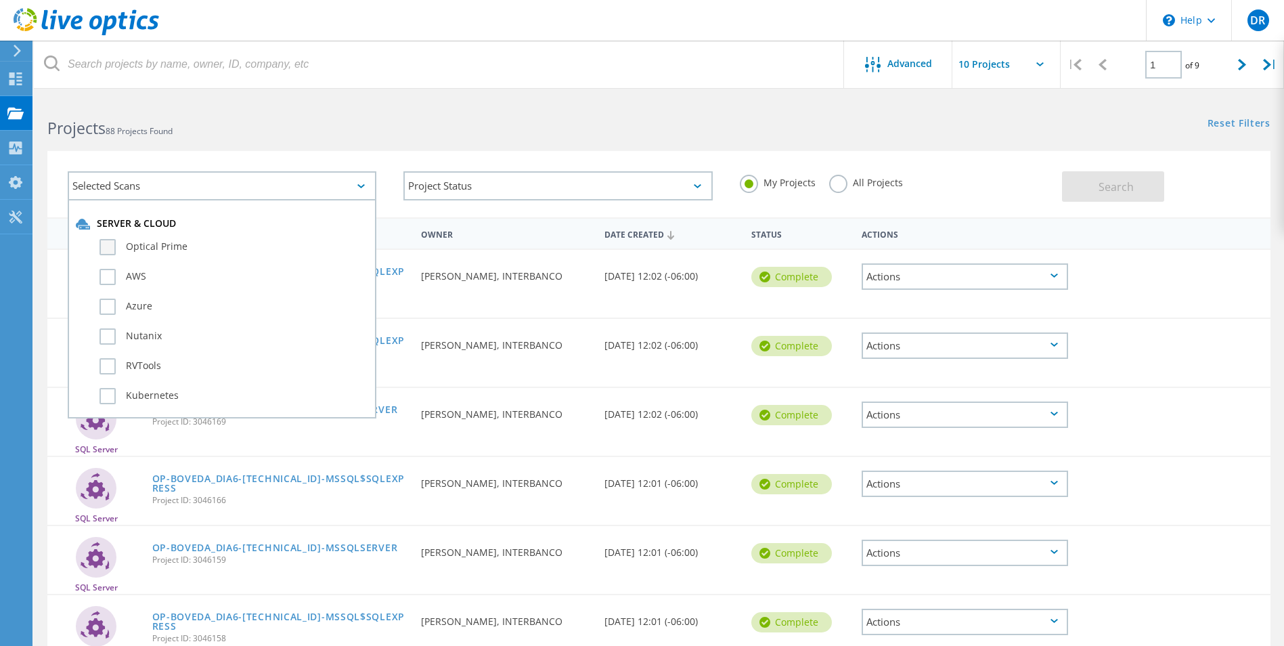
click at [158, 244] on label "Optical Prime" at bounding box center [234, 247] width 269 height 16
click at [0, 0] on input "Optical Prime" at bounding box center [0, 0] width 0 height 0
click at [1112, 181] on span "Search" at bounding box center [1116, 186] width 35 height 15
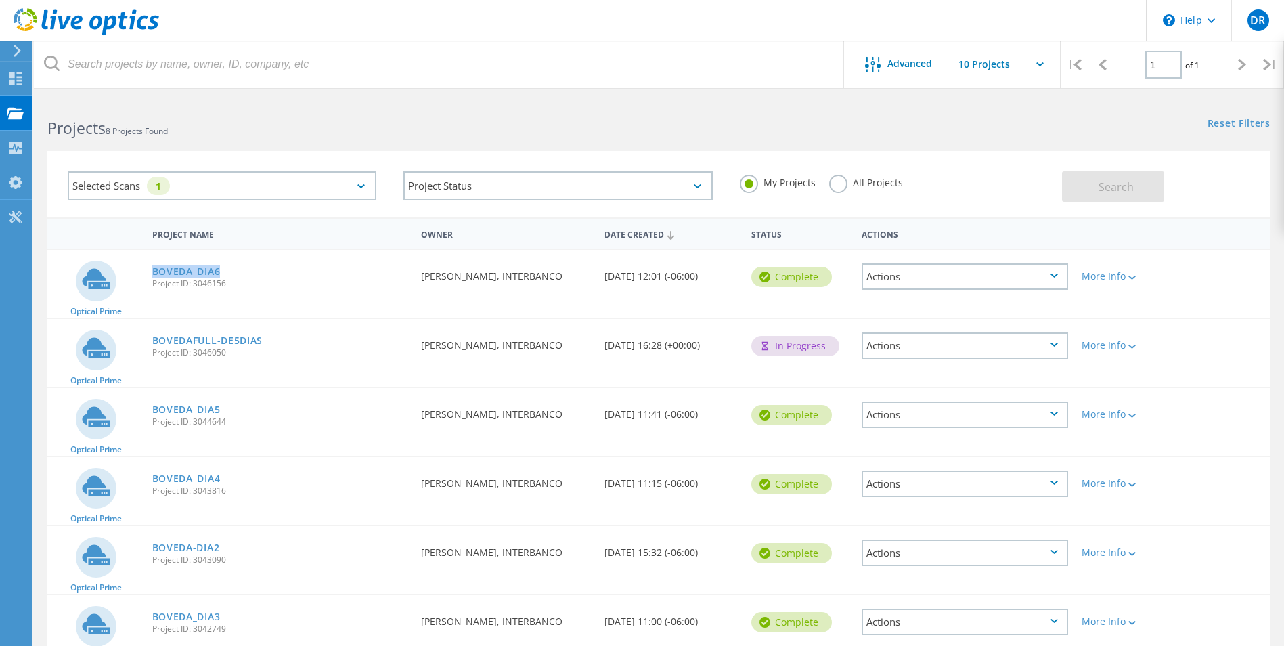
drag, startPoint x: 221, startPoint y: 269, endPoint x: 152, endPoint y: 269, distance: 69.7
click at [152, 269] on div "BOVEDA_DIA6 Project ID: 3046156" at bounding box center [280, 275] width 269 height 51
drag, startPoint x: 152, startPoint y: 269, endPoint x: 212, endPoint y: 269, distance: 60.3
copy link "BOVEDA_DIA6"
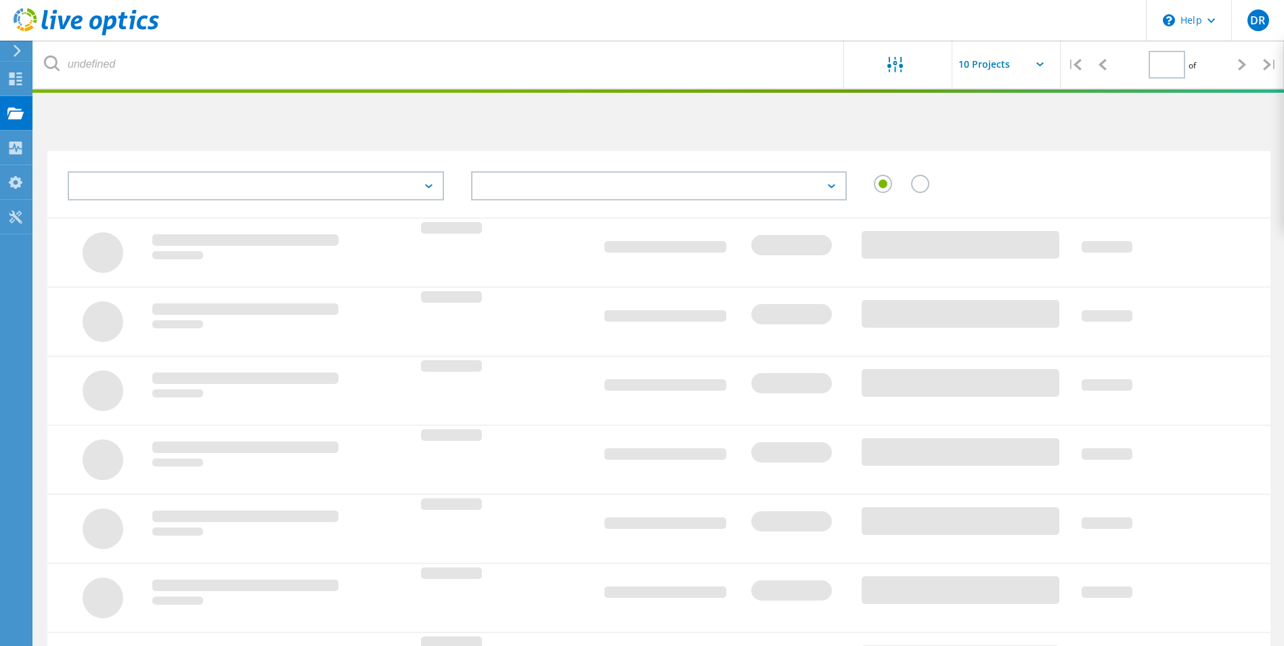
type input "1"
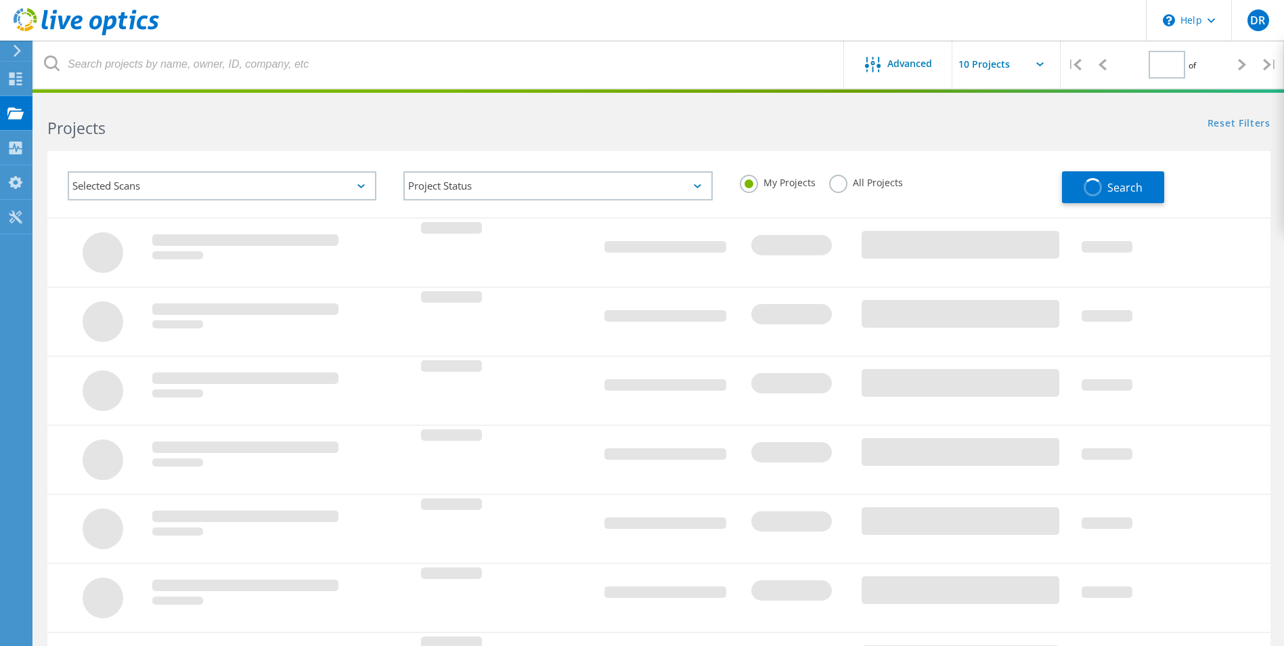
type input "1"
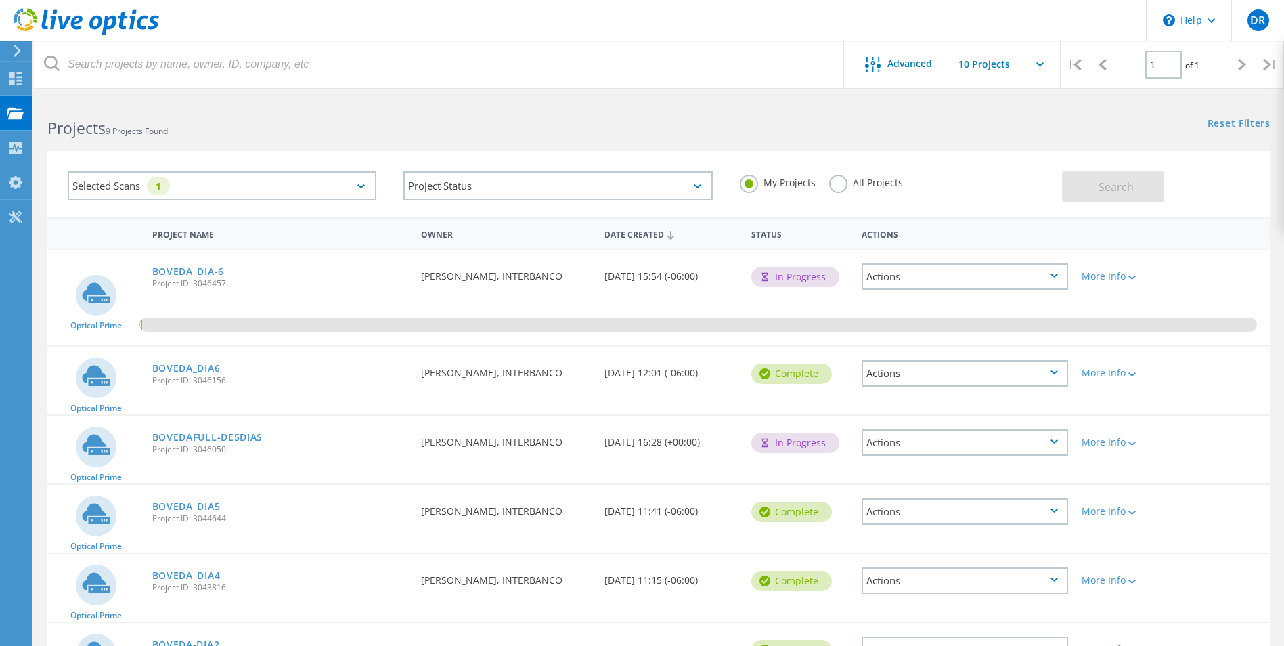
click at [1035, 276] on div "Actions" at bounding box center [965, 276] width 206 height 26
click at [947, 304] on div "Share" at bounding box center [965, 297] width 204 height 21
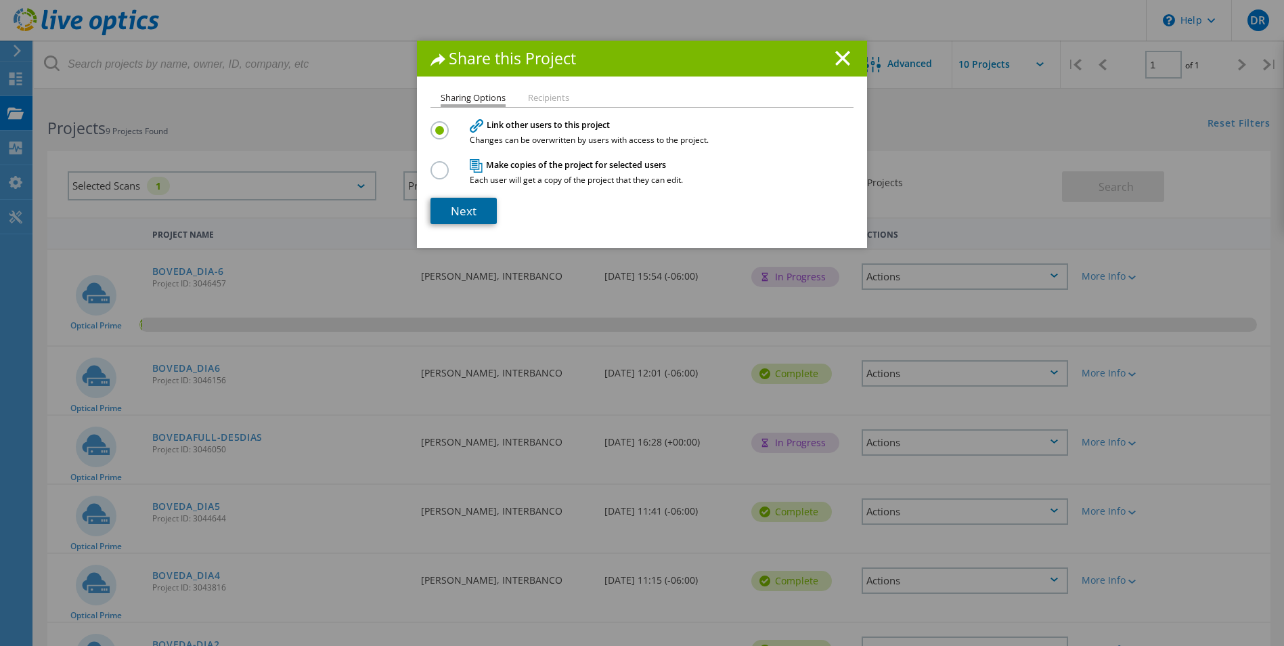
click at [462, 215] on link "Next" at bounding box center [464, 211] width 66 height 26
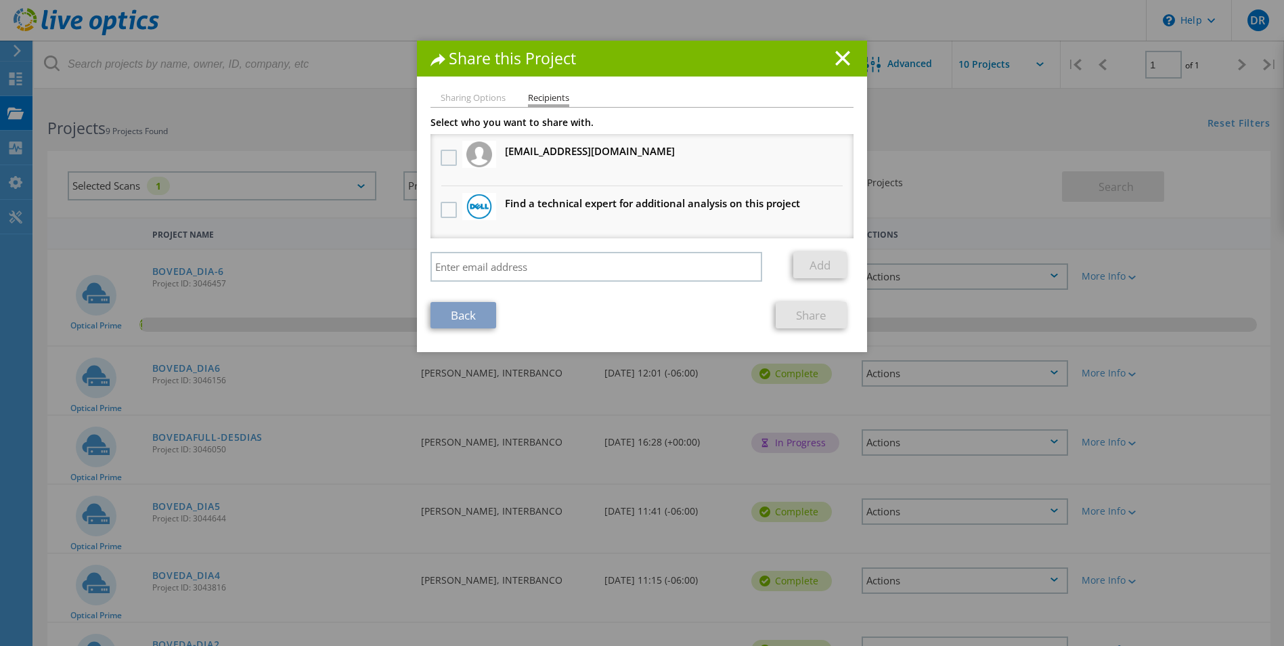
click at [445, 157] on label at bounding box center [451, 158] width 20 height 16
click at [0, 0] on input "checkbox" at bounding box center [0, 0] width 0 height 0
click at [820, 319] on link "Share" at bounding box center [811, 315] width 71 height 26
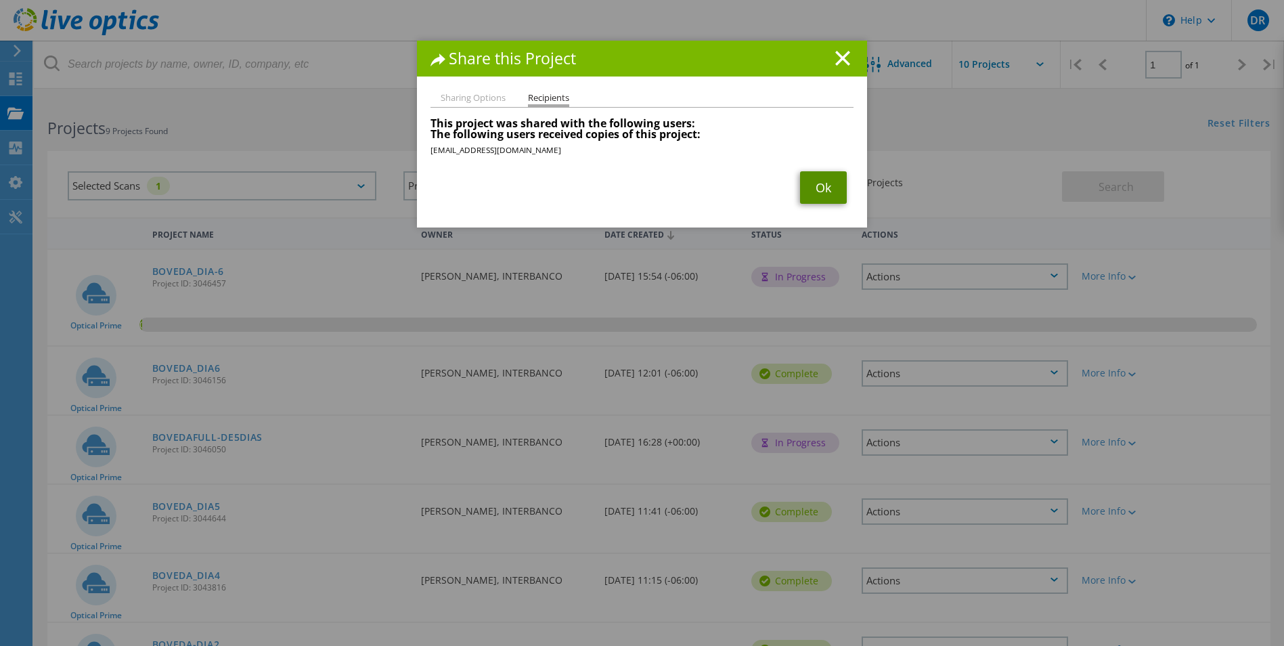
click at [819, 181] on link "Ok" at bounding box center [823, 187] width 47 height 32
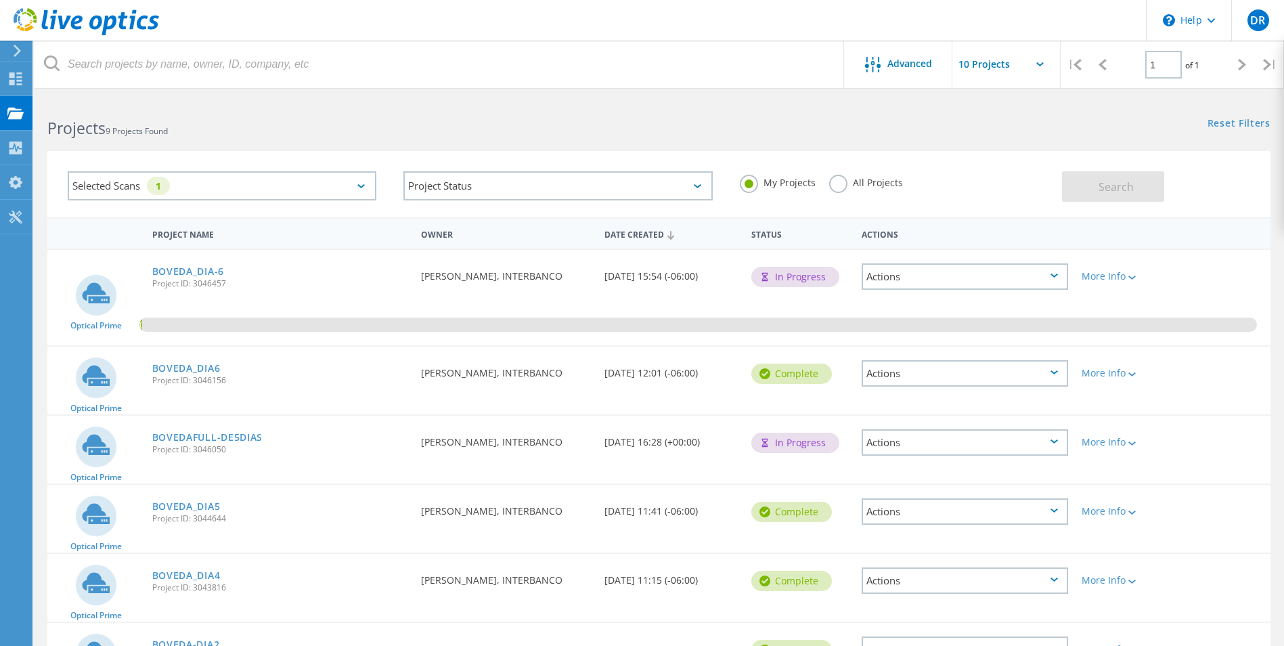
click at [1009, 446] on div "Actions" at bounding box center [965, 442] width 206 height 26
click at [756, 118] on div "Reset Filters Show Filters" at bounding box center [971, 110] width 625 height 25
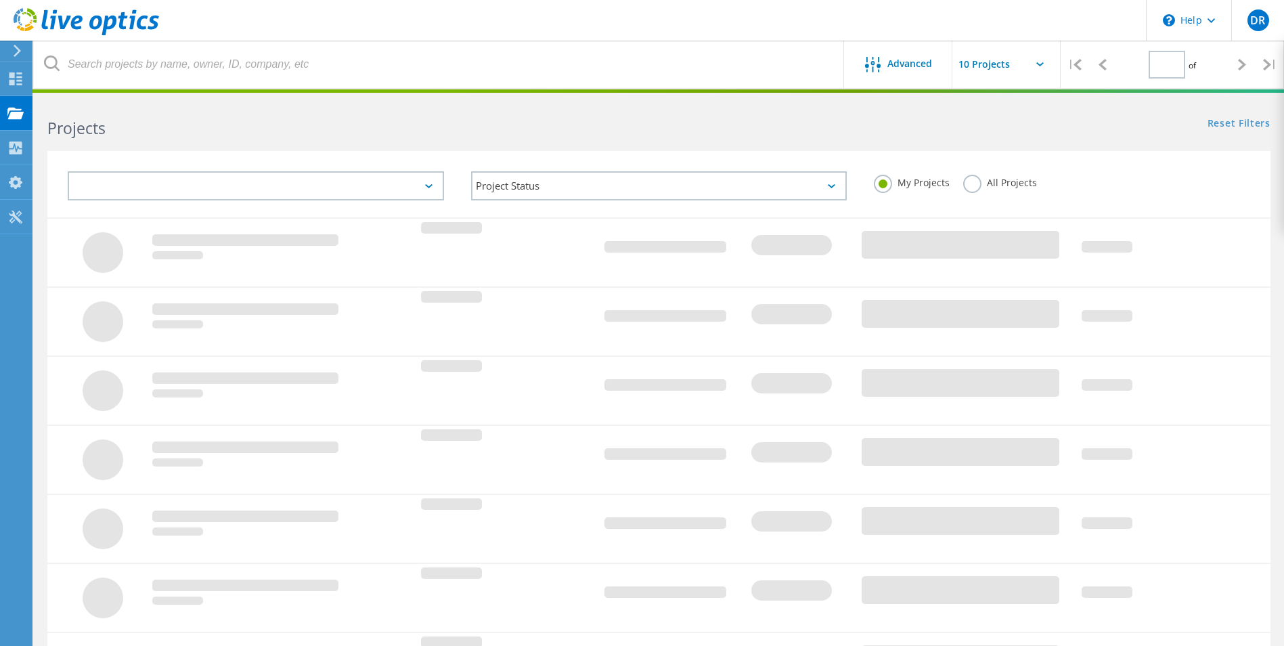
type input "1"
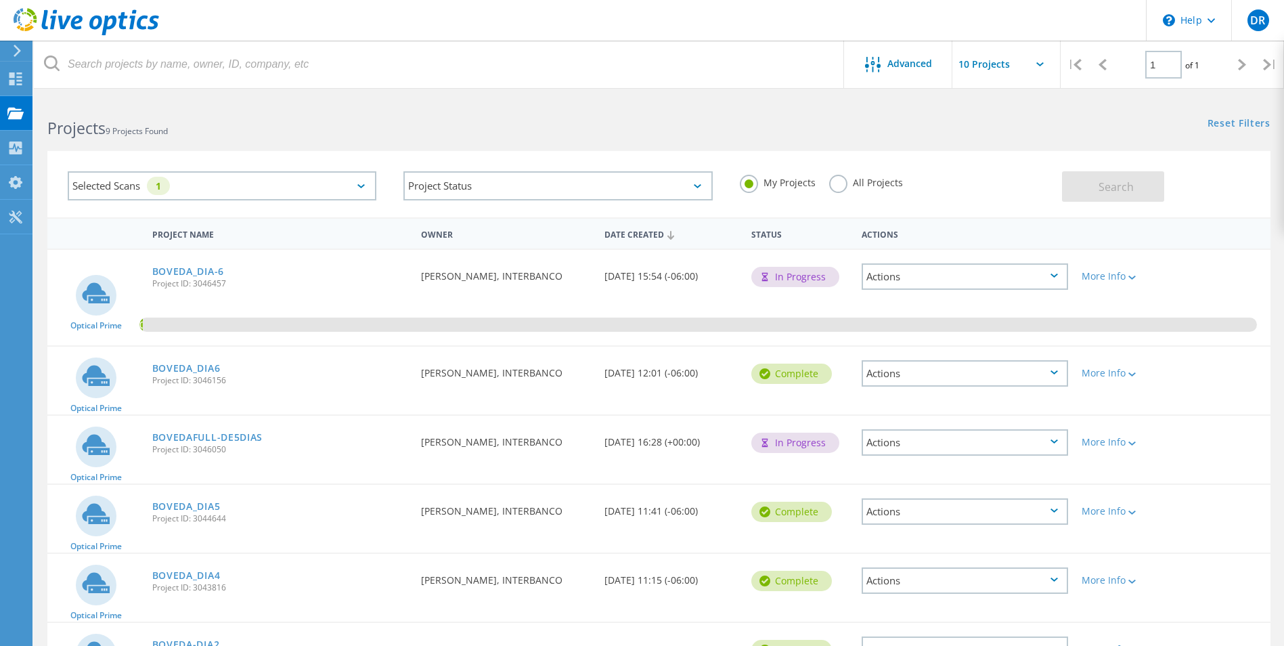
click at [911, 129] on div "Projects 9 Projects Found Reset Filters Show Filters" at bounding box center [659, 116] width 1250 height 36
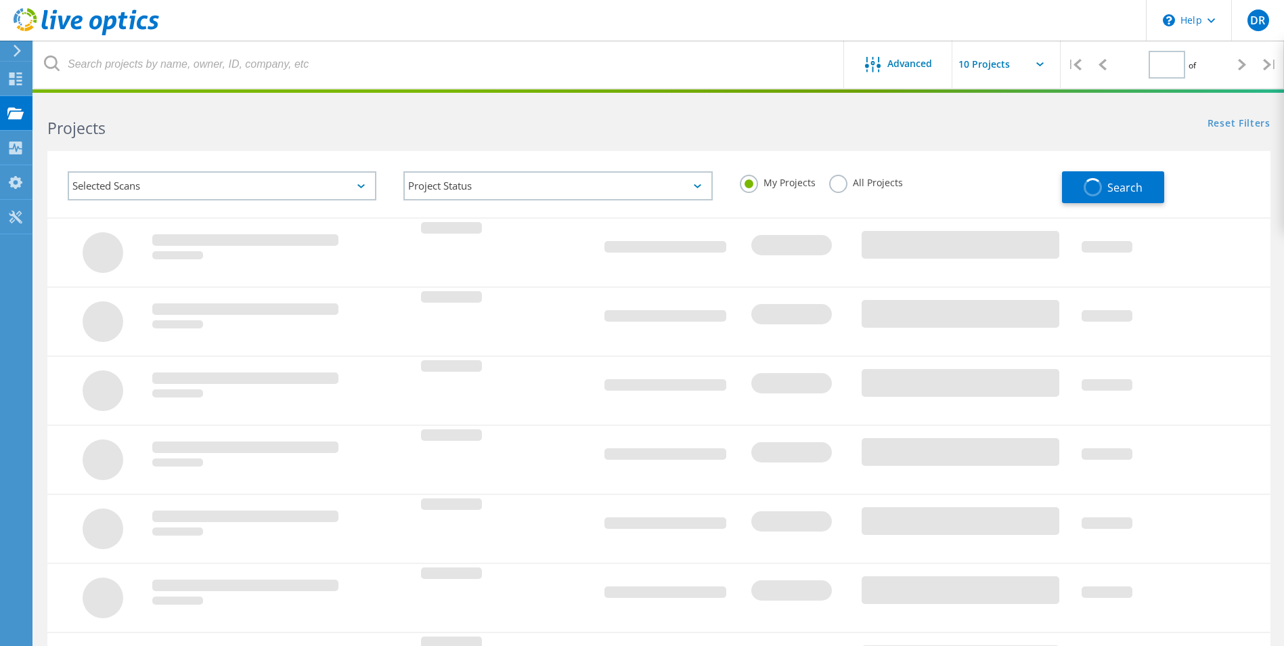
type input "1"
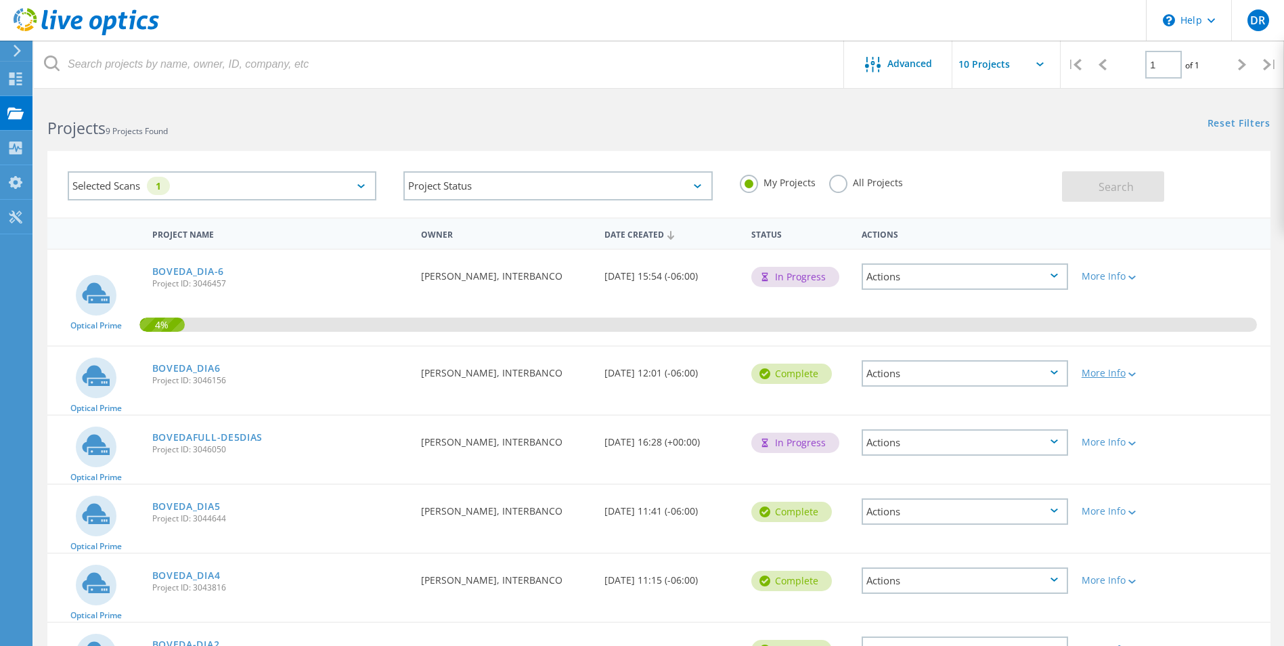
click at [1129, 374] on div at bounding box center [1131, 374] width 10 height 8
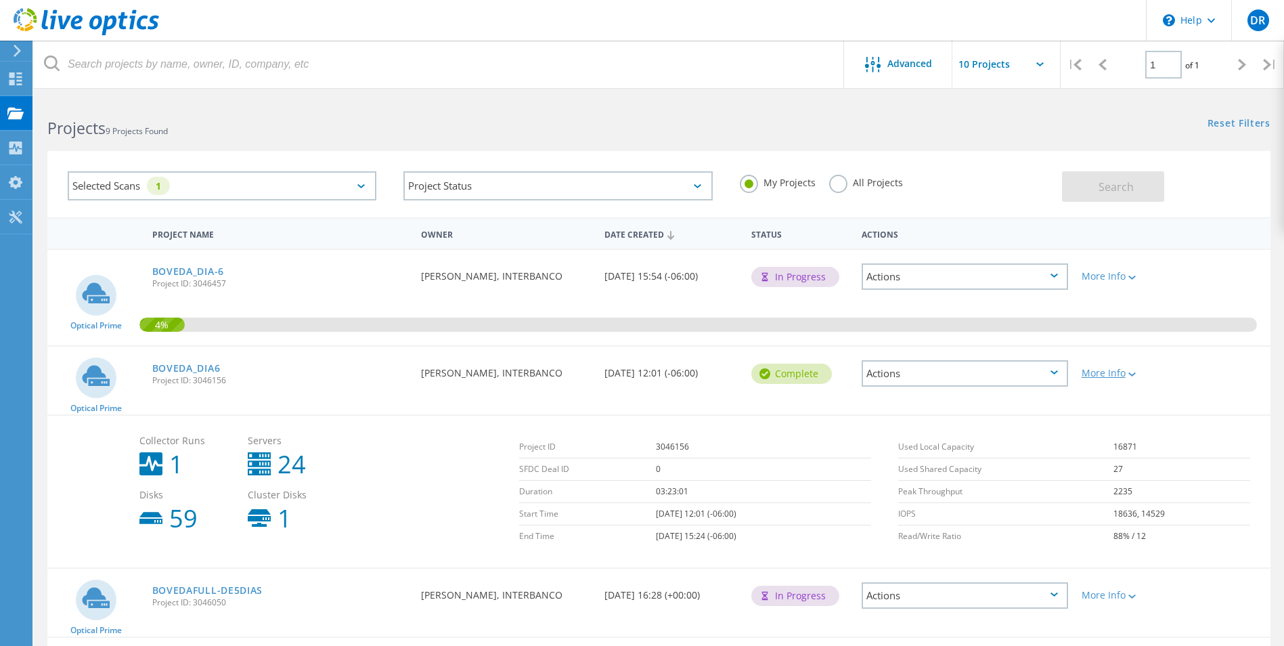
click at [1129, 374] on div at bounding box center [1131, 374] width 10 height 8
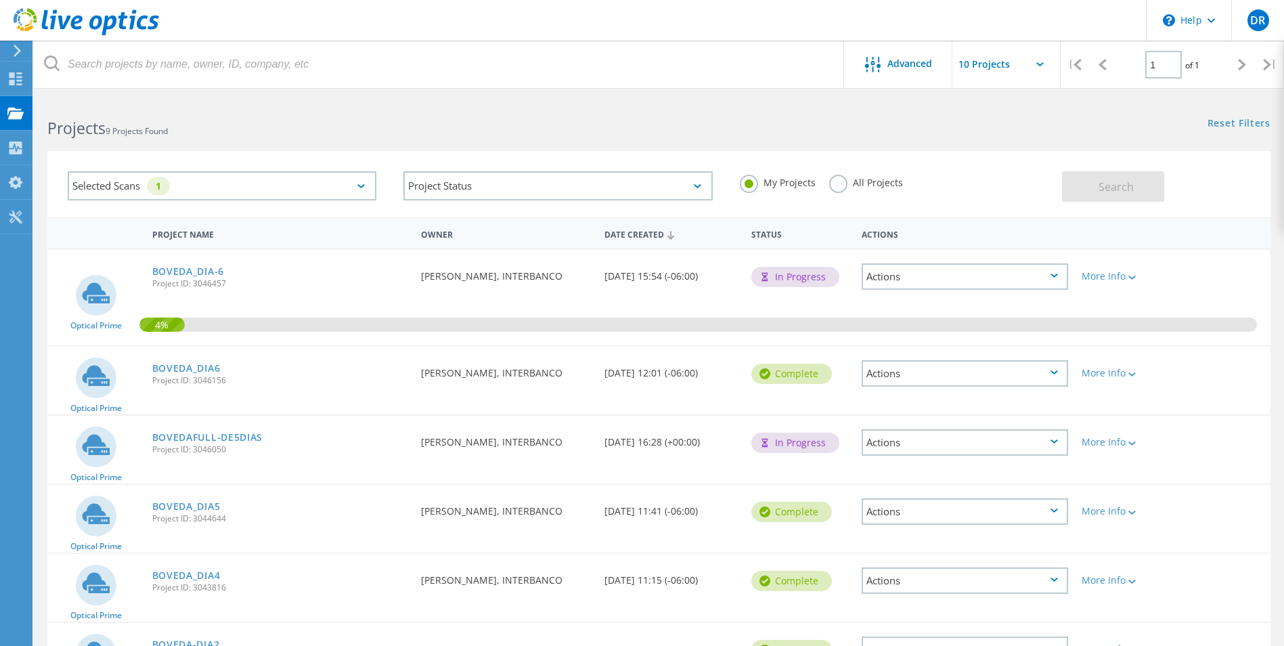
click at [1041, 374] on div "Actions" at bounding box center [965, 373] width 206 height 26
click at [1211, 192] on div "Search" at bounding box center [1163, 180] width 202 height 44
